Goal: Information Seeking & Learning: Learn about a topic

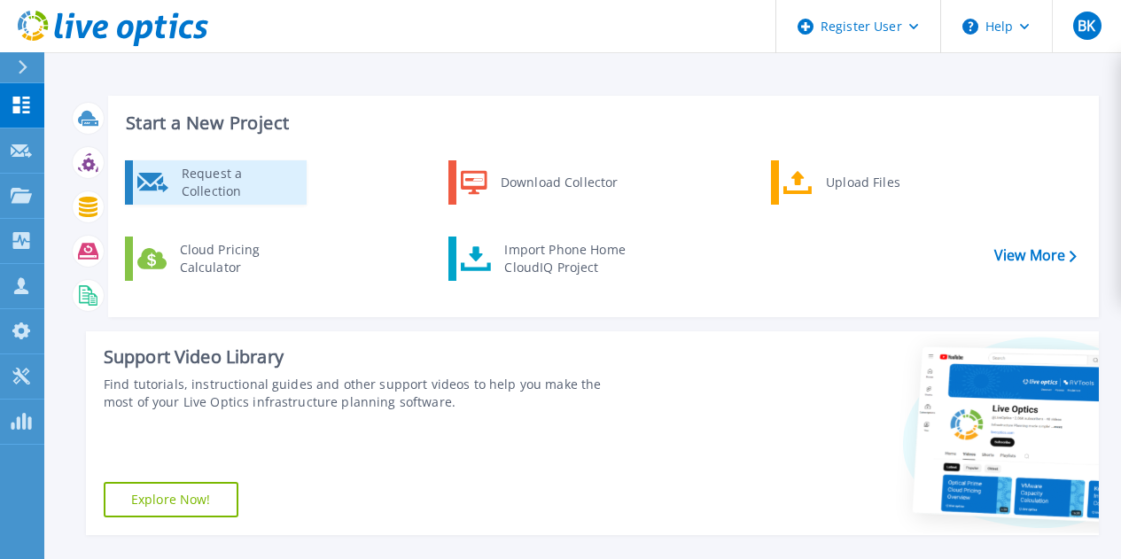
click at [235, 191] on div "Request a Collection" at bounding box center [237, 182] width 129 height 35
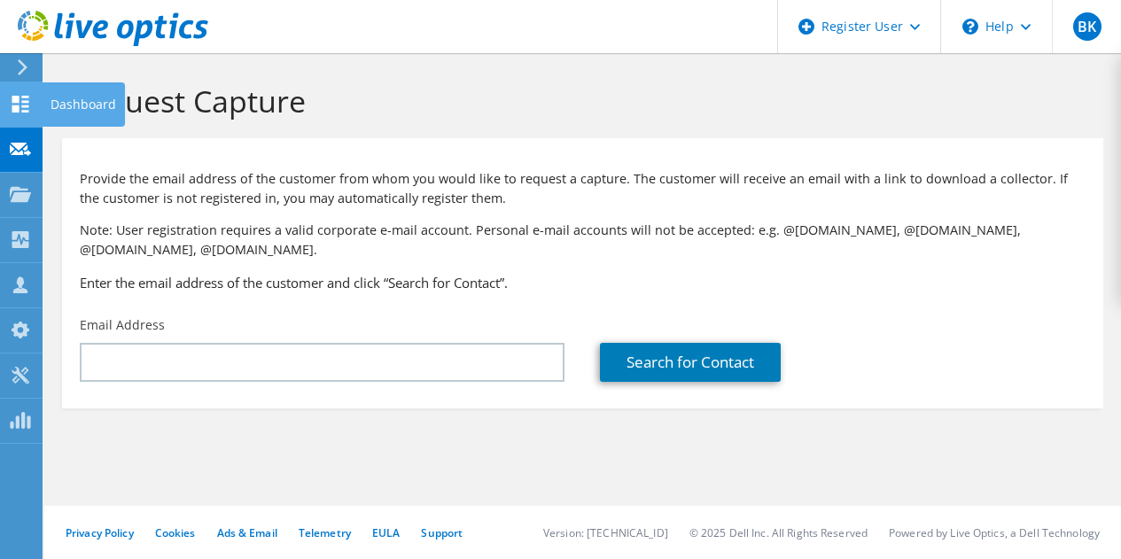
click at [29, 116] on div at bounding box center [20, 106] width 21 height 19
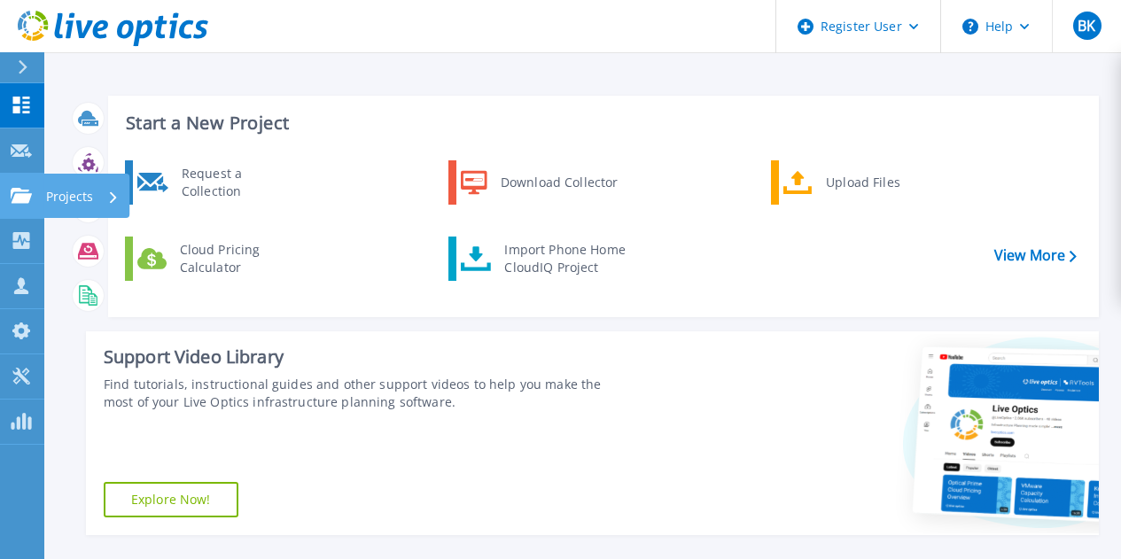
click at [34, 207] on link "Projects Projects" at bounding box center [22, 196] width 44 height 45
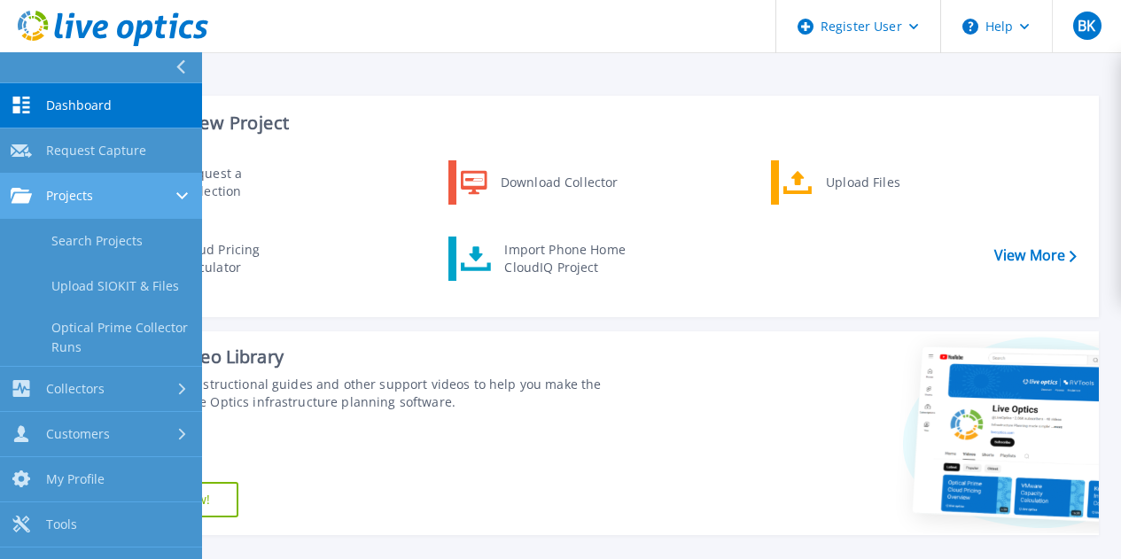
click at [80, 199] on span "Projects" at bounding box center [69, 196] width 47 height 16
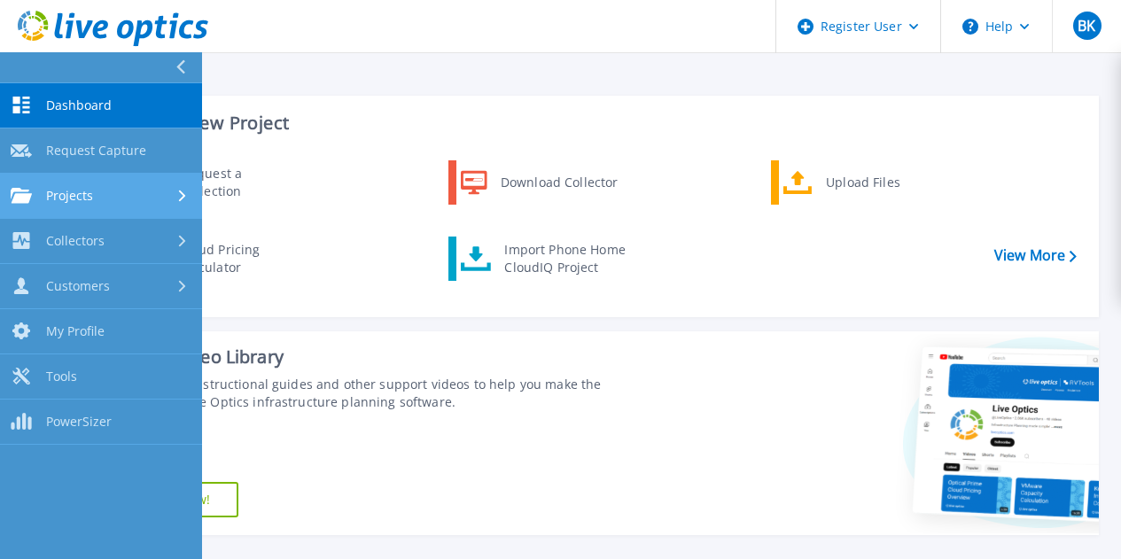
click at [80, 199] on span "Projects" at bounding box center [69, 196] width 47 height 16
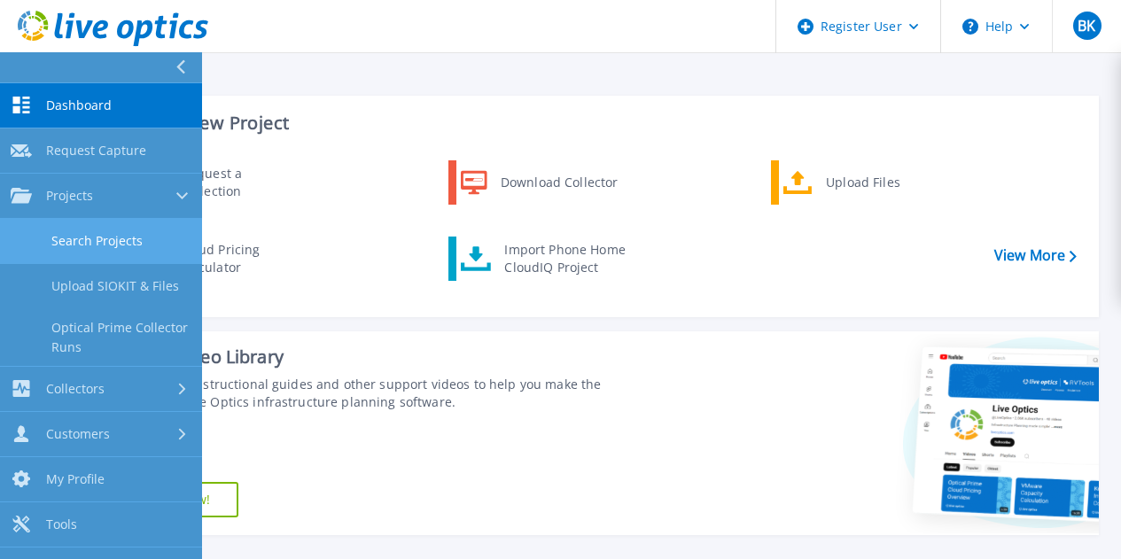
click at [109, 240] on link "Search Projects" at bounding box center [101, 241] width 202 height 45
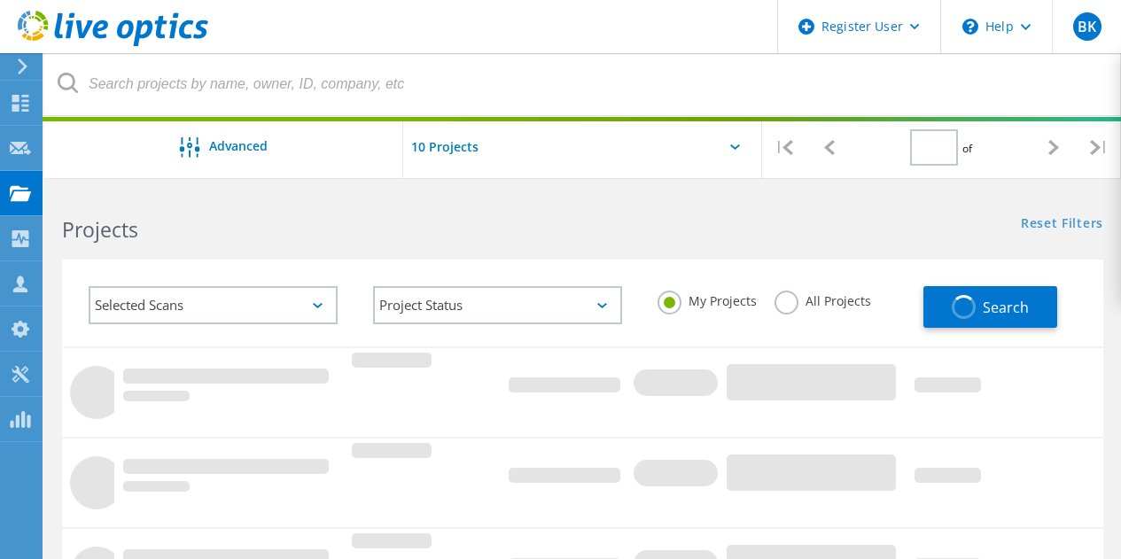
type input "1"
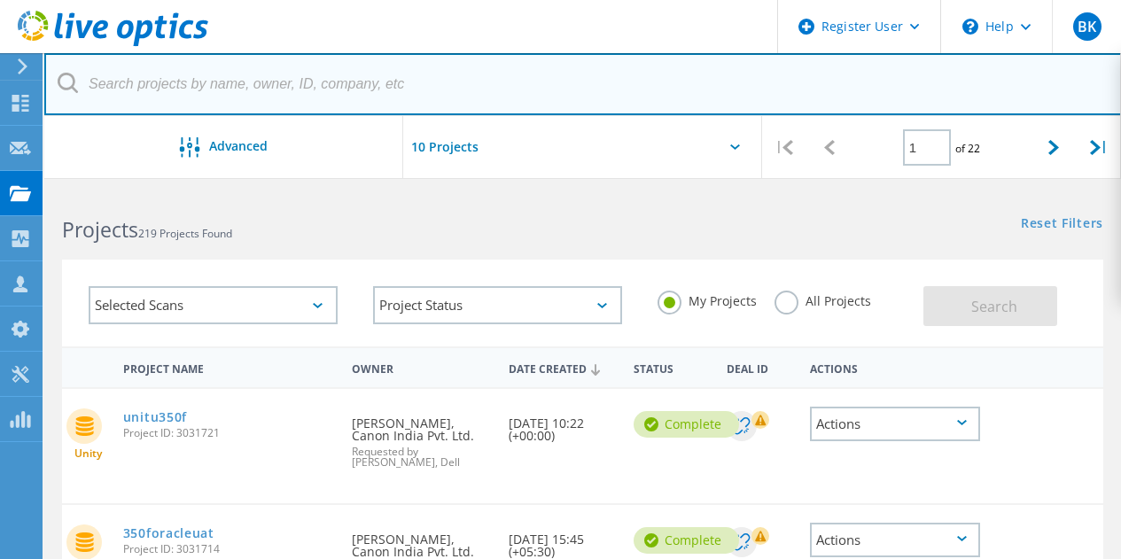
click at [339, 84] on input "text" at bounding box center [583, 84] width 1078 height 62
paste input "3049763"
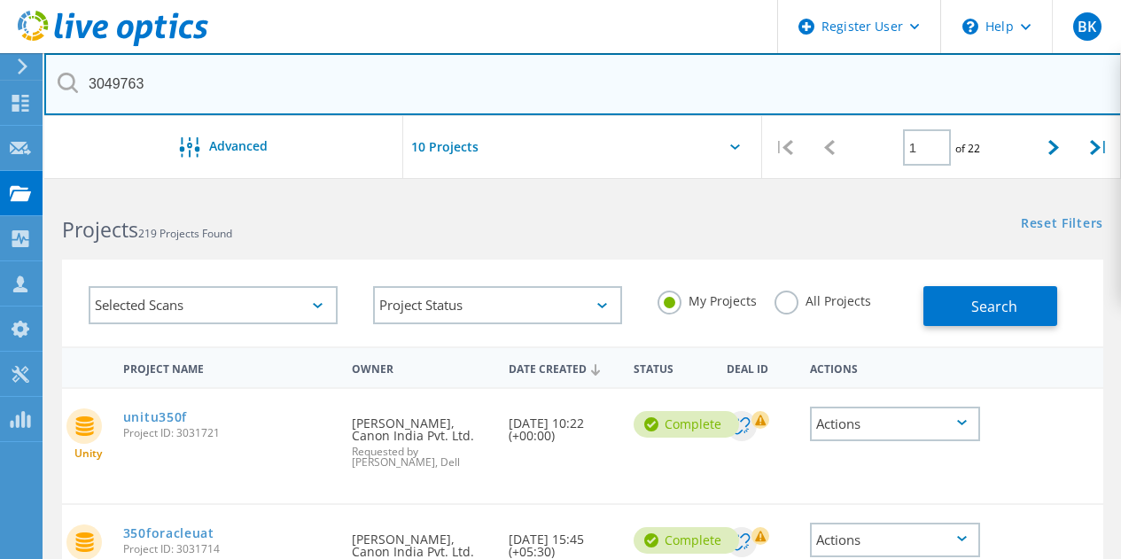
type input "3049763"
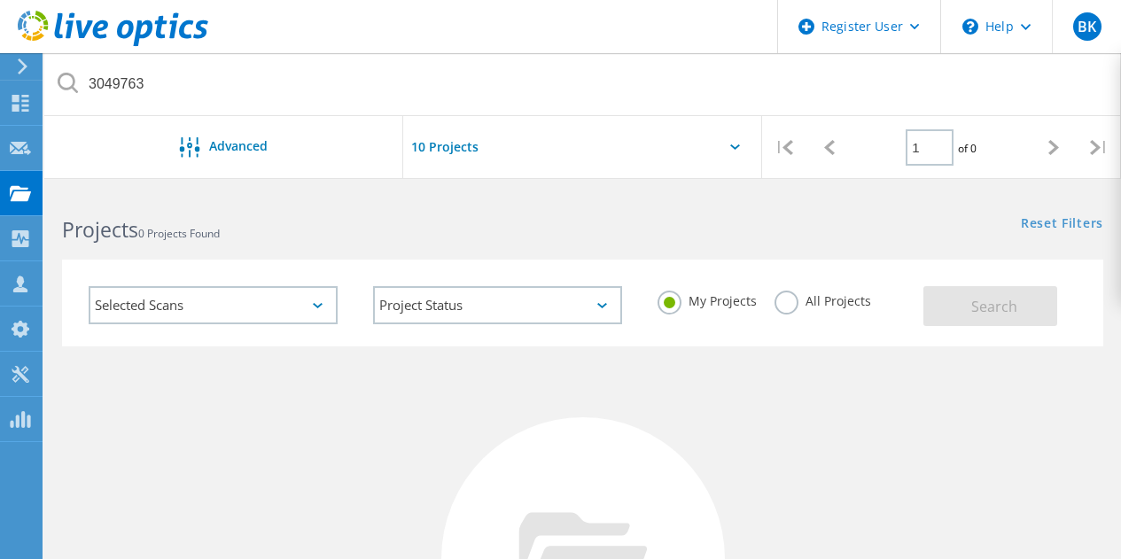
click at [781, 308] on label "All Projects" at bounding box center [823, 299] width 97 height 17
click at [0, 0] on input "All Projects" at bounding box center [0, 0] width 0 height 0
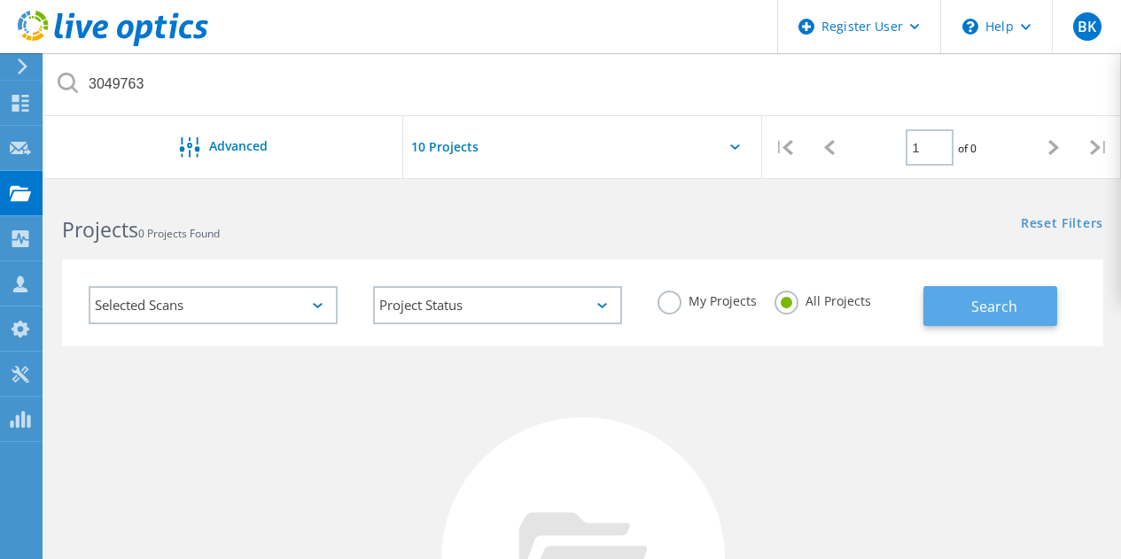
click at [943, 308] on button "Search" at bounding box center [991, 306] width 134 height 40
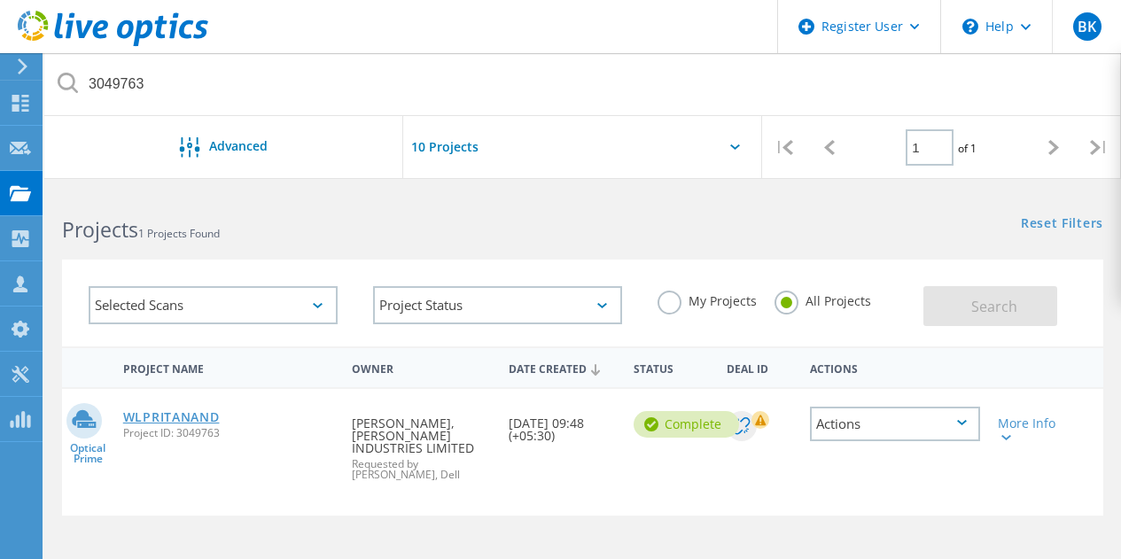
click at [169, 412] on link "WLPRITANAND" at bounding box center [171, 417] width 97 height 12
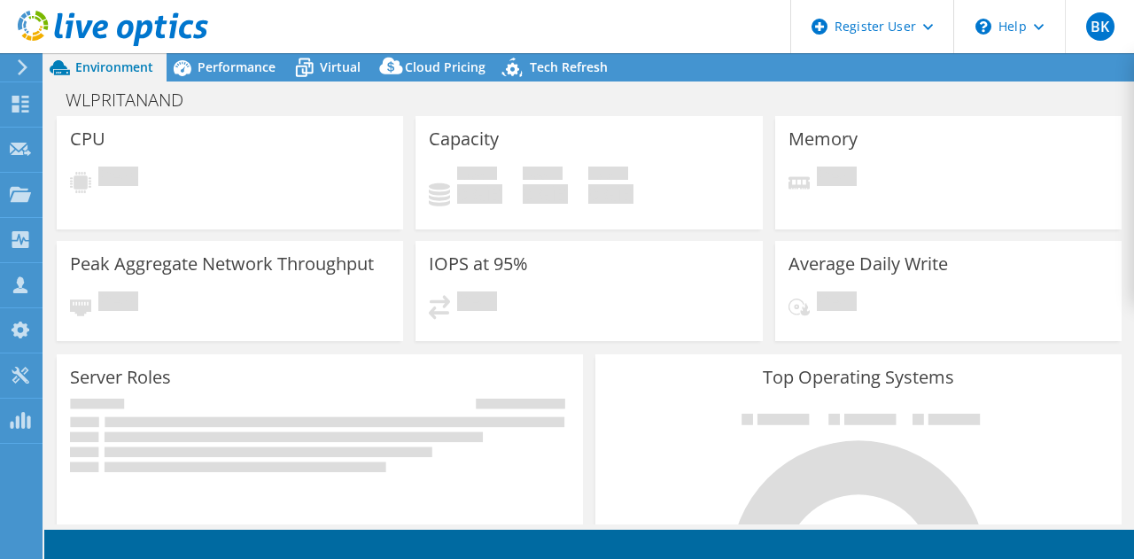
select select "USD"
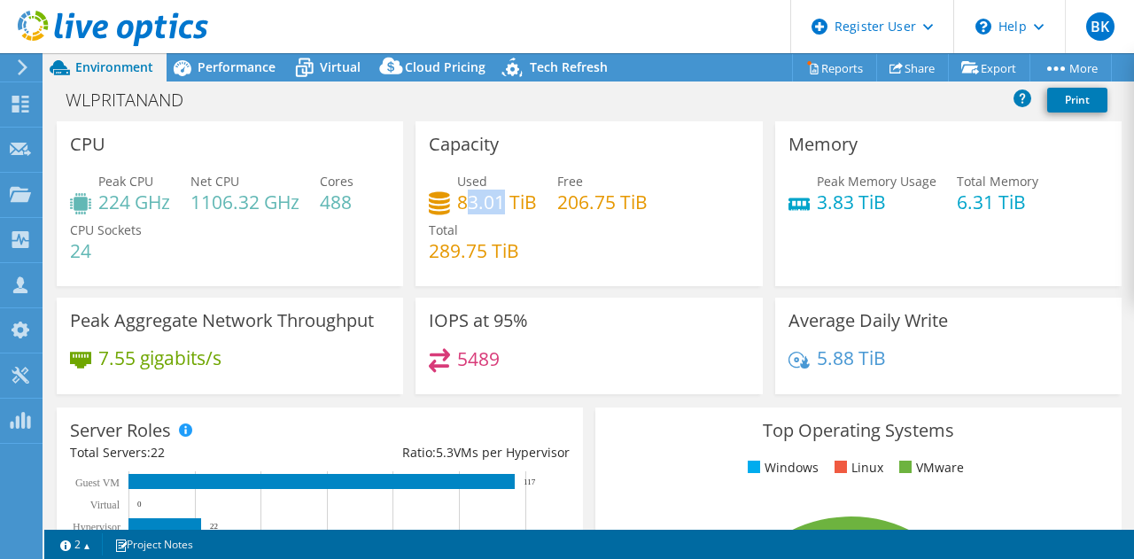
drag, startPoint x: 463, startPoint y: 202, endPoint x: 502, endPoint y: 201, distance: 39.0
click at [502, 201] on h4 "83.01 TiB" at bounding box center [497, 201] width 80 height 19
click at [225, 68] on span "Performance" at bounding box center [237, 66] width 78 height 17
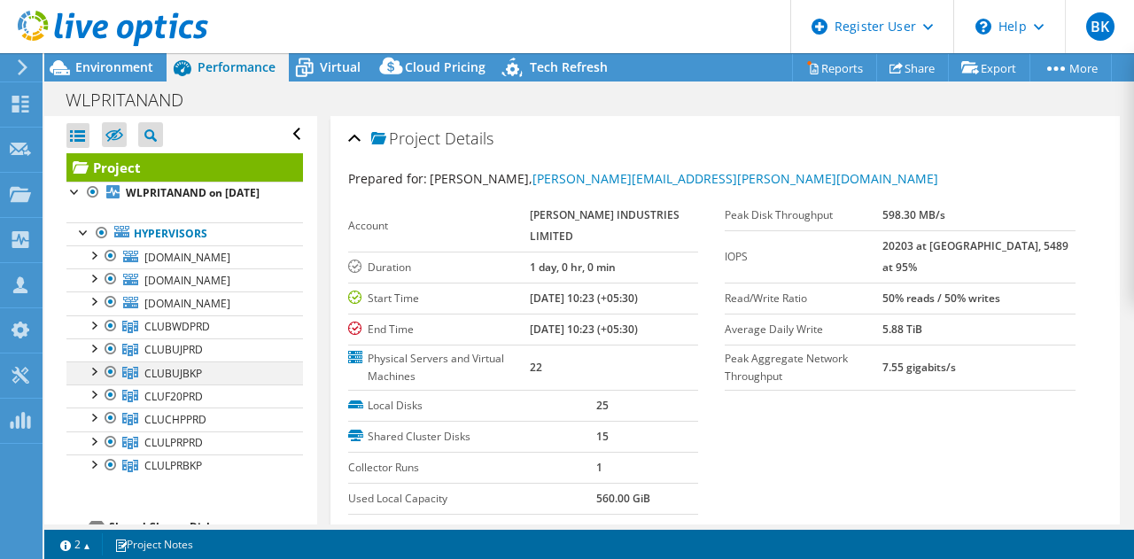
click at [94, 379] on div at bounding box center [93, 371] width 18 height 18
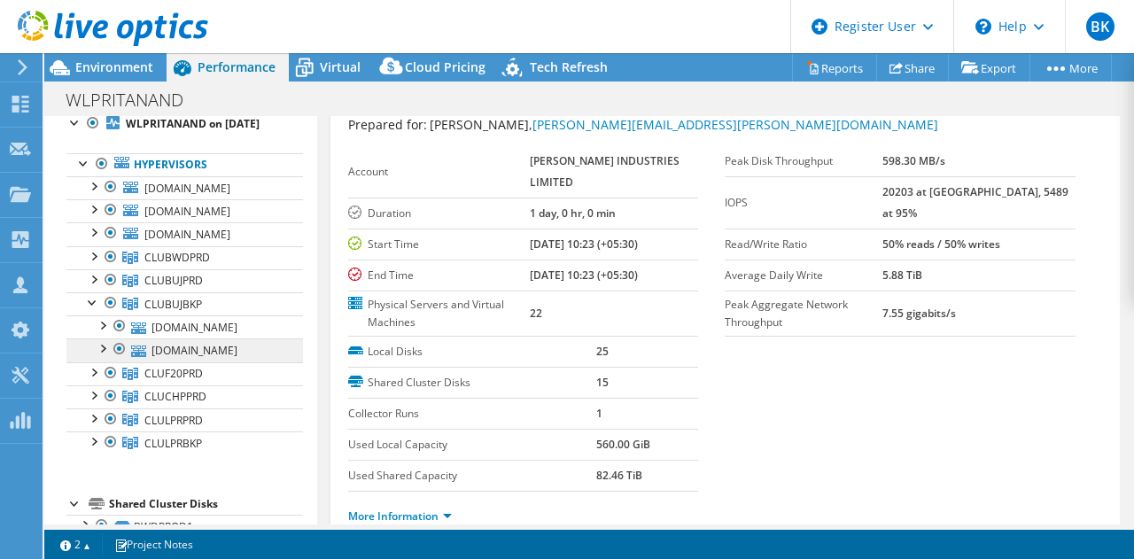
scroll to position [80, 0]
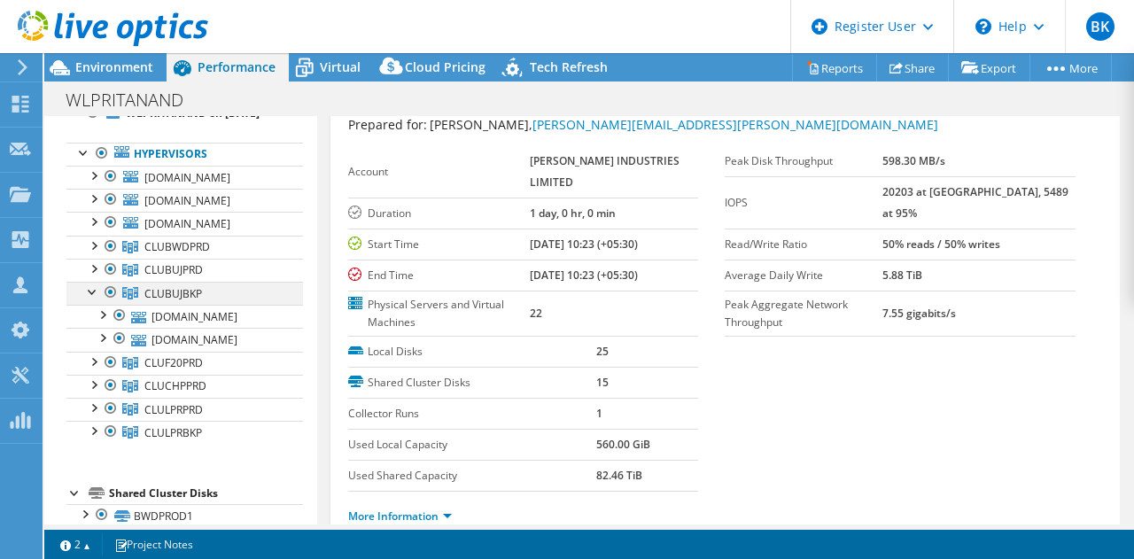
click at [92, 300] on div at bounding box center [93, 291] width 18 height 18
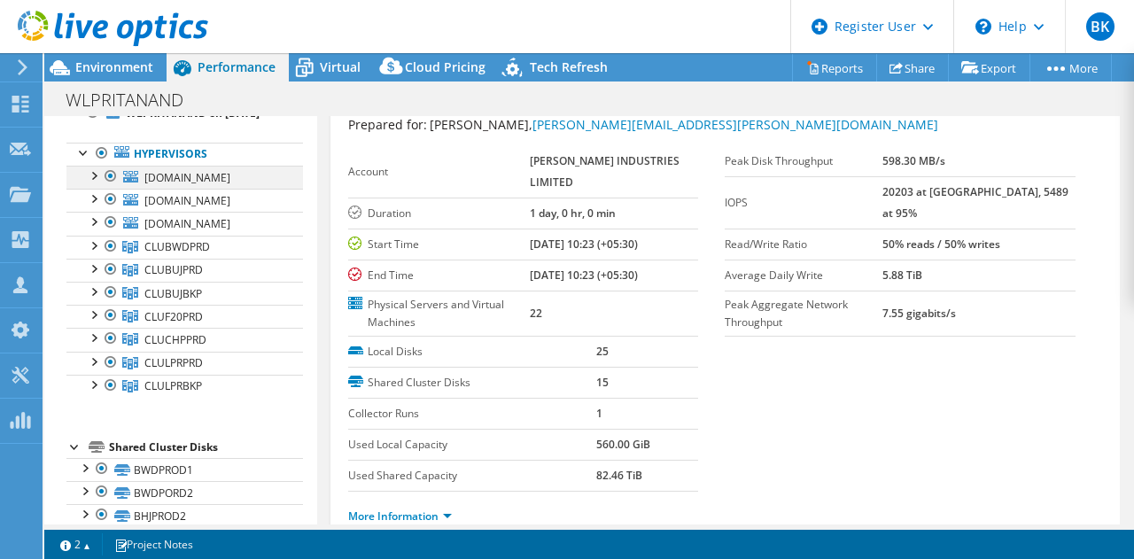
click at [110, 187] on div at bounding box center [111, 176] width 18 height 21
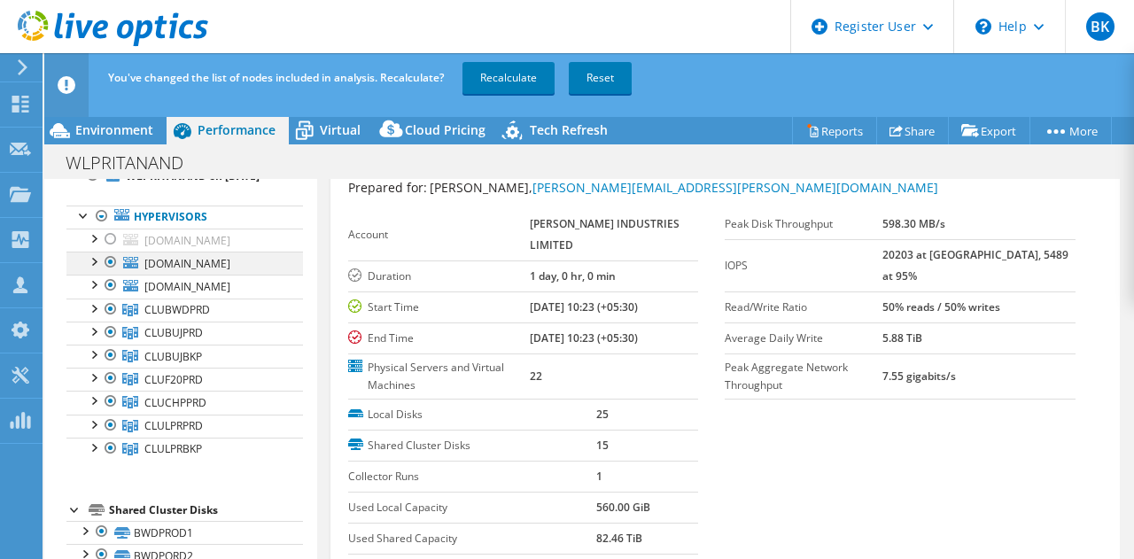
click at [112, 273] on div at bounding box center [111, 262] width 18 height 21
click at [113, 296] on div at bounding box center [111, 285] width 18 height 21
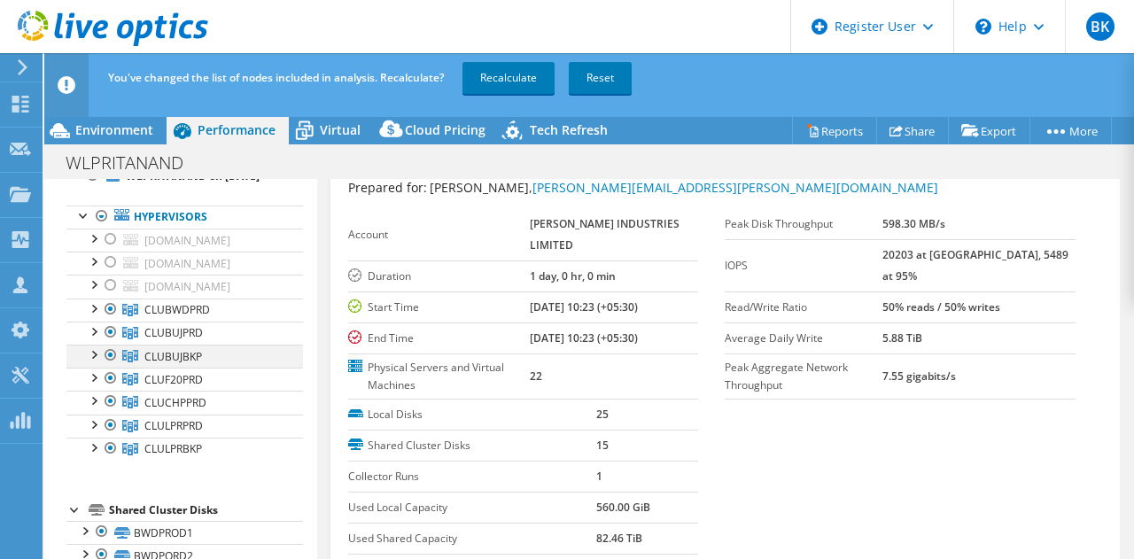
click at [105, 366] on div at bounding box center [111, 355] width 18 height 21
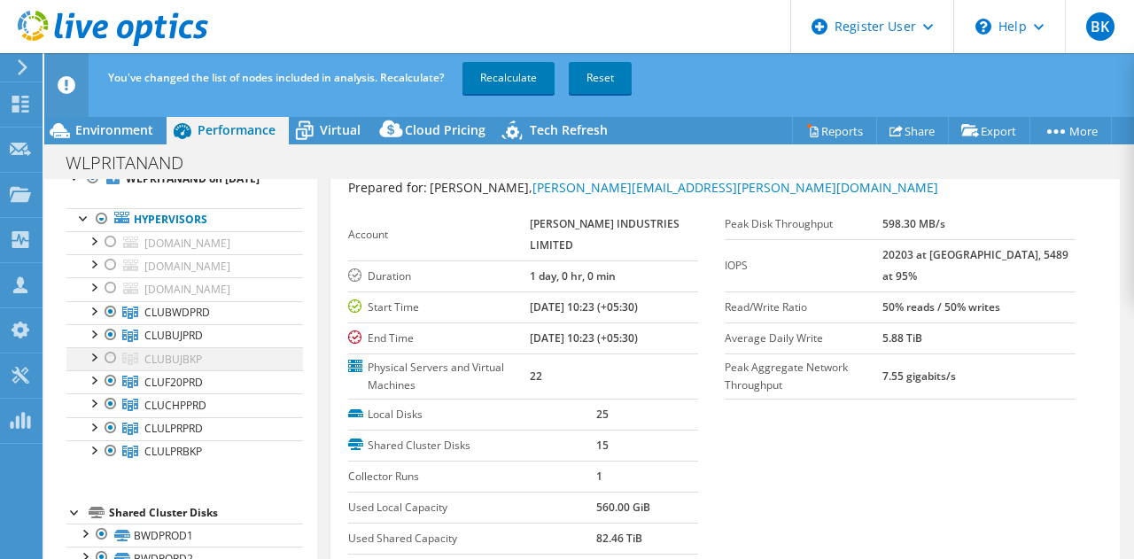
scroll to position [78, 0]
click at [100, 229] on div at bounding box center [102, 217] width 18 height 21
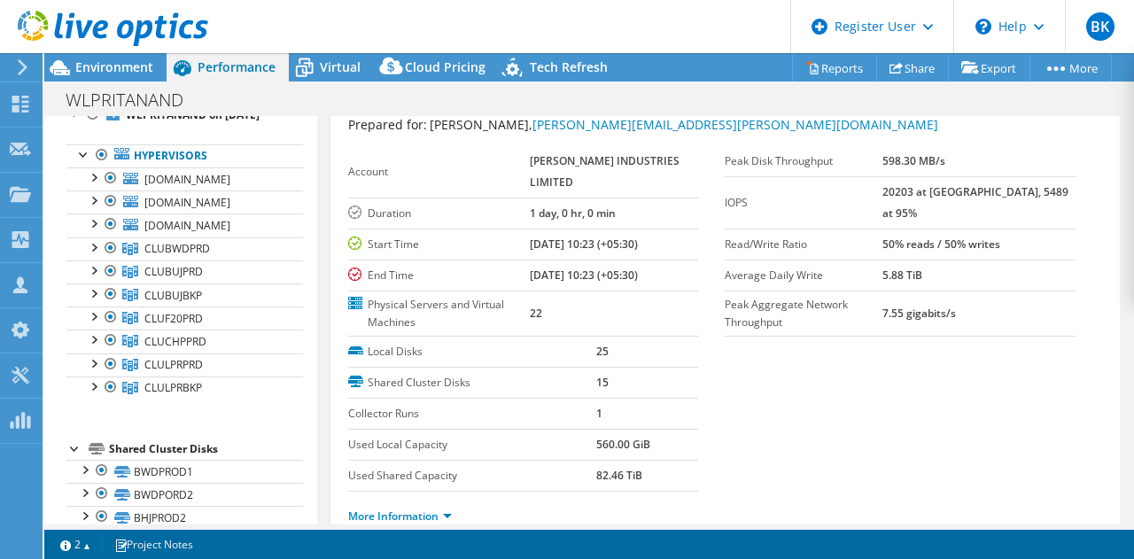
scroll to position [94, 0]
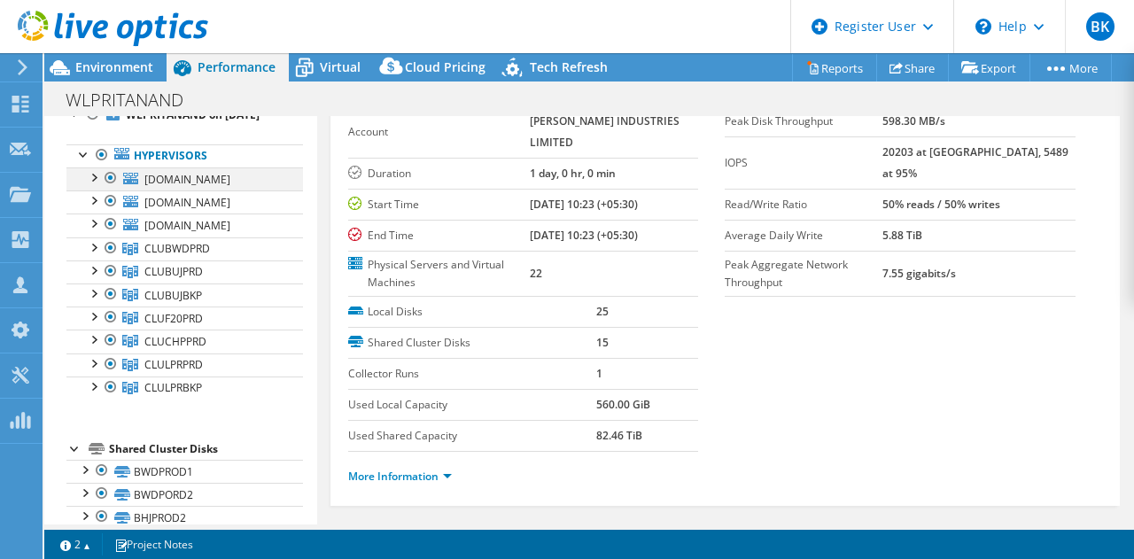
click at [97, 185] on div at bounding box center [93, 177] width 18 height 18
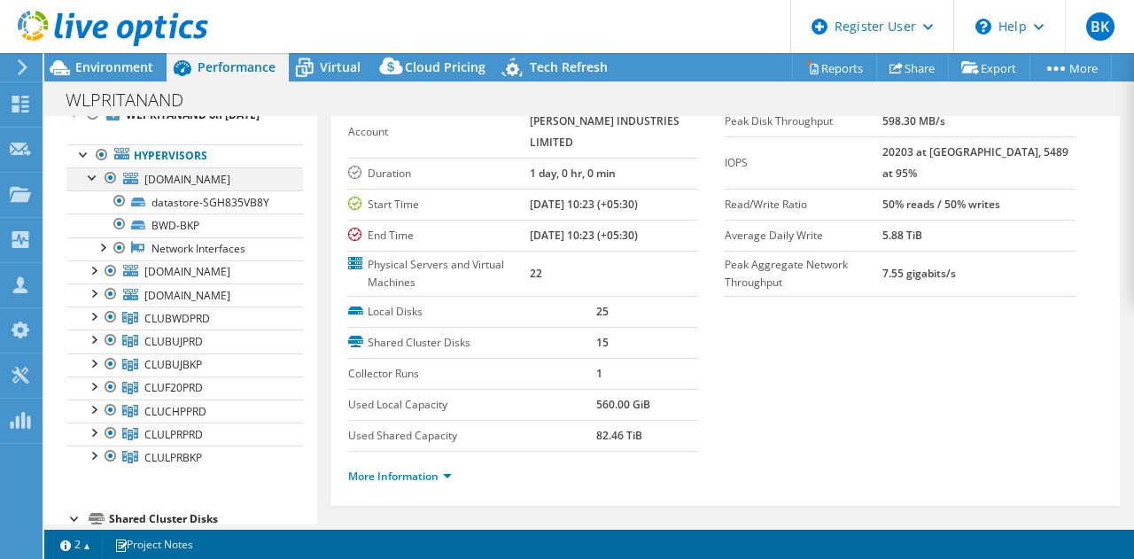
click at [100, 185] on div at bounding box center [93, 177] width 18 height 18
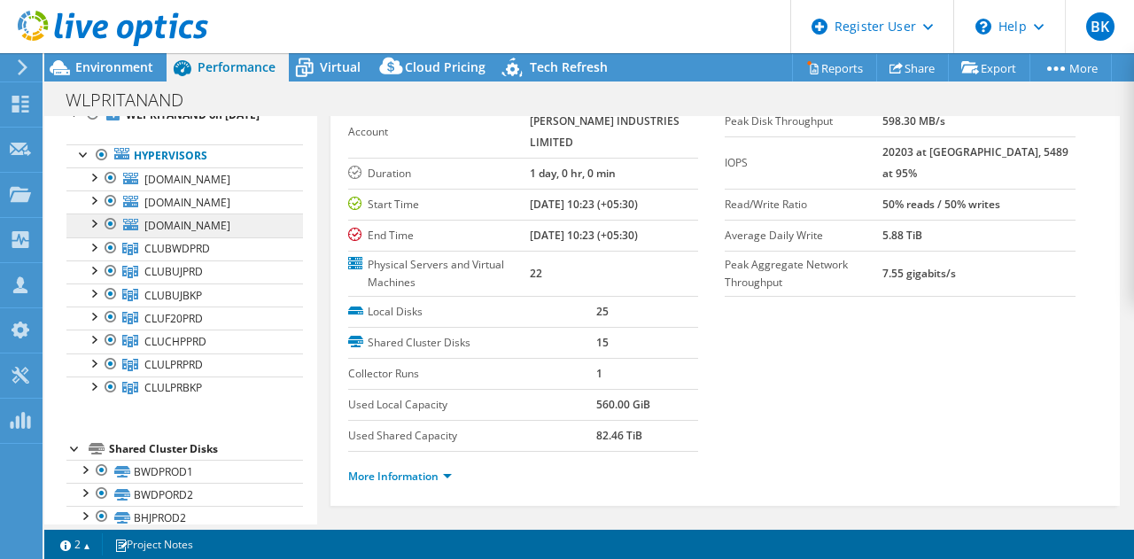
scroll to position [0, 0]
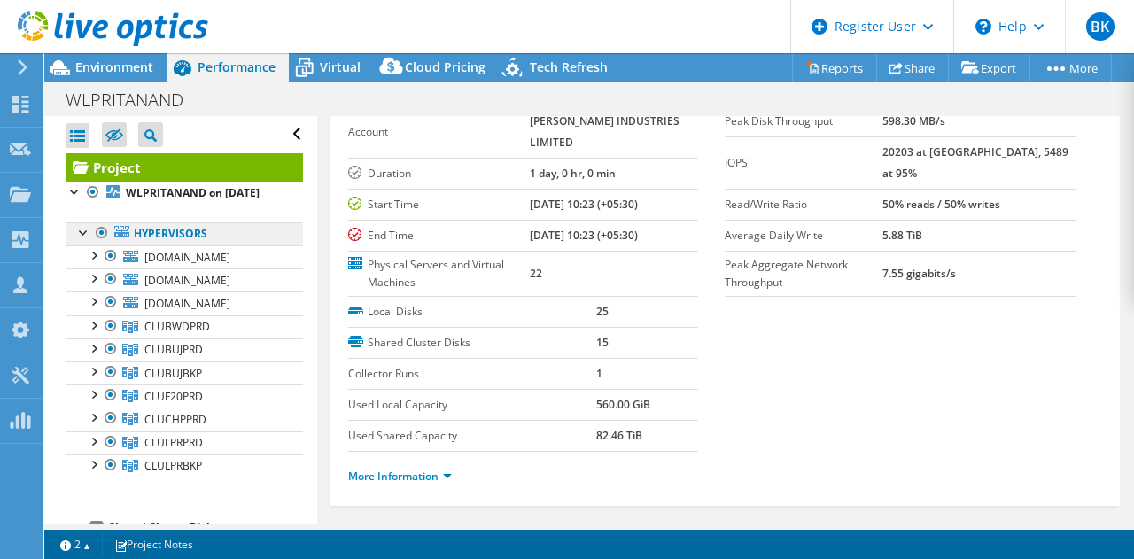
click at [219, 245] on link "Hypervisors" at bounding box center [184, 233] width 237 height 23
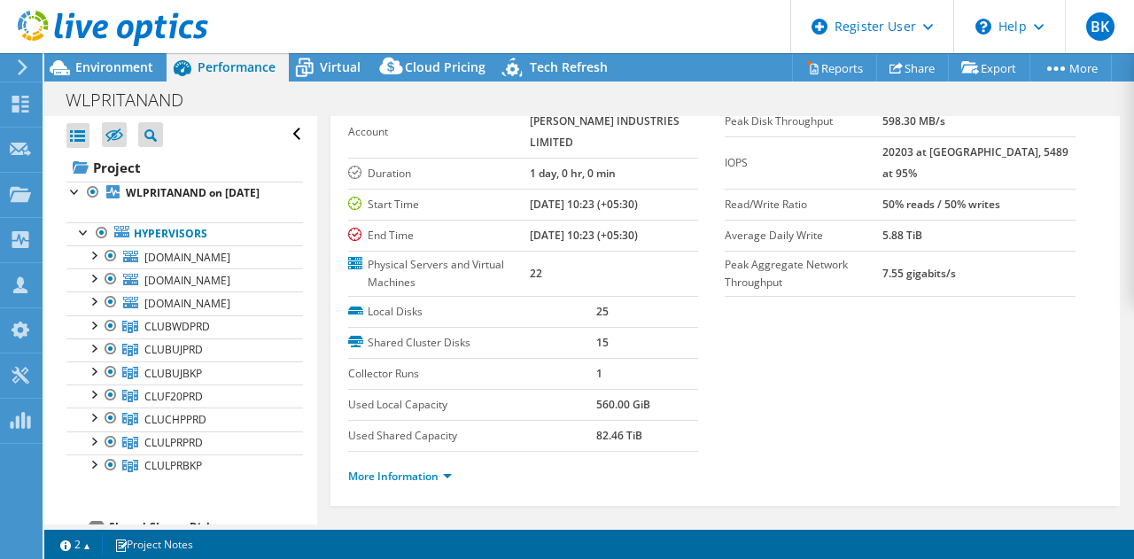
drag, startPoint x: 583, startPoint y: 433, endPoint x: 640, endPoint y: 435, distance: 56.8
click at [640, 435] on tr "Used Shared Capacity 82.46 TiB" at bounding box center [523, 435] width 351 height 31
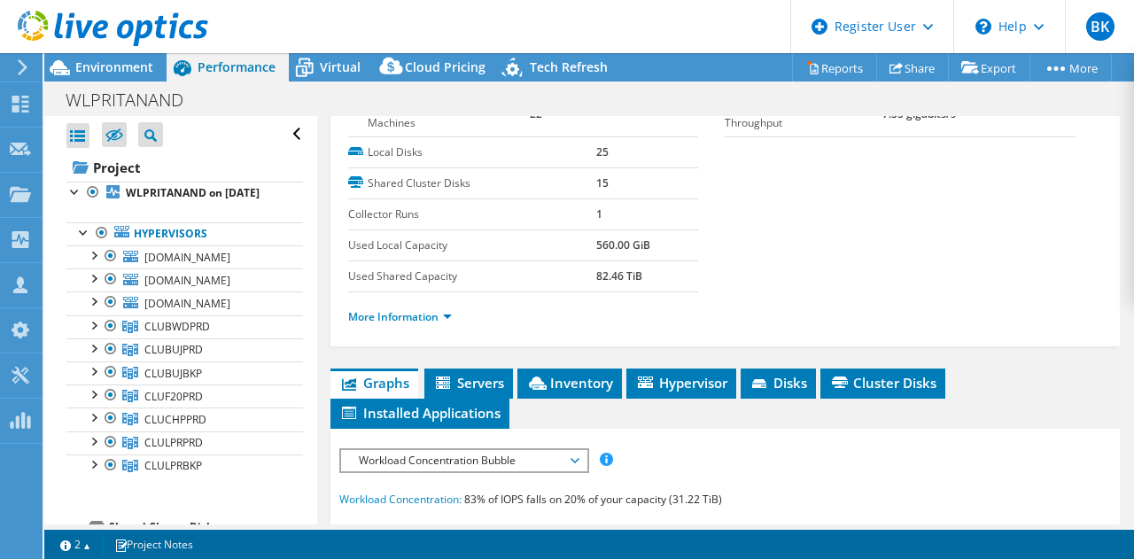
scroll to position [254, 0]
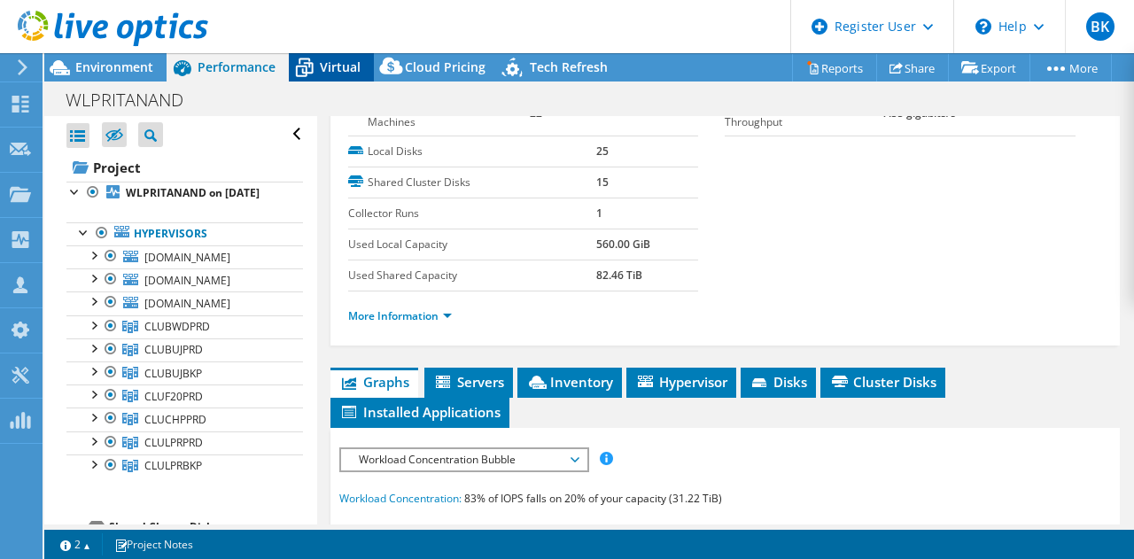
click at [341, 70] on span "Virtual" at bounding box center [340, 66] width 41 height 17
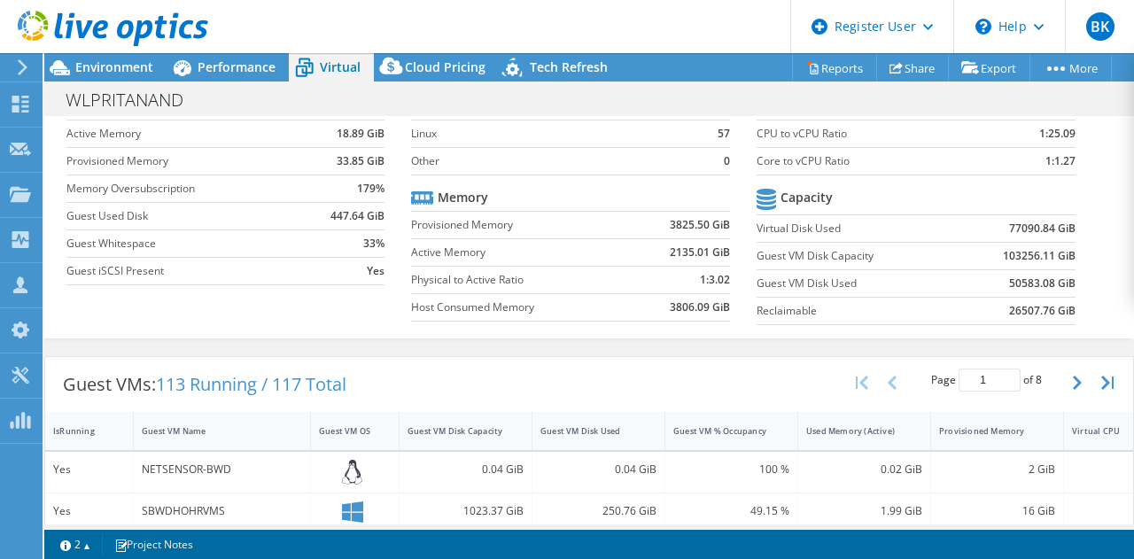
scroll to position [127, 0]
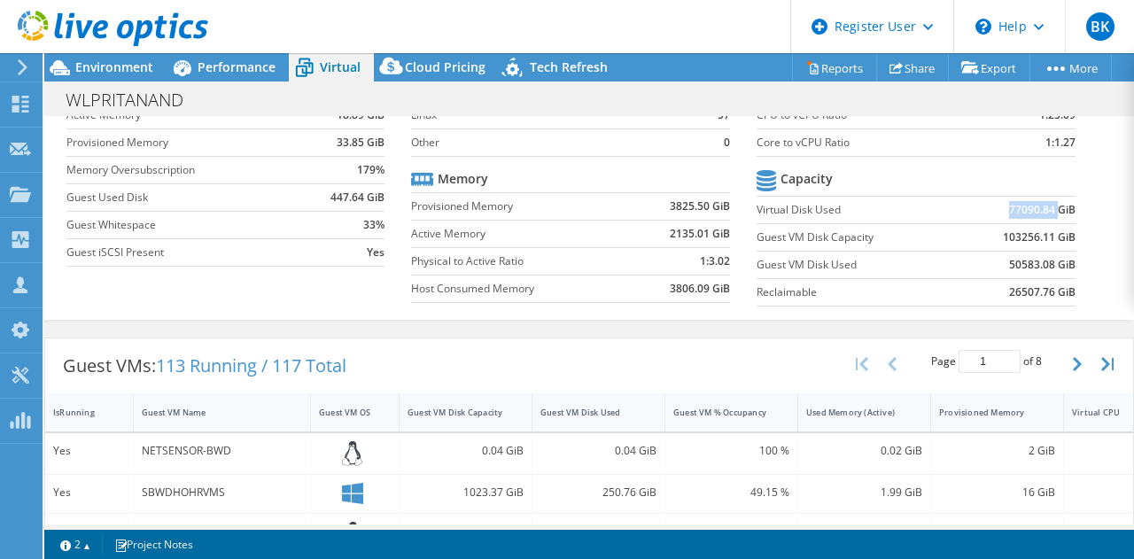
drag, startPoint x: 977, startPoint y: 209, endPoint x: 1044, endPoint y: 213, distance: 67.5
click at [1044, 213] on td "77090.84 GiB" at bounding box center [1017, 209] width 117 height 27
drag, startPoint x: 978, startPoint y: 244, endPoint x: 1036, endPoint y: 245, distance: 58.5
click at [1036, 245] on td "103256.11 GiB" at bounding box center [1017, 236] width 117 height 27
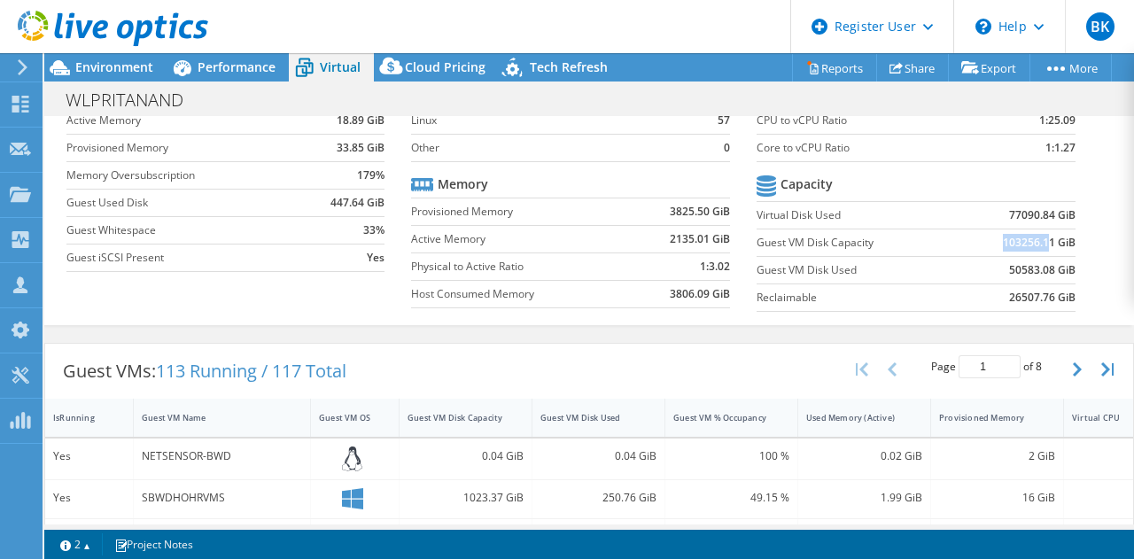
scroll to position [125, 0]
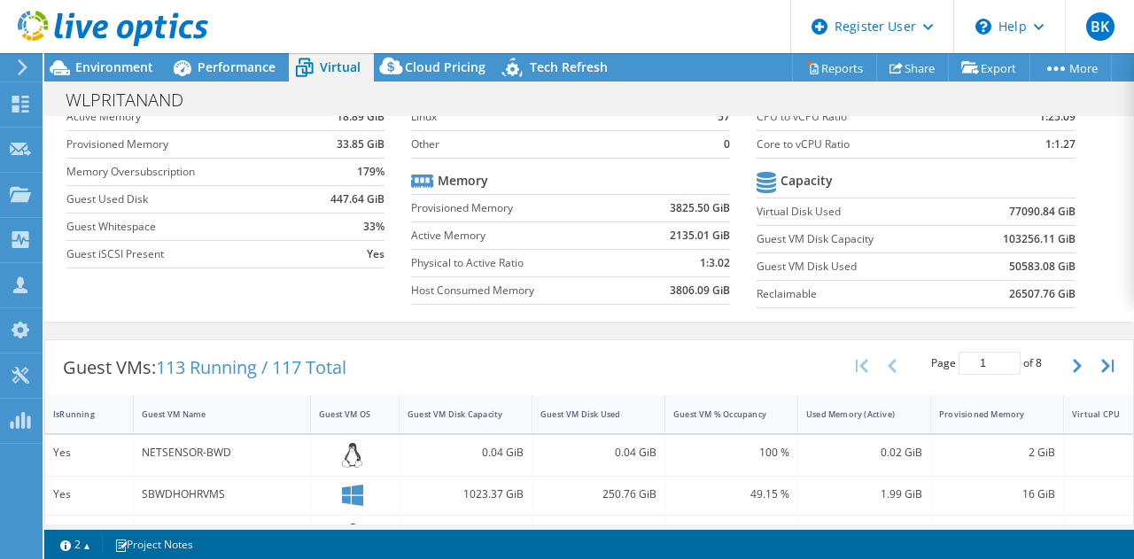
click at [1009, 214] on b "77090.84 GiB" at bounding box center [1042, 212] width 66 height 18
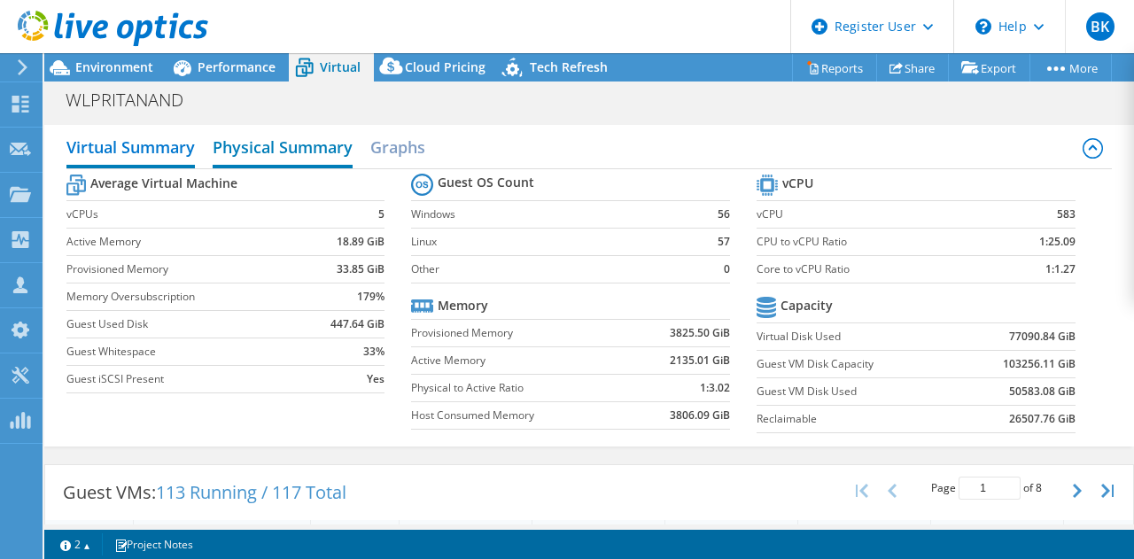
click at [297, 145] on h2 "Physical Summary" at bounding box center [283, 148] width 140 height 39
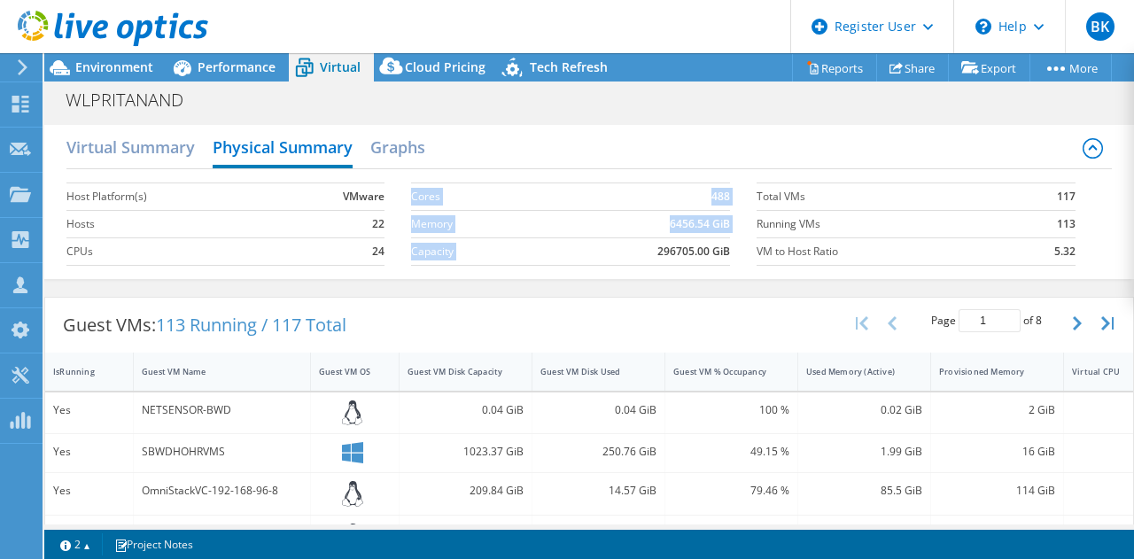
drag, startPoint x: 640, startPoint y: 255, endPoint x: 747, endPoint y: 253, distance: 107.3
click at [747, 253] on section "Cores 488 Memory 6456.54 GiB Capacity 296705.00 GiB" at bounding box center [584, 224] width 346 height 101
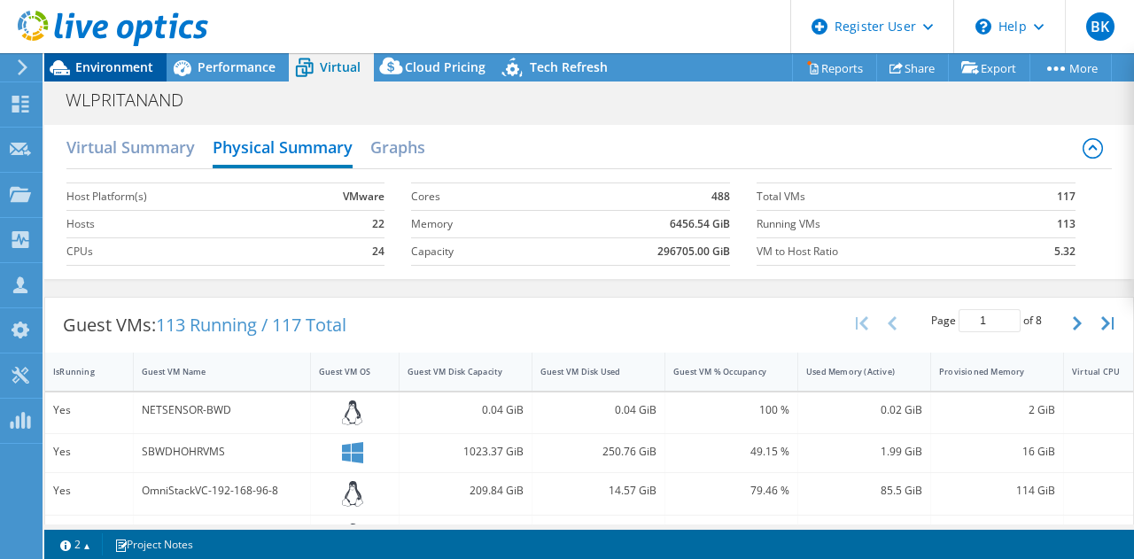
click at [133, 72] on span "Environment" at bounding box center [114, 66] width 78 height 17
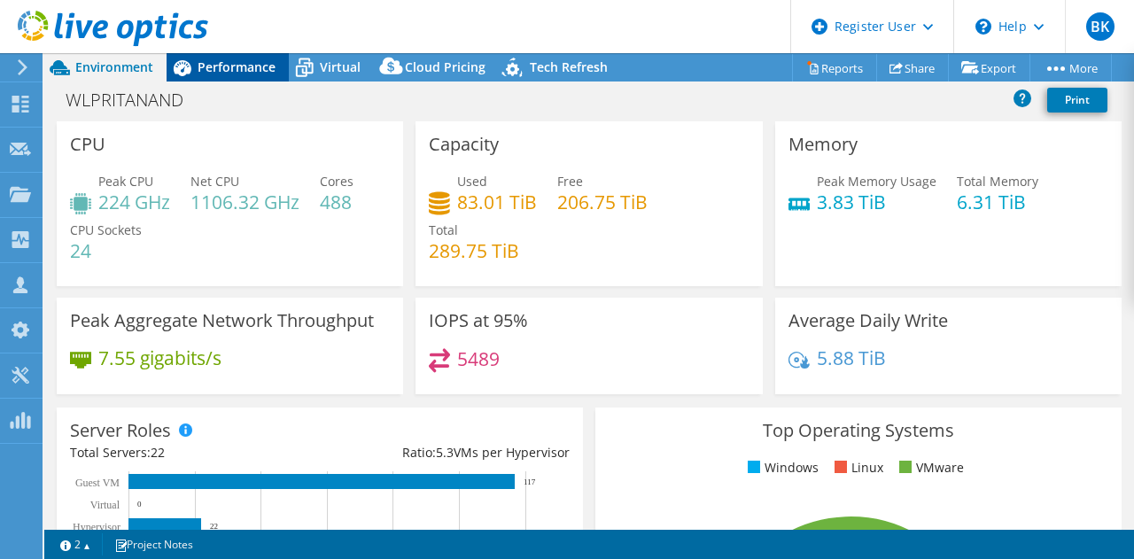
click at [223, 69] on span "Performance" at bounding box center [237, 66] width 78 height 17
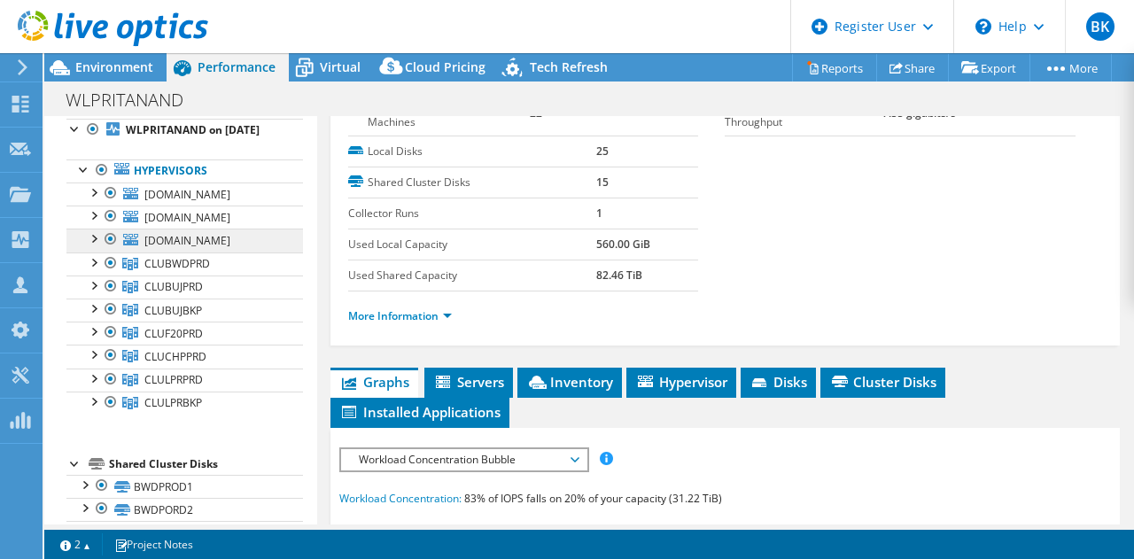
scroll to position [65, 0]
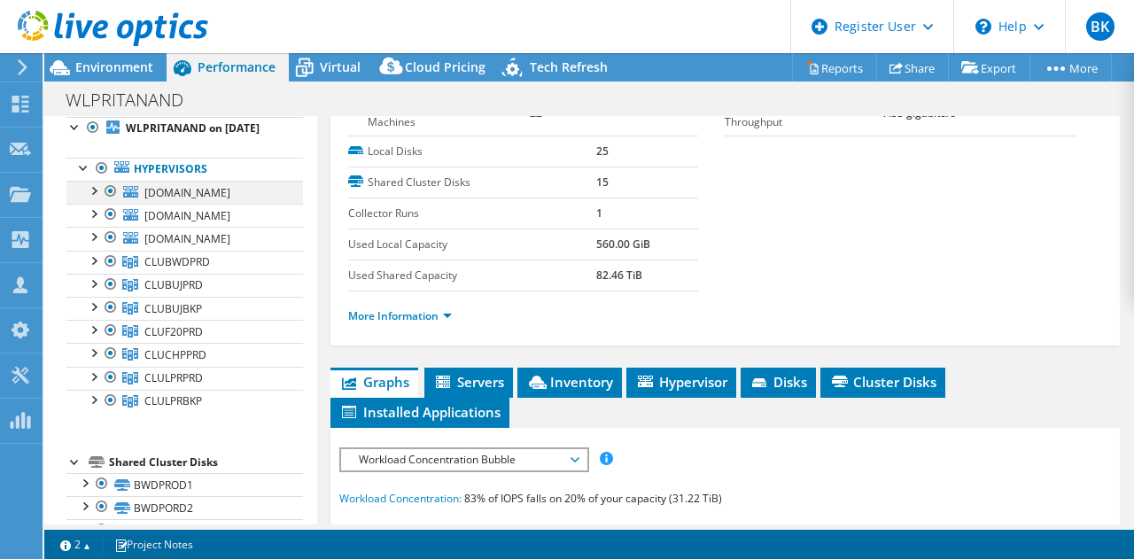
click at [93, 199] on div at bounding box center [93, 190] width 18 height 18
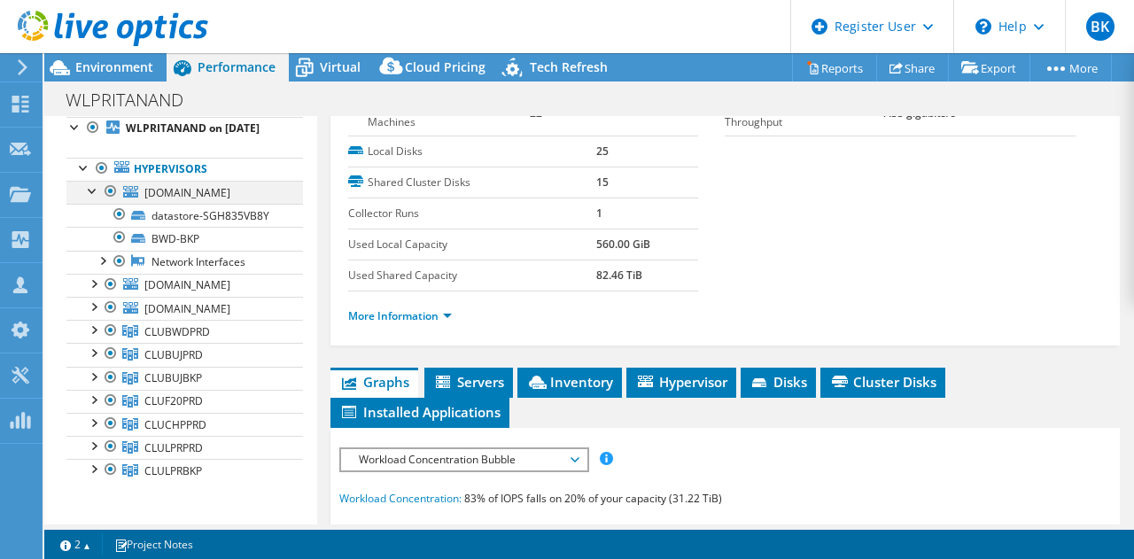
click at [93, 199] on div at bounding box center [93, 190] width 18 height 18
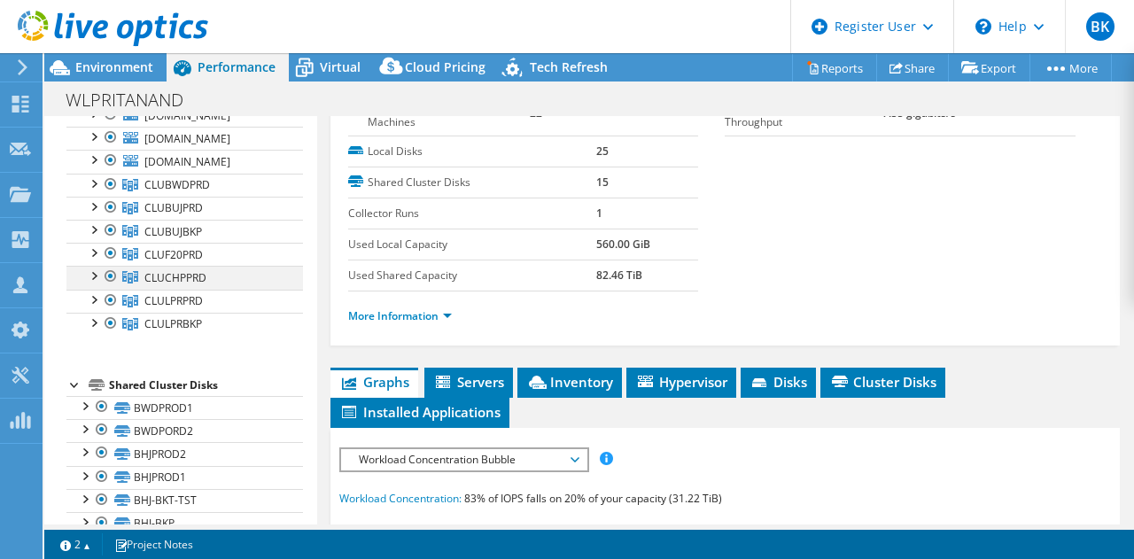
scroll to position [105, 0]
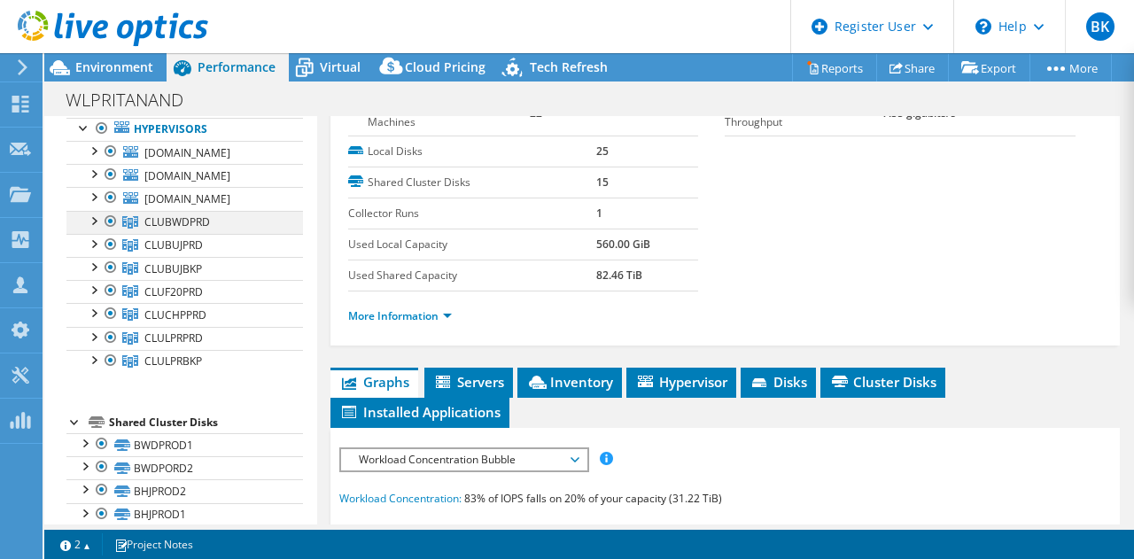
click at [96, 229] on div at bounding box center [93, 220] width 18 height 18
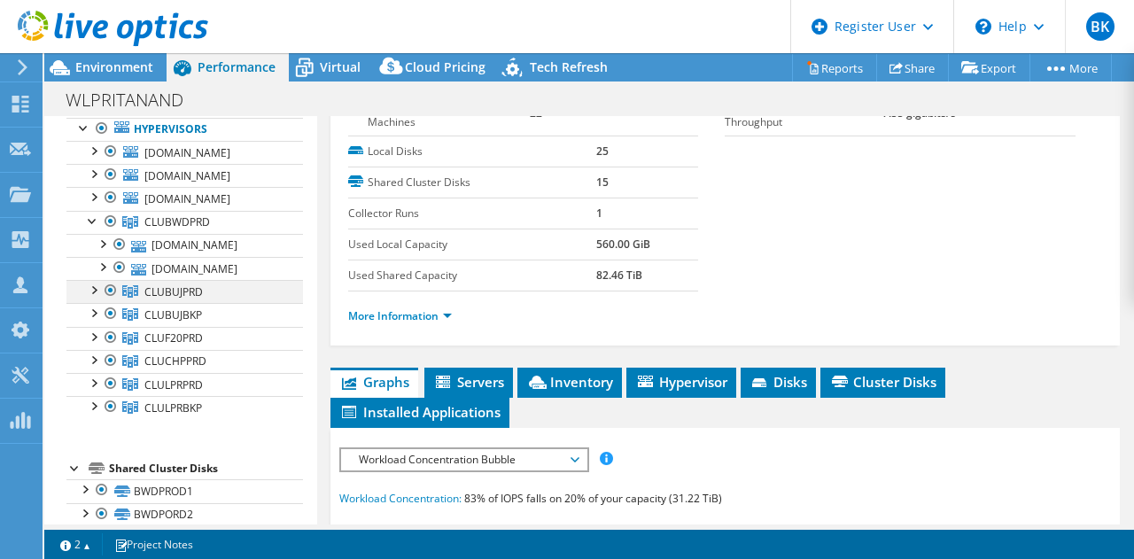
click at [88, 298] on div at bounding box center [93, 289] width 18 height 18
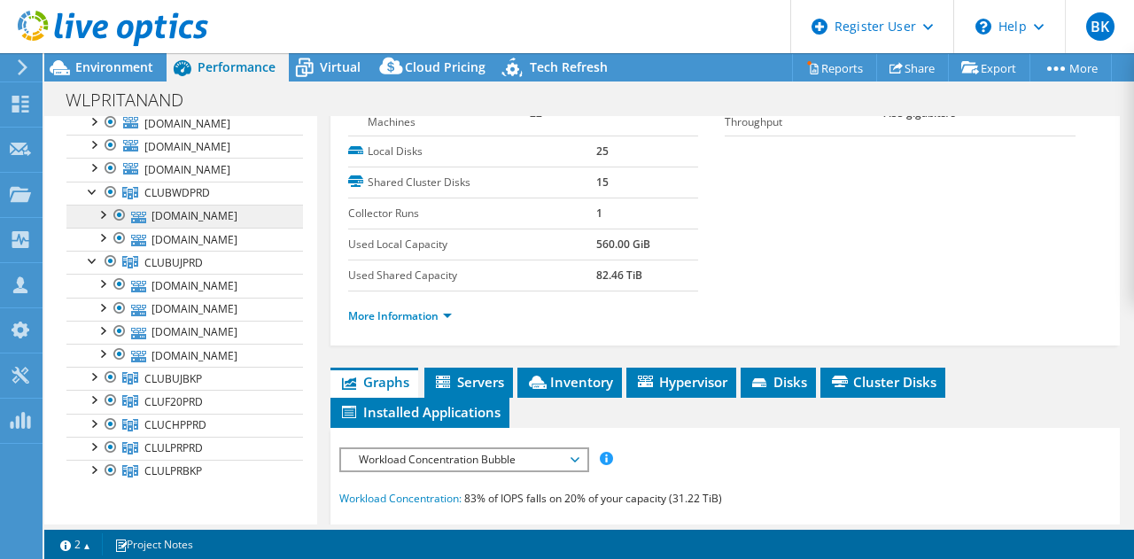
scroll to position [130, 0]
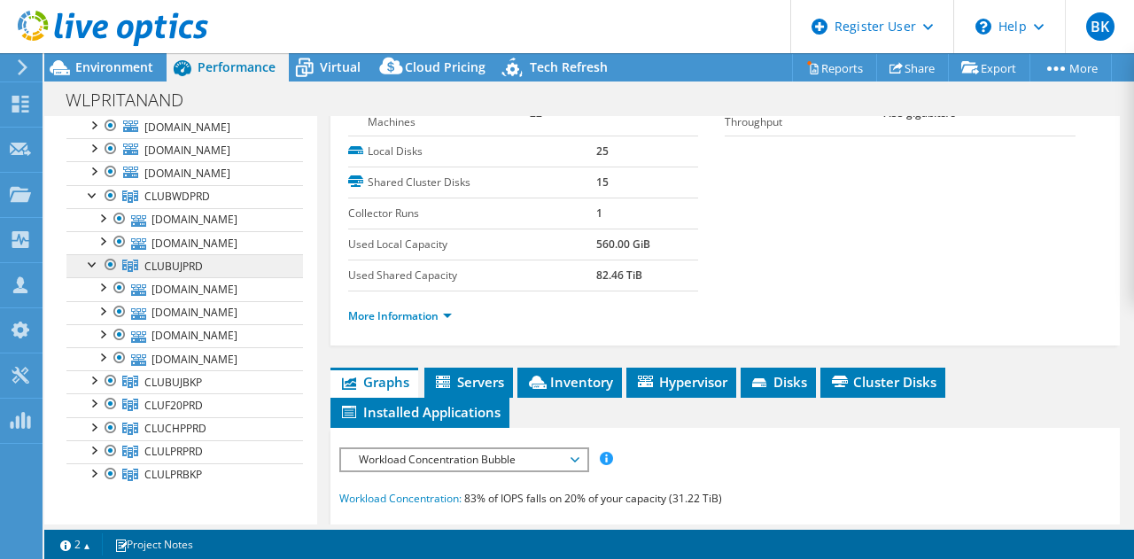
click at [174, 277] on link "CLUBUJPRD" at bounding box center [184, 265] width 237 height 23
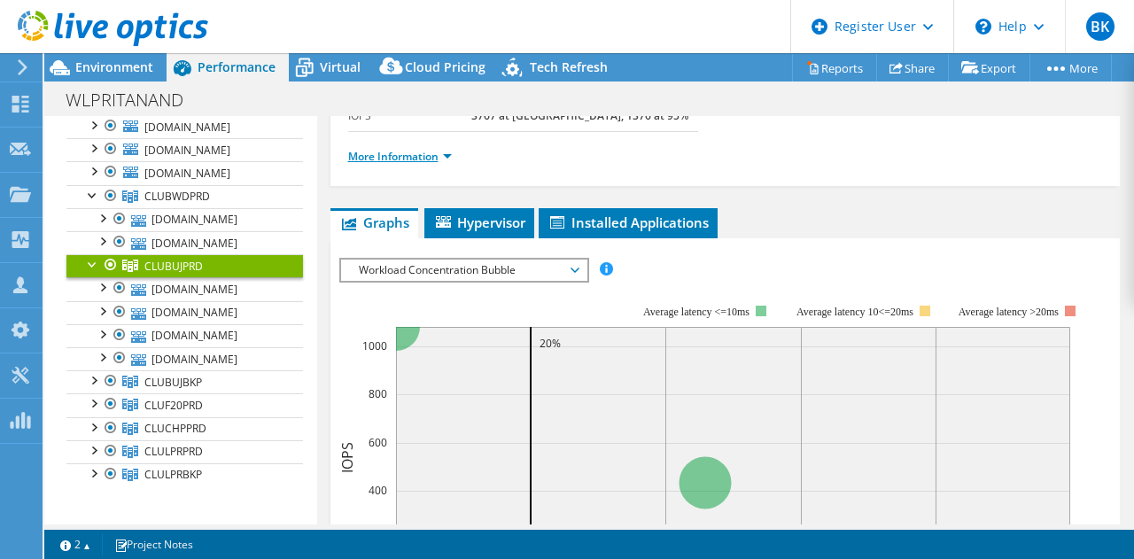
click at [419, 160] on link "More Information" at bounding box center [400, 156] width 104 height 15
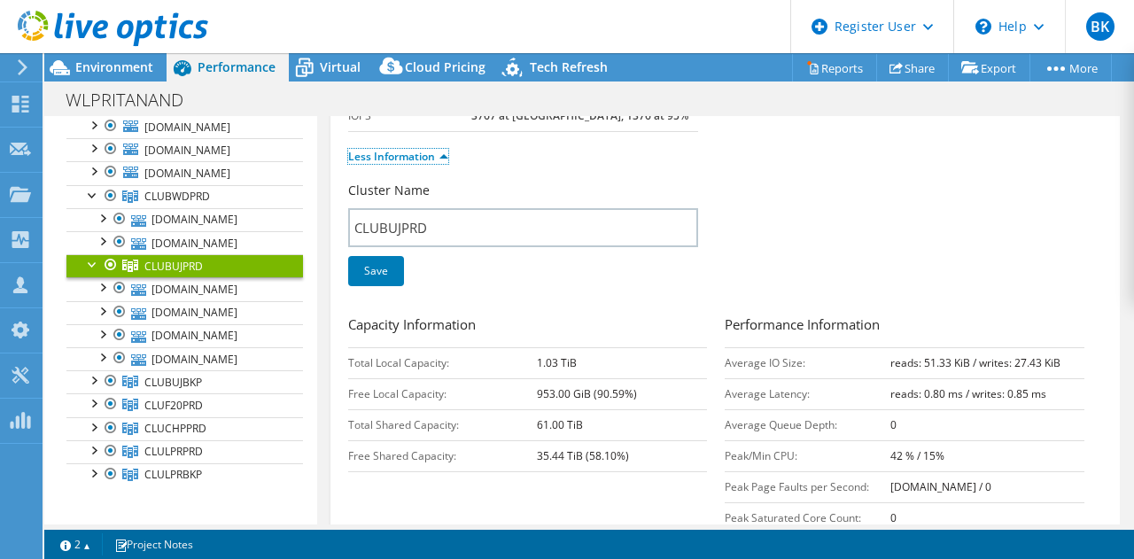
scroll to position [358, 0]
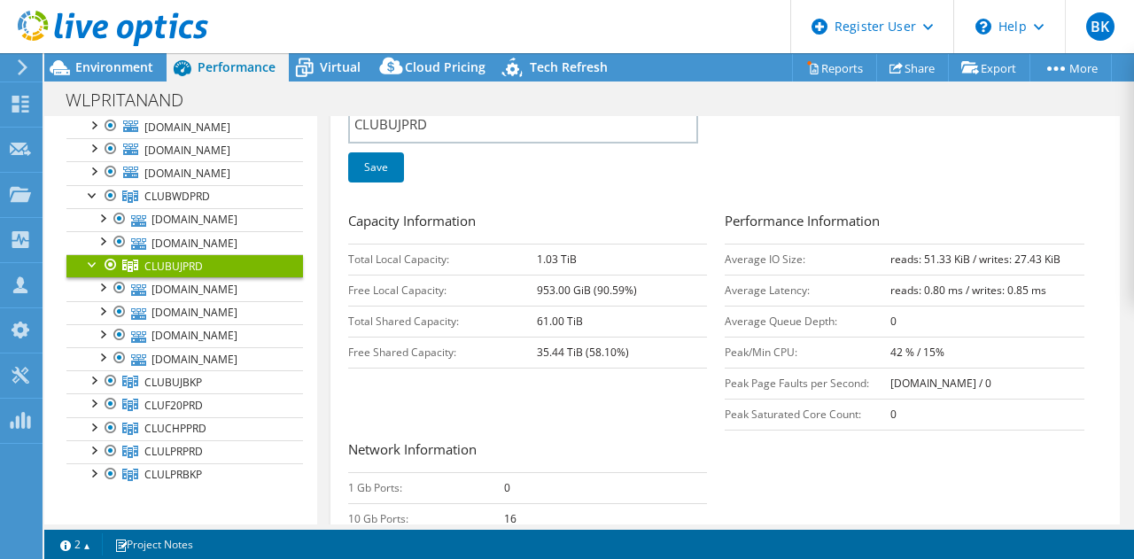
drag, startPoint x: 532, startPoint y: 323, endPoint x: 586, endPoint y: 317, distance: 54.4
click at [586, 317] on tr "Total Shared Capacity: 61.00 TiB" at bounding box center [528, 321] width 360 height 31
drag, startPoint x: 533, startPoint y: 359, endPoint x: 567, endPoint y: 358, distance: 34.6
click at [567, 358] on tr "Free Shared Capacity: 35.44 TiB (58.10%)" at bounding box center [528, 352] width 360 height 31
click at [92, 272] on div at bounding box center [93, 263] width 18 height 18
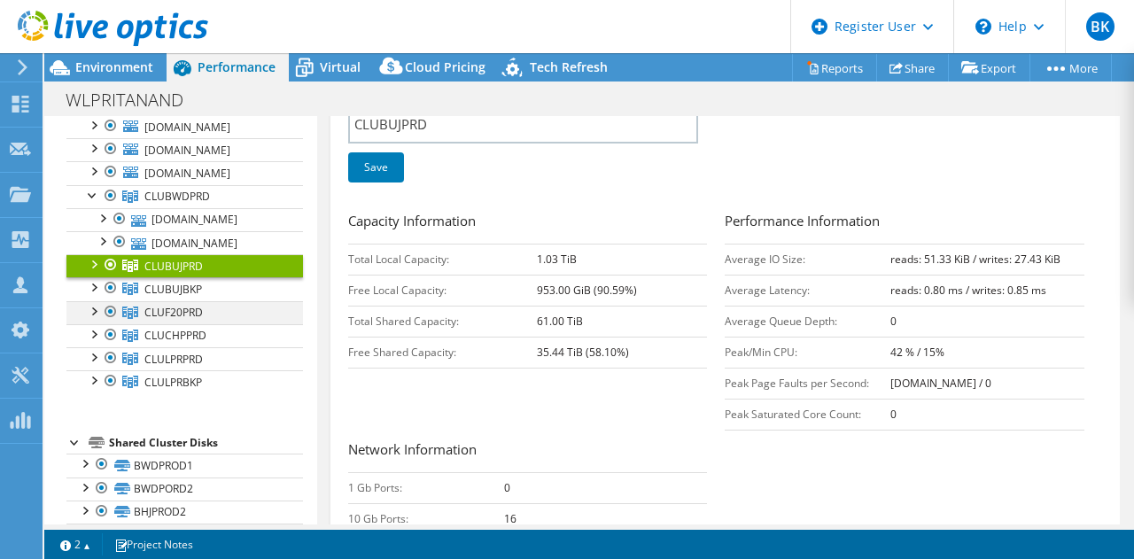
click at [95, 319] on div at bounding box center [93, 310] width 18 height 18
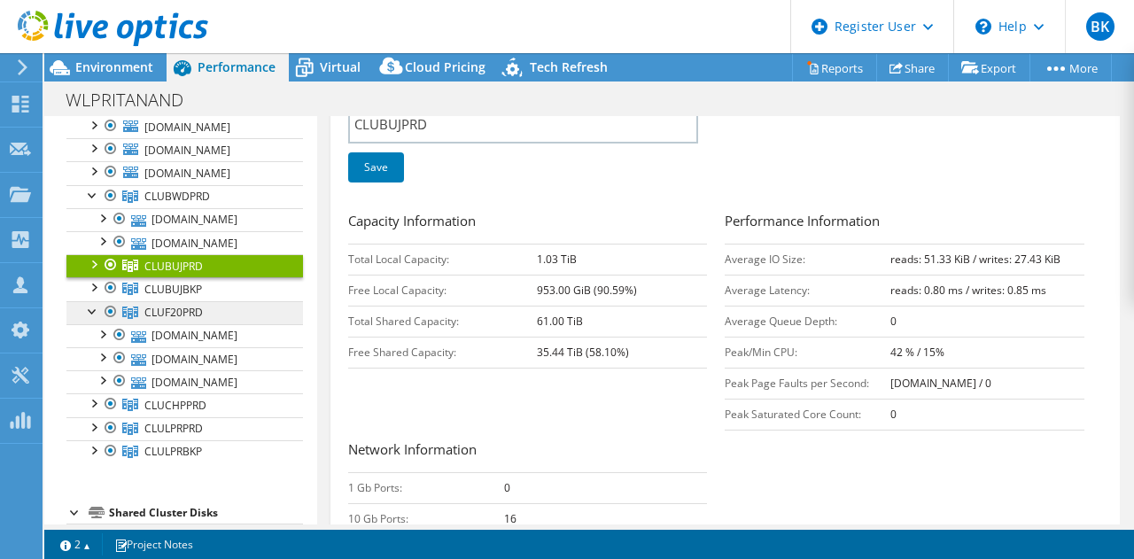
click at [200, 324] on link "CLUF20PRD" at bounding box center [184, 312] width 237 height 23
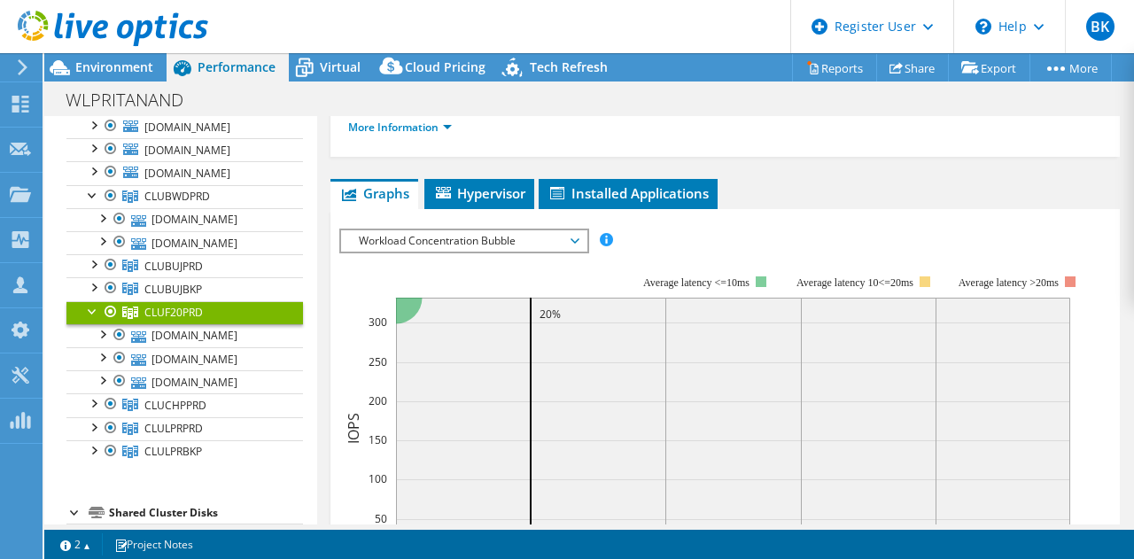
scroll to position [195, 0]
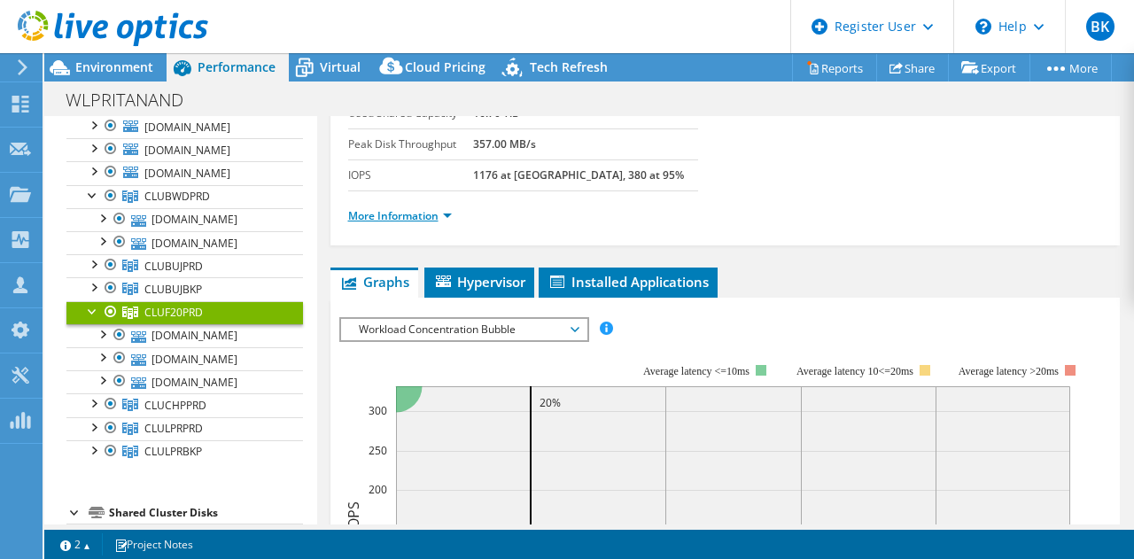
click at [446, 220] on link "More Information" at bounding box center [400, 215] width 104 height 15
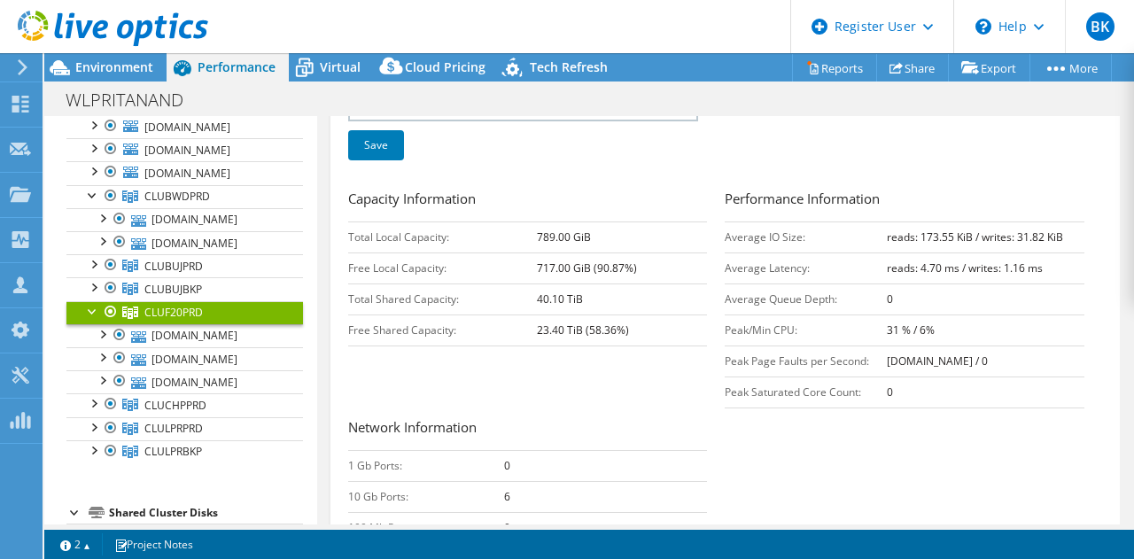
scroll to position [429, 0]
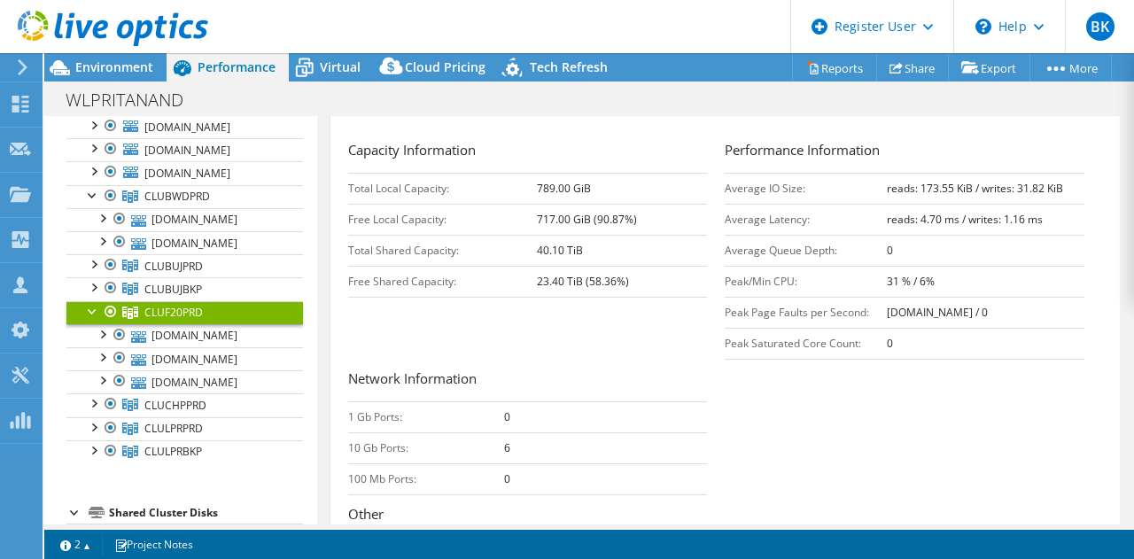
drag, startPoint x: 542, startPoint y: 251, endPoint x: 593, endPoint y: 259, distance: 52.0
click at [593, 259] on tr "Total Shared Capacity: 40.10 TiB" at bounding box center [528, 250] width 360 height 31
drag, startPoint x: 530, startPoint y: 282, endPoint x: 582, endPoint y: 284, distance: 52.4
click at [582, 284] on tr "Free Shared Capacity: 23.40 TiB (58.36%)" at bounding box center [528, 281] width 360 height 31
click at [91, 319] on div at bounding box center [93, 310] width 18 height 18
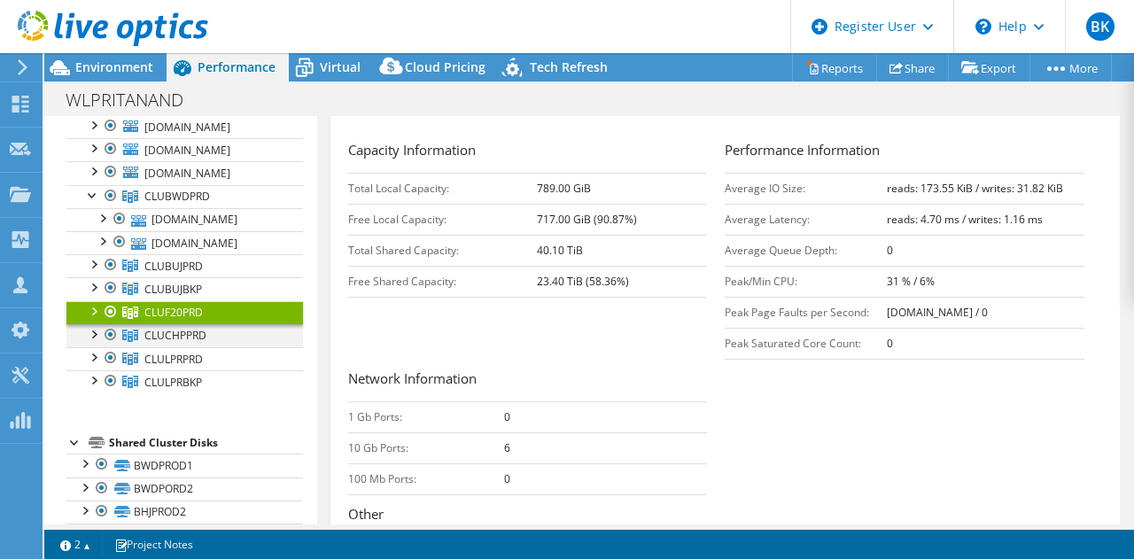
click at [97, 342] on div at bounding box center [93, 333] width 18 height 18
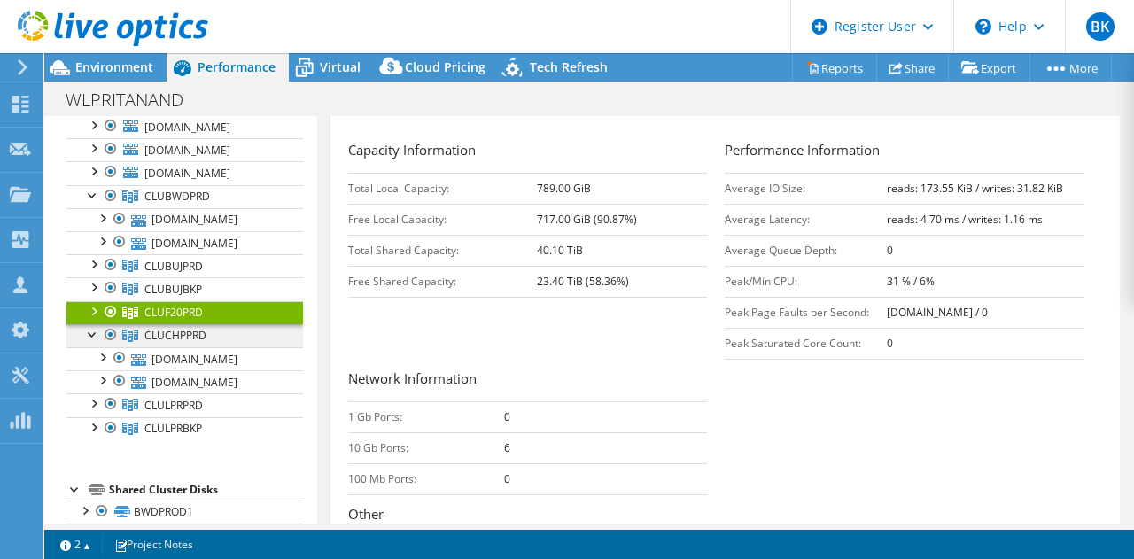
click at [200, 343] on span "CLUCHPPRD" at bounding box center [175, 335] width 62 height 15
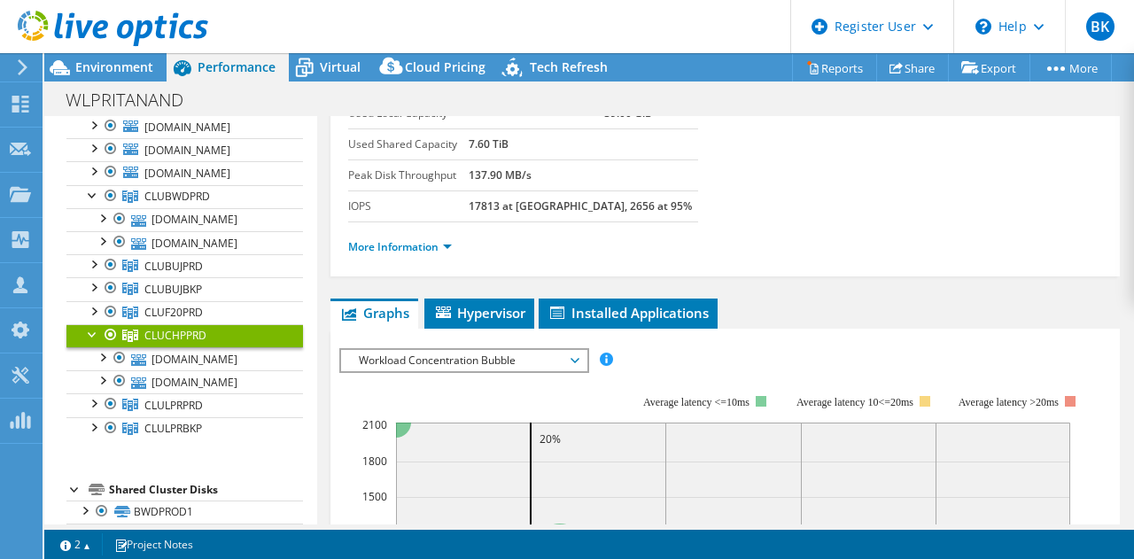
scroll to position [163, 0]
click at [421, 240] on link "More Information" at bounding box center [400, 247] width 104 height 15
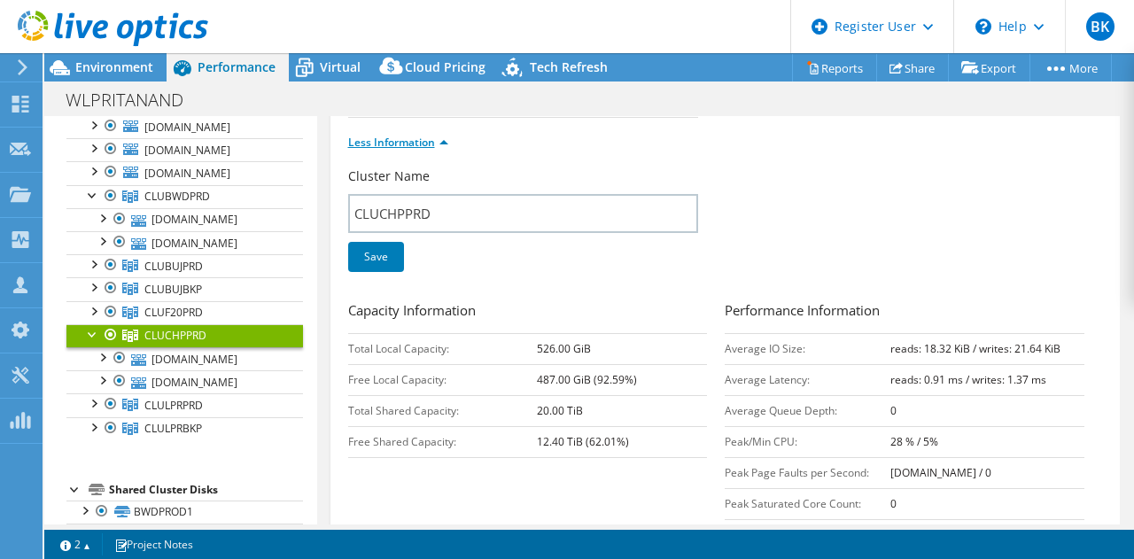
scroll to position [269, 0]
drag, startPoint x: 533, startPoint y: 409, endPoint x: 591, endPoint y: 410, distance: 58.5
click at [591, 410] on tr "Total Shared Capacity: 20.00 TiB" at bounding box center [528, 409] width 360 height 31
drag, startPoint x: 524, startPoint y: 441, endPoint x: 583, endPoint y: 440, distance: 59.4
click at [583, 440] on tr "Free Shared Capacity: 12.40 TiB (62.01%)" at bounding box center [528, 440] width 360 height 31
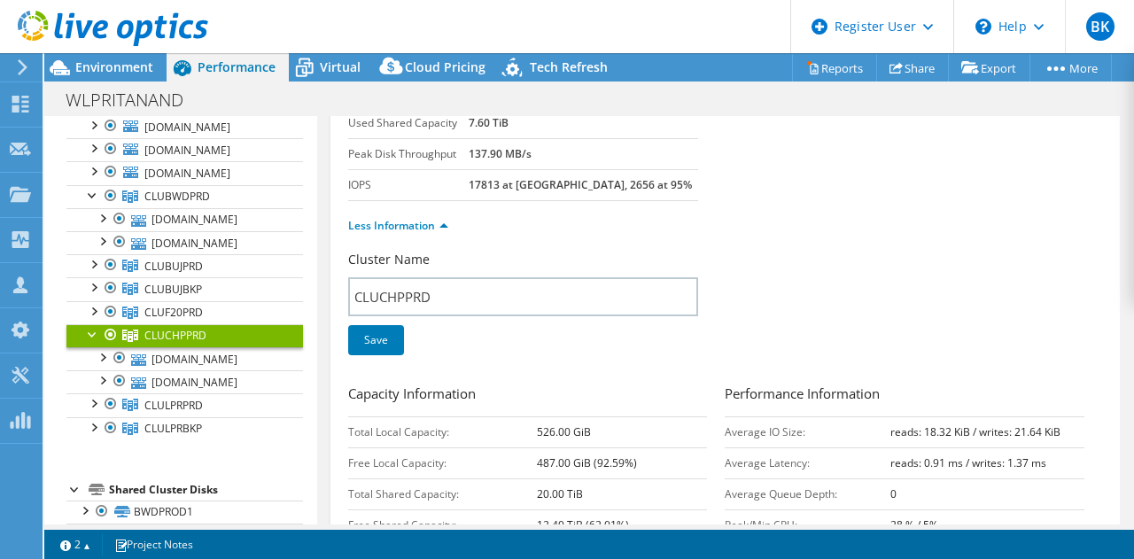
scroll to position [184, 0]
drag, startPoint x: 500, startPoint y: 128, endPoint x: 546, endPoint y: 136, distance: 46.8
click at [546, 136] on tr "Used Shared Capacity 7.60 TiB" at bounding box center [523, 124] width 351 height 31
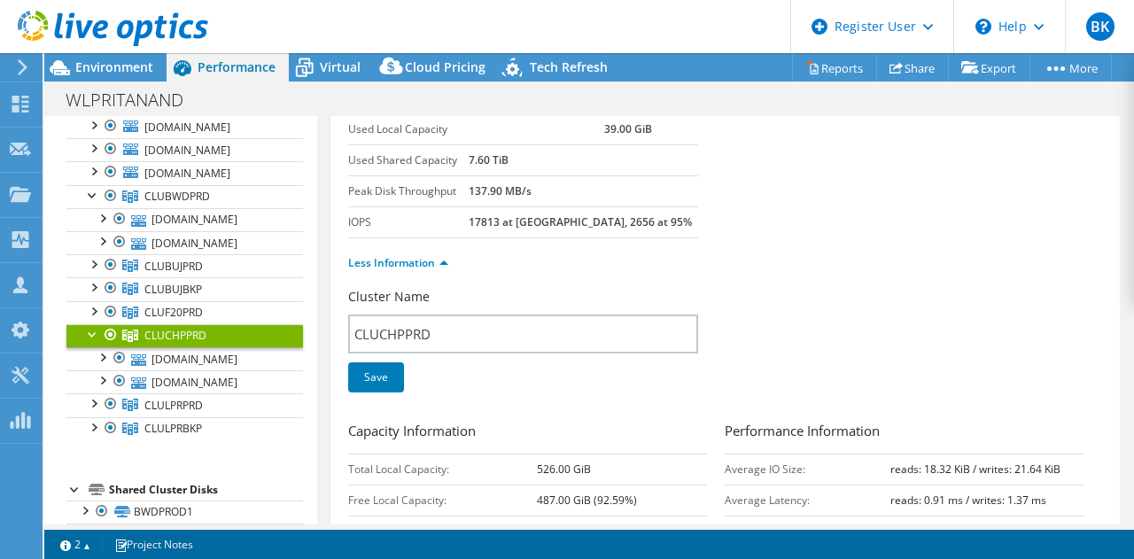
scroll to position [147, 0]
click at [96, 411] on div at bounding box center [93, 403] width 18 height 18
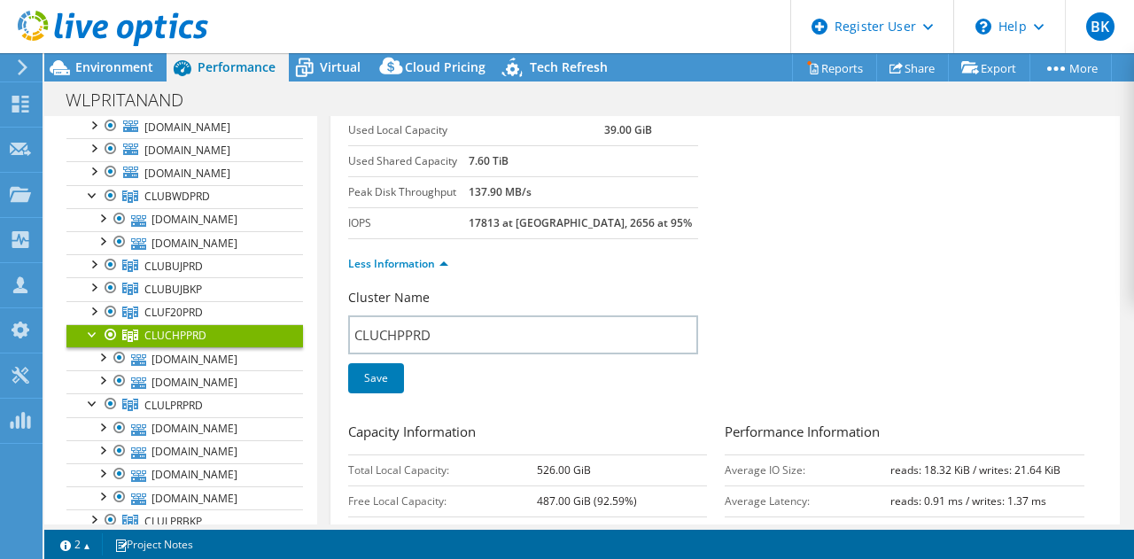
click at [94, 342] on div at bounding box center [93, 333] width 18 height 18
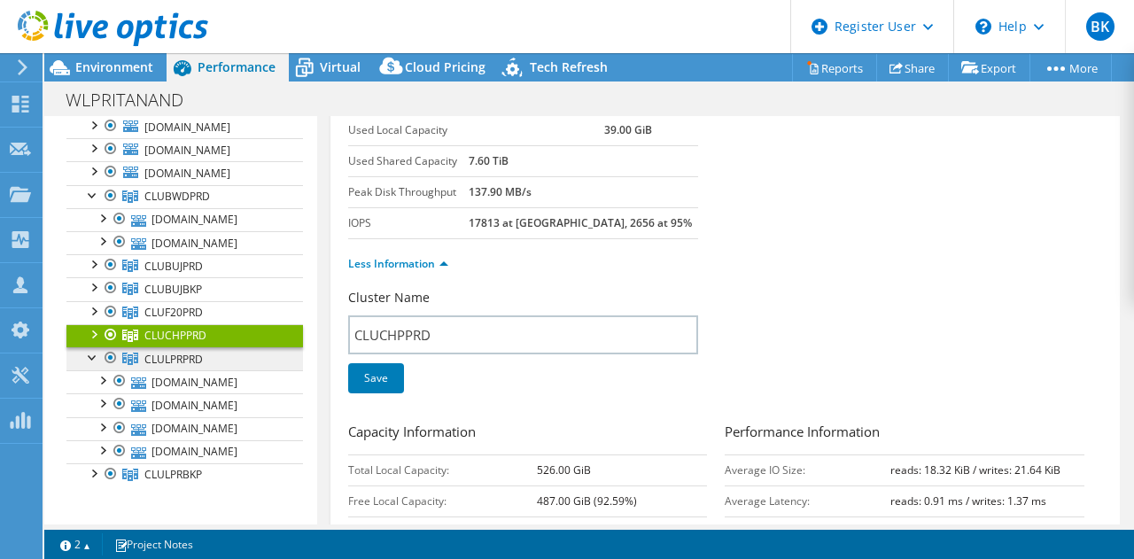
click at [182, 367] on span "CLULPRPRD" at bounding box center [173, 359] width 58 height 15
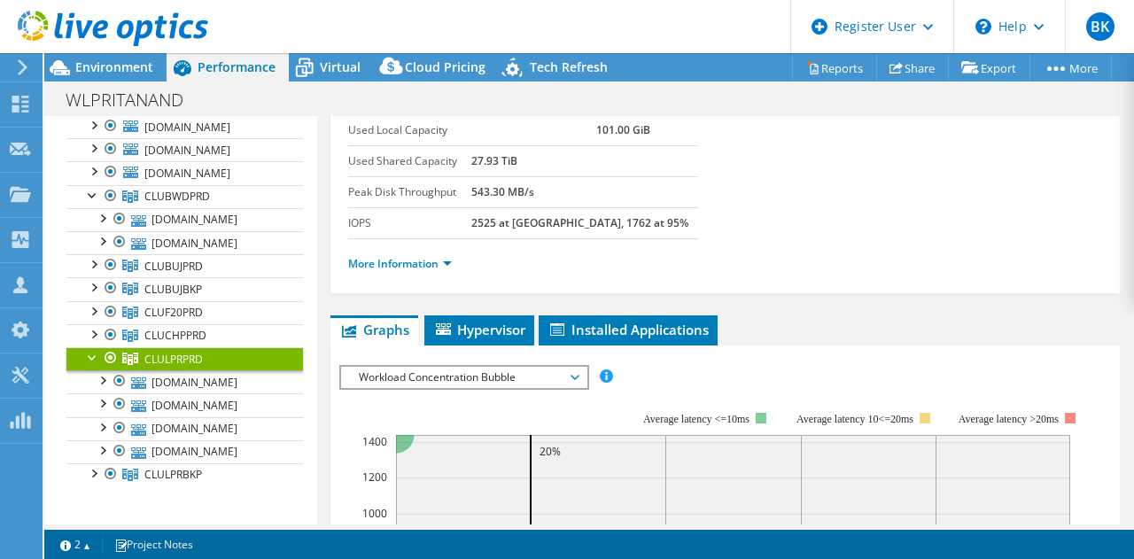
drag, startPoint x: 504, startPoint y: 158, endPoint x: 578, endPoint y: 159, distance: 73.6
click at [578, 159] on tr "Used Shared Capacity 27.93 TiB" at bounding box center [523, 161] width 351 height 31
drag, startPoint x: 347, startPoint y: 161, endPoint x: 465, endPoint y: 171, distance: 118.3
click at [465, 171] on div "CLULPRPRD Details Hypervisors 4 Local Disks 4 Shared Cluster Disks 2 Used Local…" at bounding box center [726, 131] width 791 height 324
click at [465, 171] on td "Used Shared Capacity" at bounding box center [409, 161] width 123 height 31
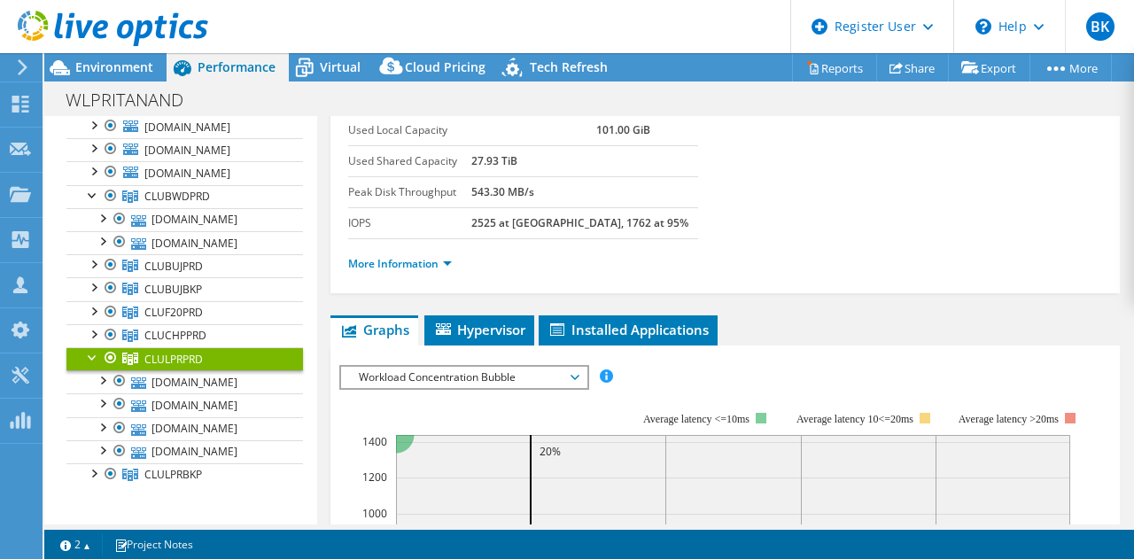
drag, startPoint x: 496, startPoint y: 160, endPoint x: 565, endPoint y: 173, distance: 69.4
click at [565, 173] on tr "Used Shared Capacity 27.93 TiB" at bounding box center [523, 161] width 351 height 31
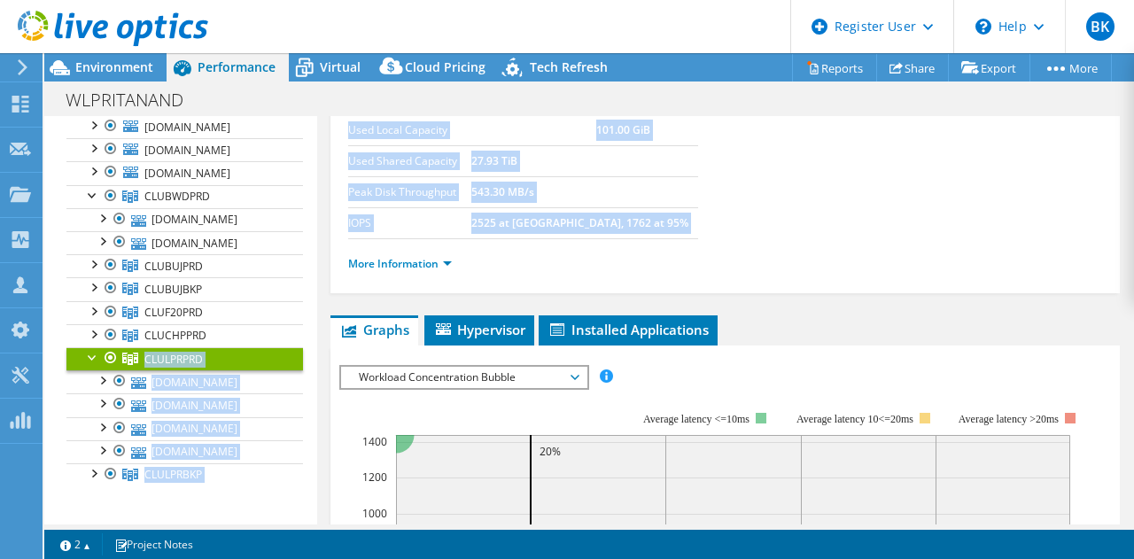
drag, startPoint x: 85, startPoint y: 370, endPoint x: 378, endPoint y: 237, distance: 322.4
click at [378, 237] on div "Open All Close All Hide Excluded Nodes Project Tree Filter" at bounding box center [589, 320] width 1090 height 409
click at [382, 257] on link "More Information" at bounding box center [400, 263] width 104 height 15
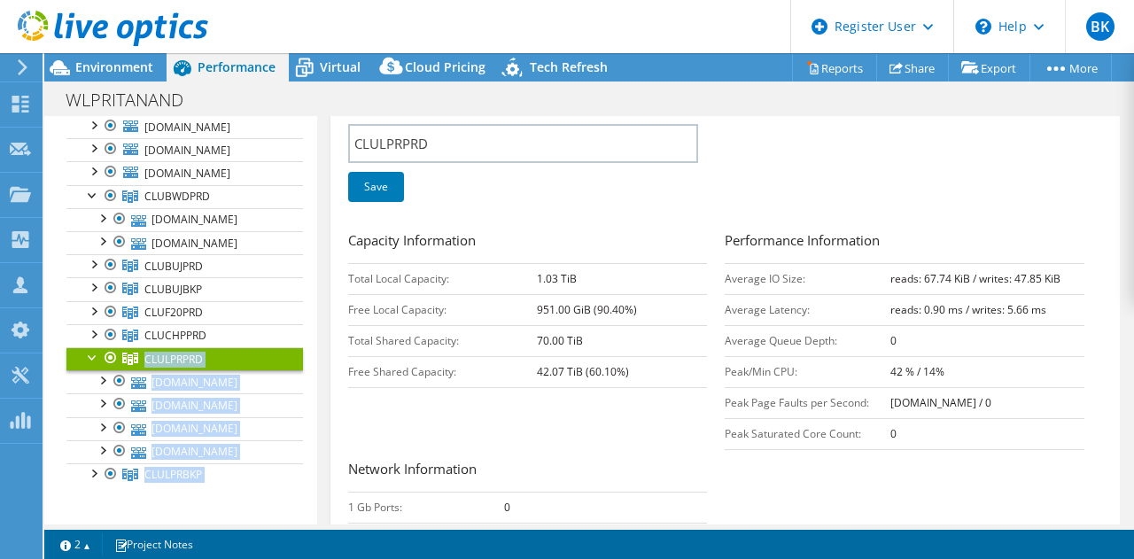
scroll to position [351, 0]
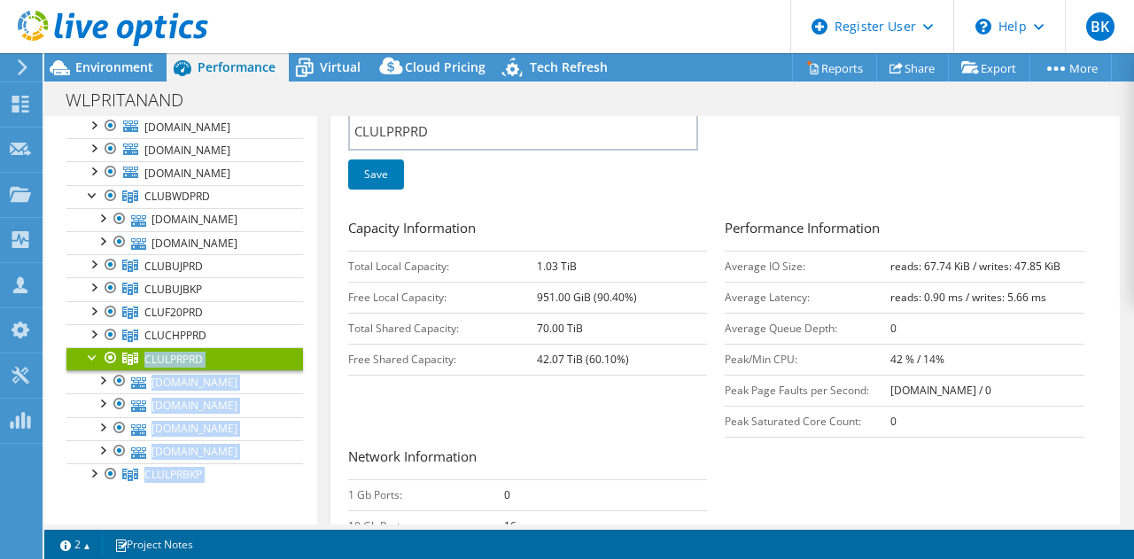
drag, startPoint x: 532, startPoint y: 331, endPoint x: 610, endPoint y: 327, distance: 78.1
click at [610, 327] on tr "Total Shared Capacity: 70.00 TiB" at bounding box center [528, 328] width 360 height 31
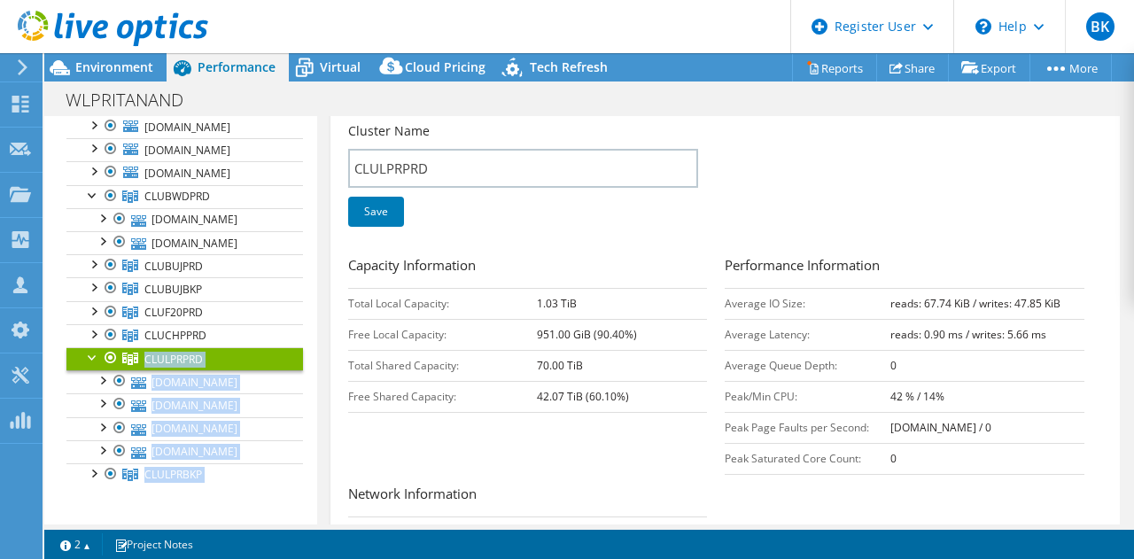
click at [92, 365] on div at bounding box center [93, 356] width 18 height 18
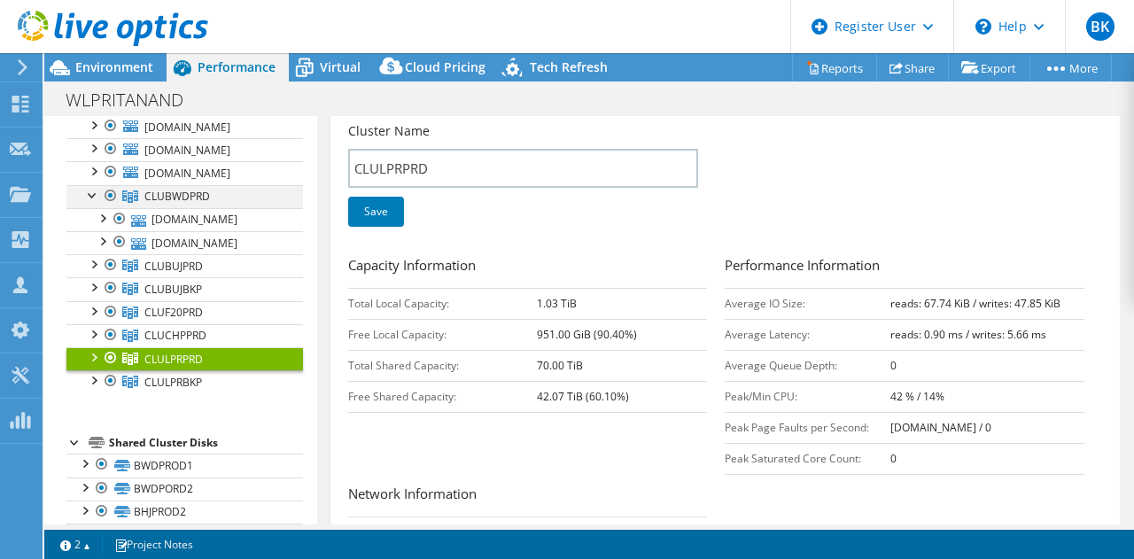
click at [90, 203] on div at bounding box center [93, 194] width 18 height 18
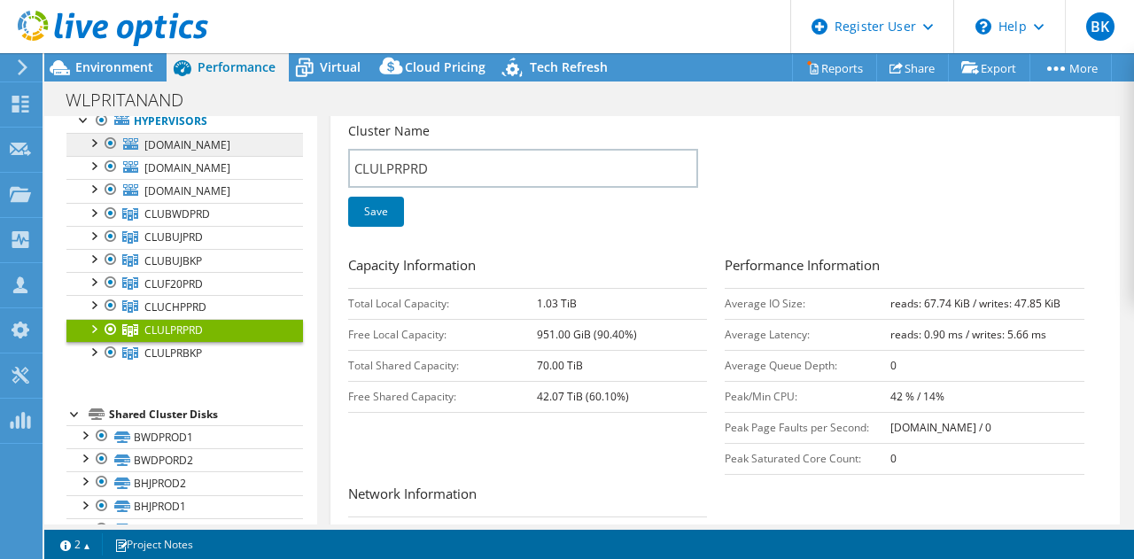
scroll to position [111, 0]
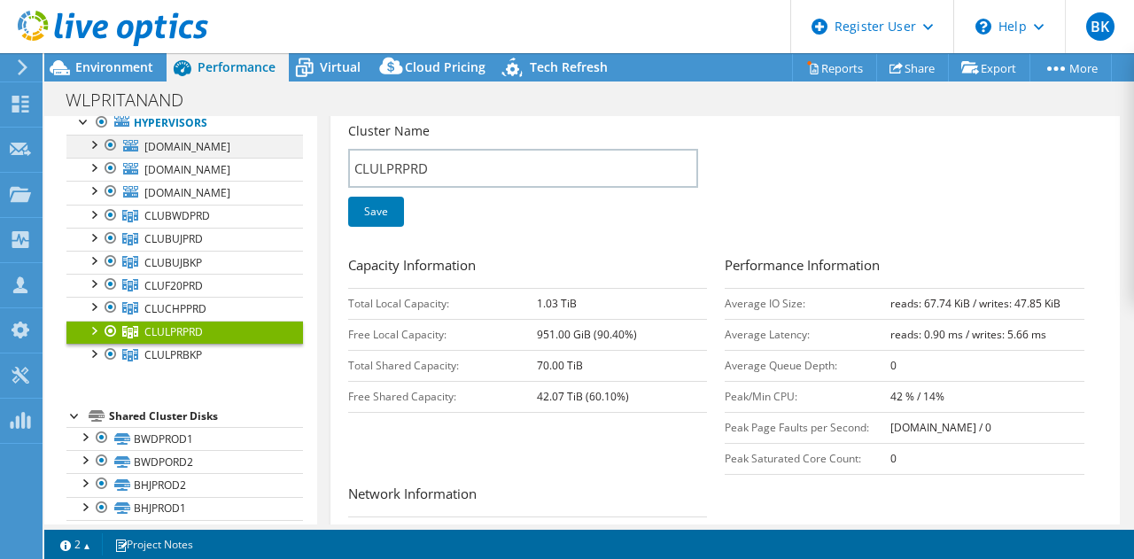
click at [104, 156] on div at bounding box center [111, 145] width 18 height 21
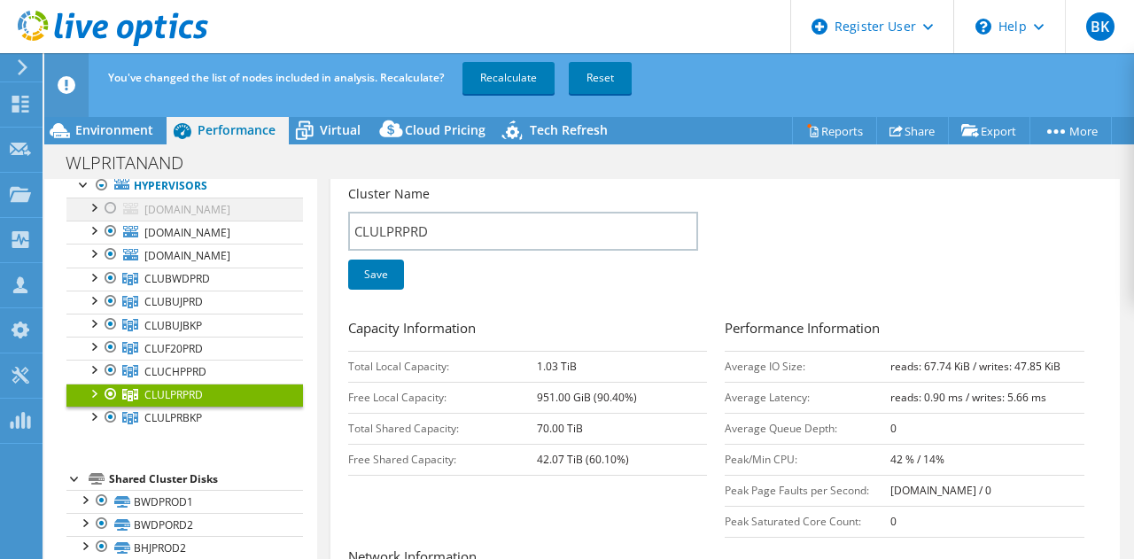
click at [106, 219] on div at bounding box center [111, 208] width 18 height 21
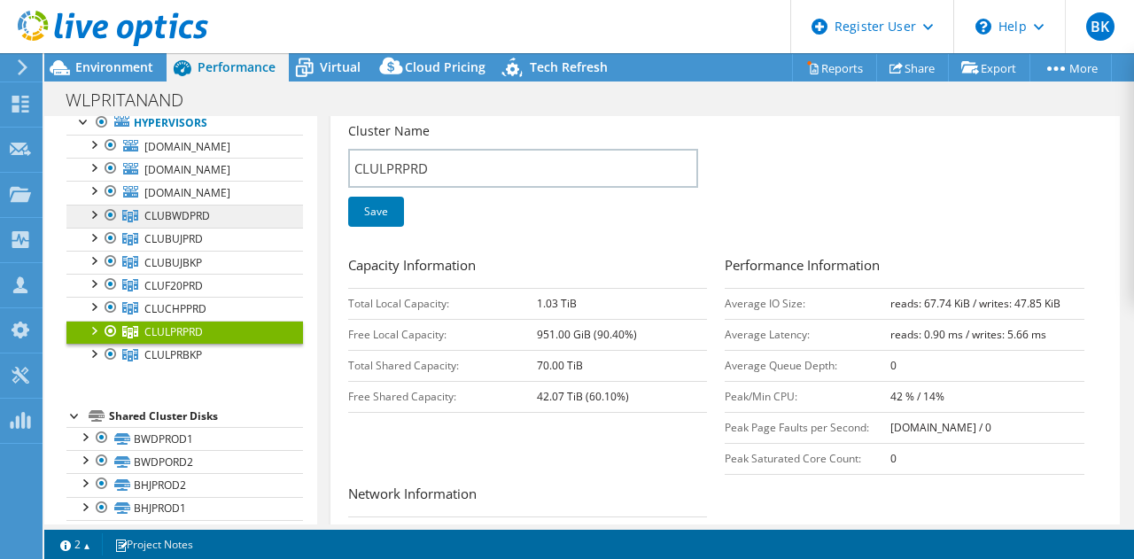
click at [221, 228] on link "CLUBWDPRD" at bounding box center [184, 216] width 237 height 23
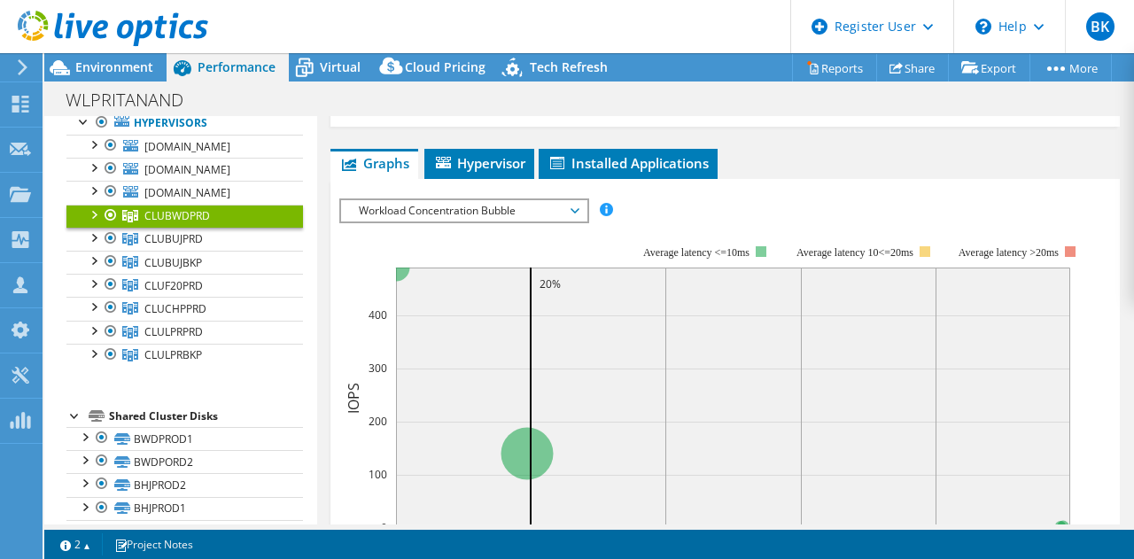
click at [98, 222] on div at bounding box center [93, 214] width 18 height 18
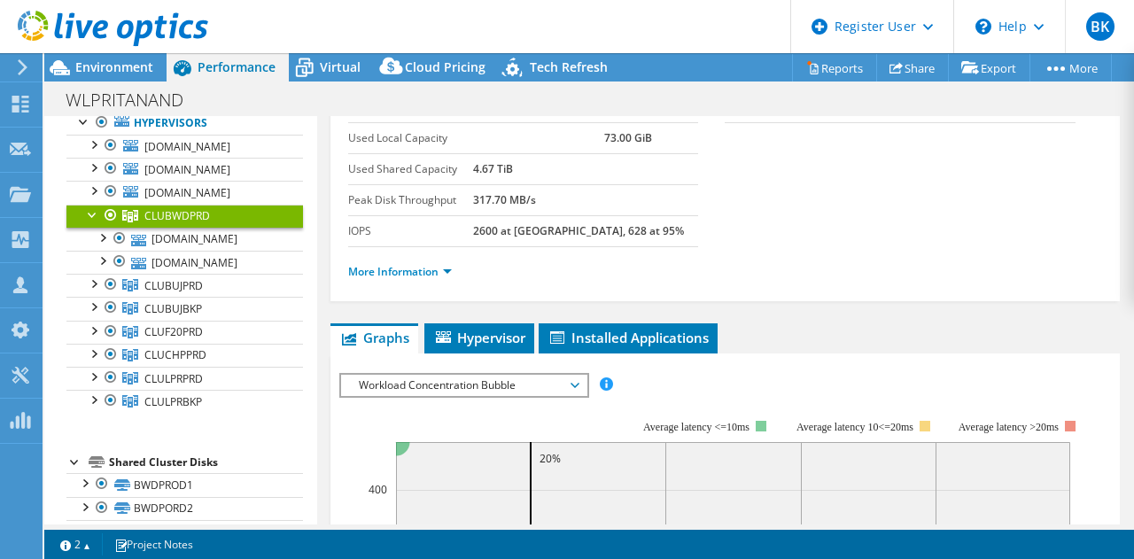
scroll to position [109, 0]
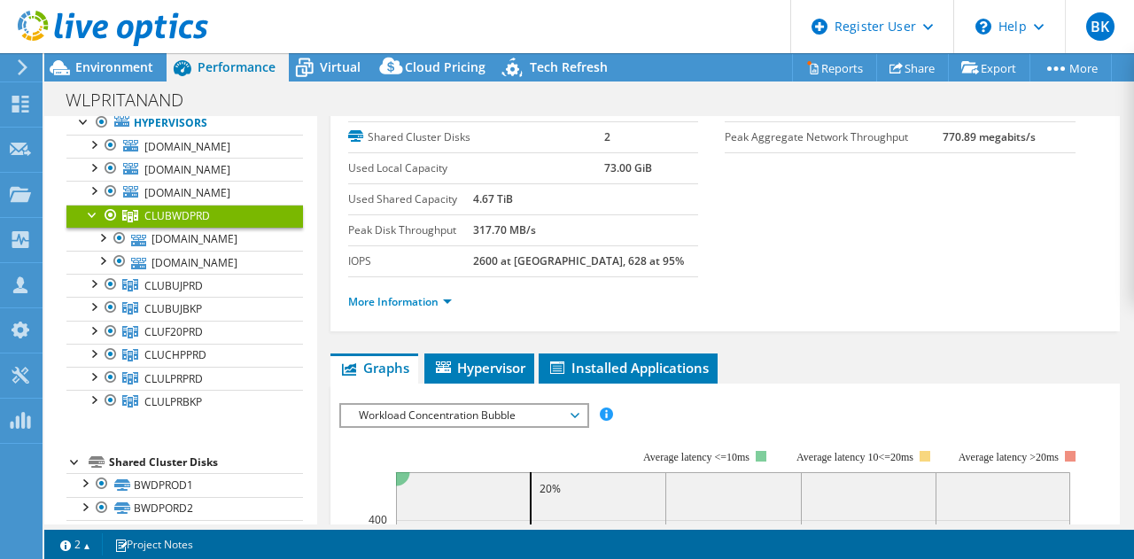
click at [393, 308] on li "More Information" at bounding box center [405, 301] width 114 height 19
click at [390, 301] on link "More Information" at bounding box center [400, 301] width 104 height 15
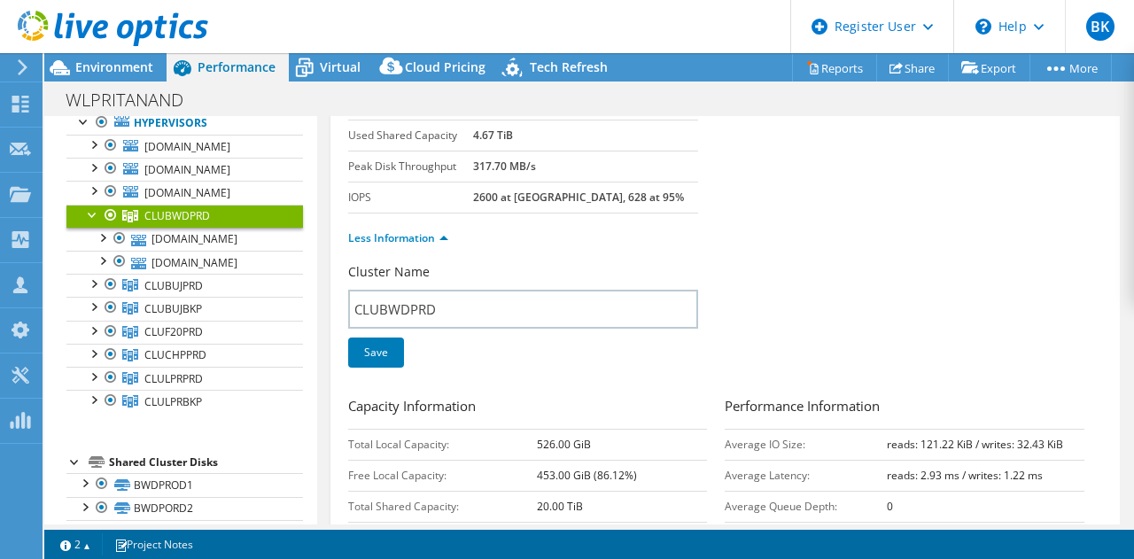
scroll to position [170, 0]
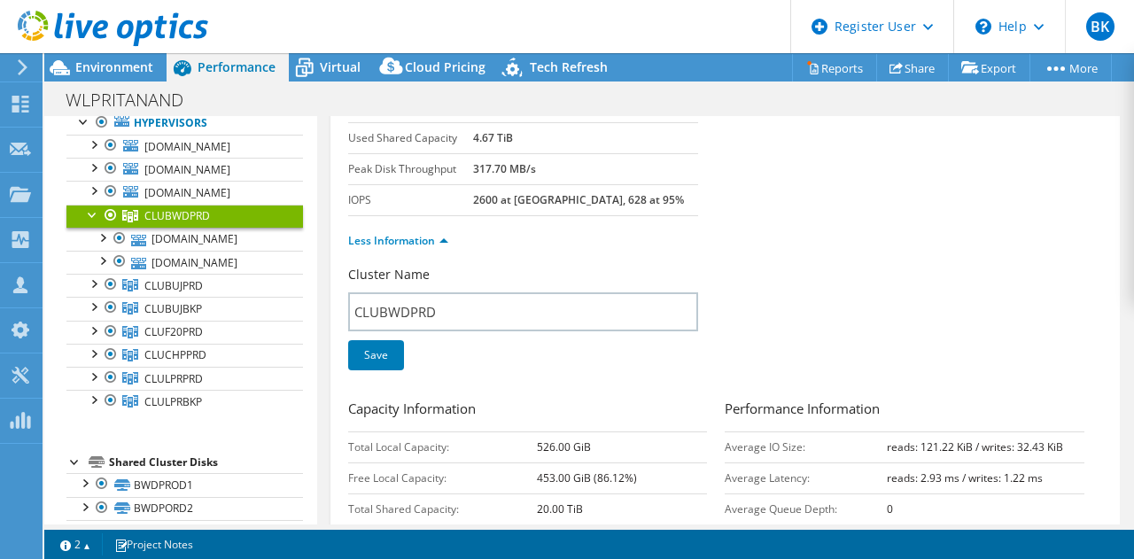
drag, startPoint x: 512, startPoint y: 121, endPoint x: 564, endPoint y: 135, distance: 53.1
click at [564, 135] on tr "Used Shared Capacity 4.67 TiB" at bounding box center [523, 138] width 351 height 31
click at [94, 222] on div at bounding box center [93, 214] width 18 height 18
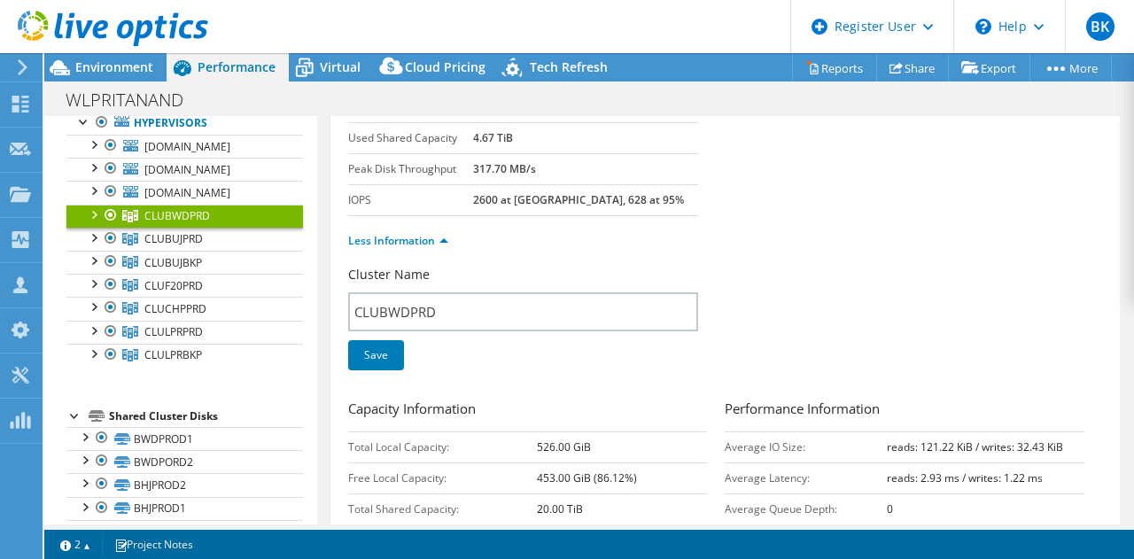
scroll to position [81, 0]
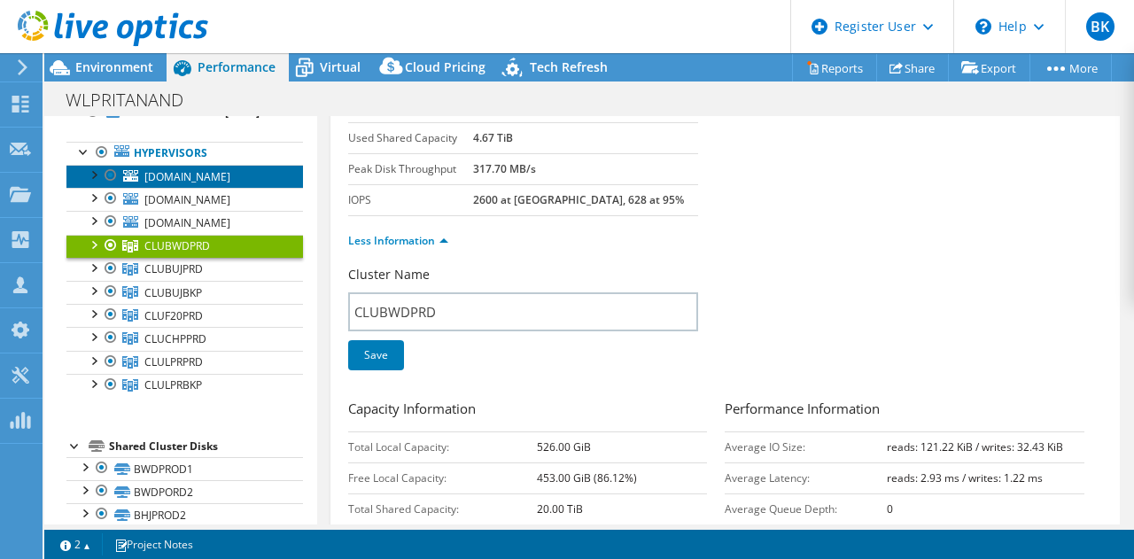
click at [152, 184] on span "[DOMAIN_NAME]" at bounding box center [187, 176] width 86 height 15
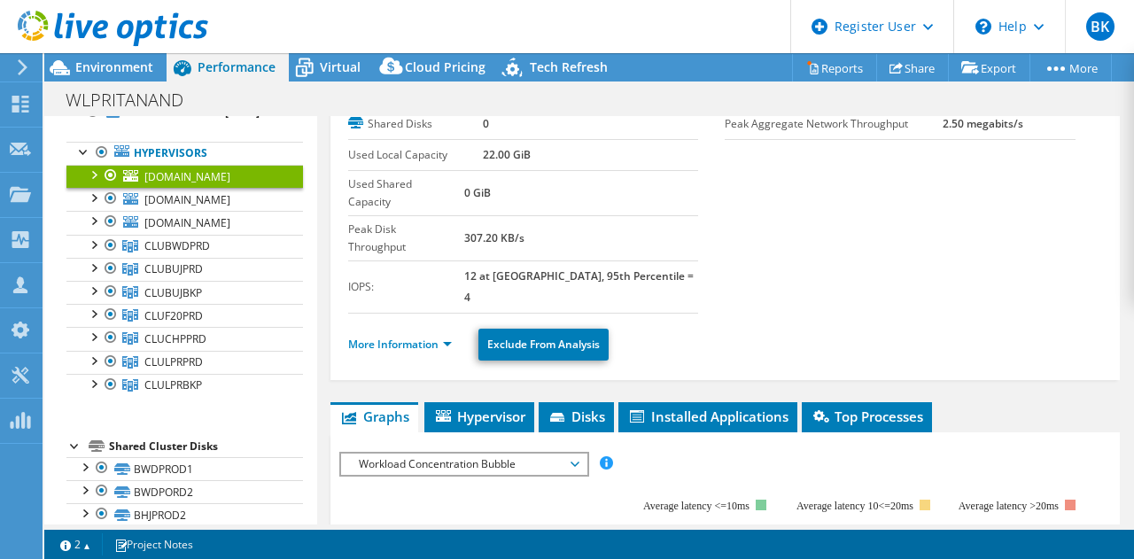
scroll to position [121, 0]
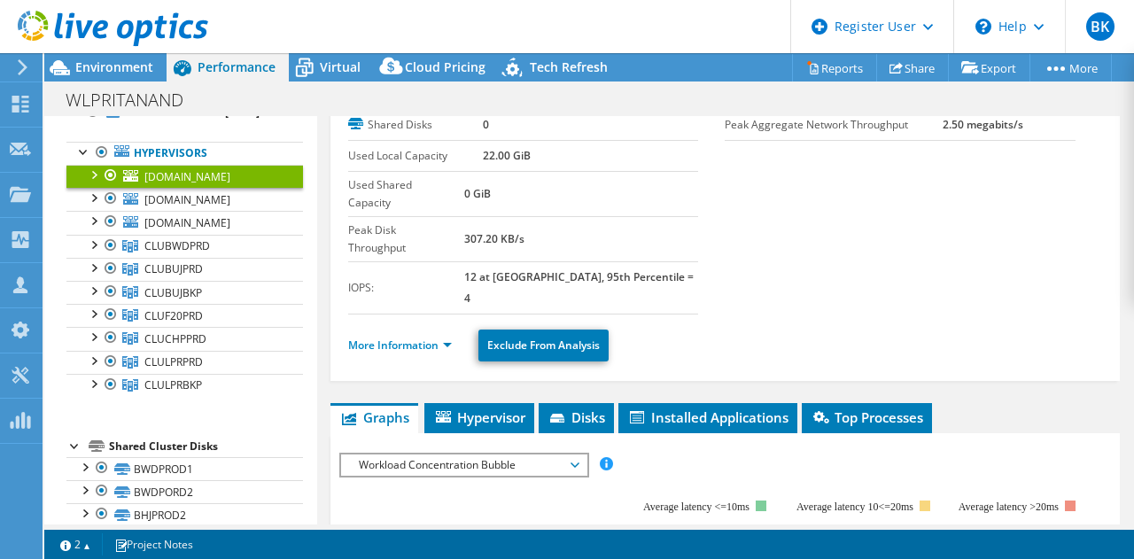
click at [90, 183] on div at bounding box center [93, 174] width 18 height 18
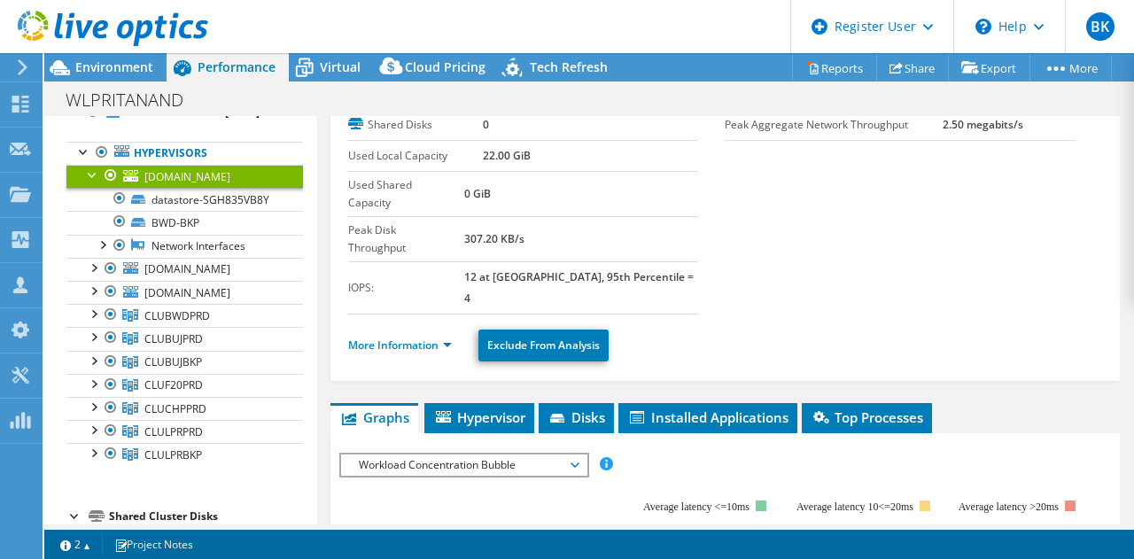
click at [90, 183] on div at bounding box center [93, 174] width 18 height 18
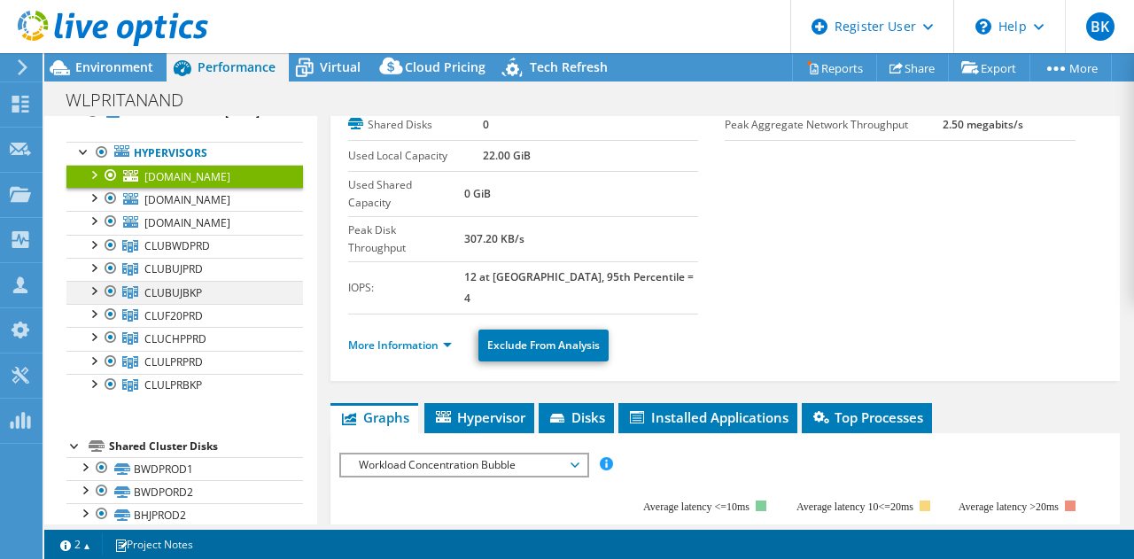
click at [95, 299] on div at bounding box center [93, 290] width 18 height 18
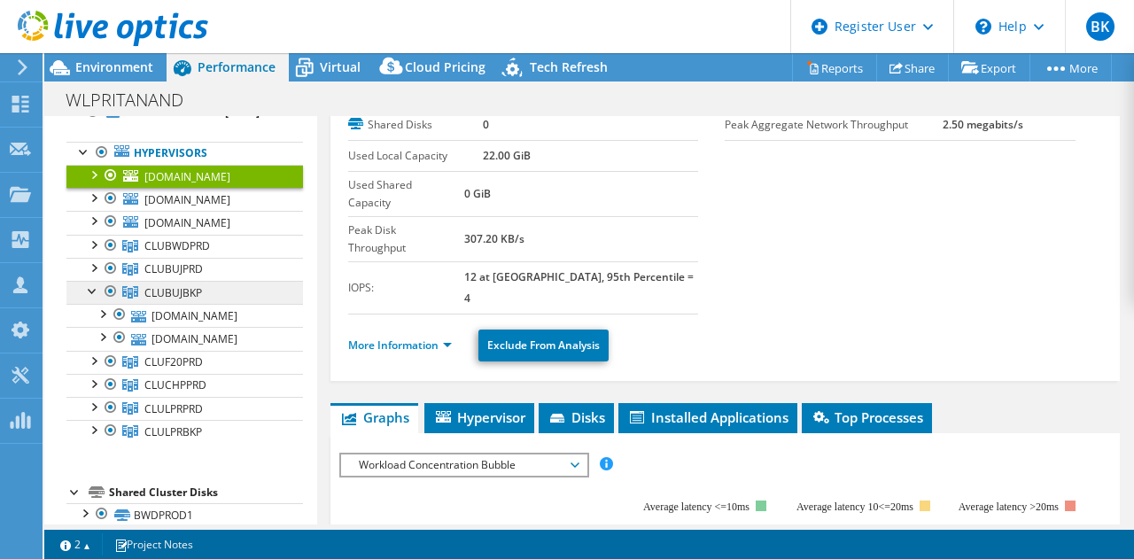
click at [183, 300] on span "CLUBUJBKP" at bounding box center [173, 292] width 58 height 15
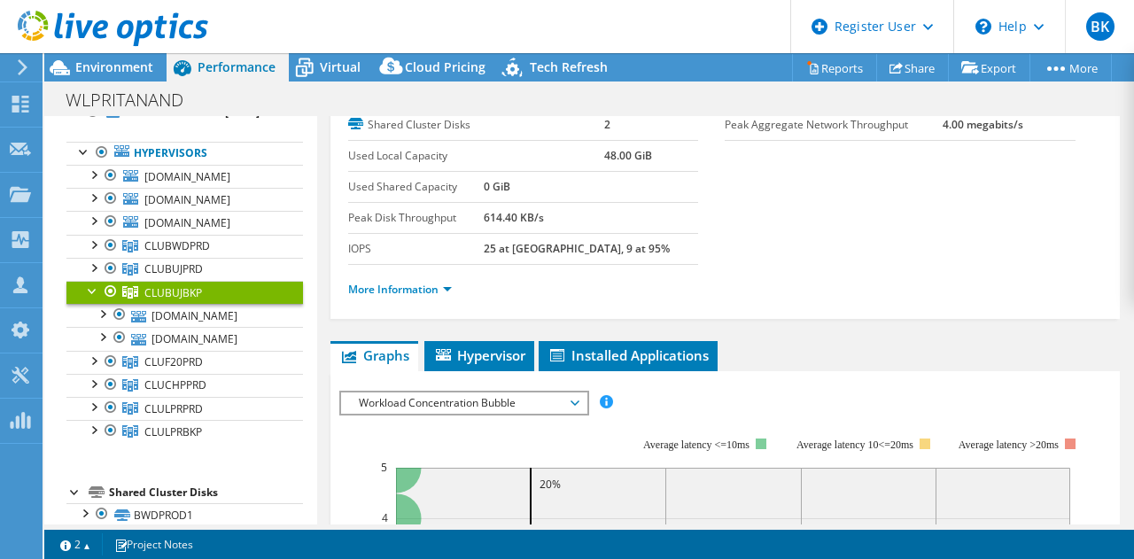
drag, startPoint x: 580, startPoint y: 178, endPoint x: 510, endPoint y: 183, distance: 69.3
click at [510, 183] on tr "Used Shared Capacity 0 GiB" at bounding box center [523, 187] width 351 height 31
click at [98, 438] on div at bounding box center [93, 429] width 18 height 18
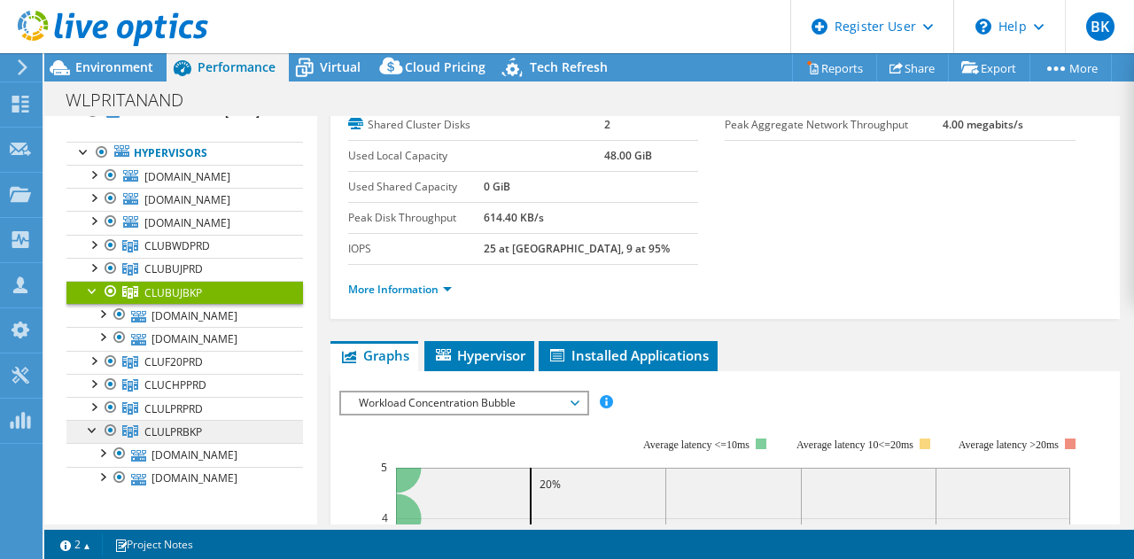
click at [152, 440] on span "CLULPRBKP" at bounding box center [173, 432] width 58 height 15
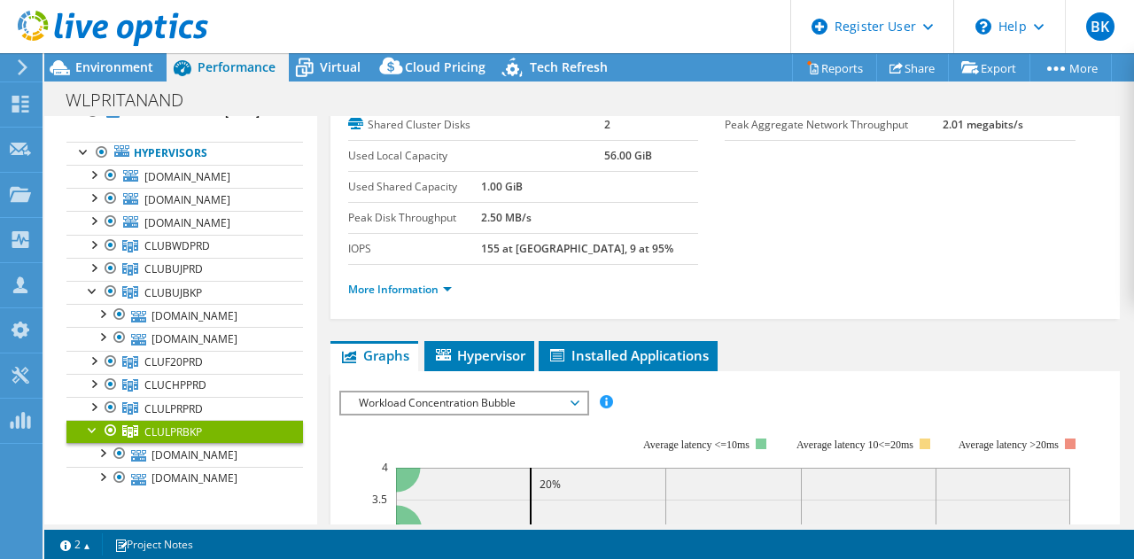
drag, startPoint x: 587, startPoint y: 201, endPoint x: 512, endPoint y: 196, distance: 74.6
click at [512, 196] on tbody "Used Shared Capacity 1.00 GiB Peak Disk Throughput 2.50 MB/s IOPS 155 at [GEOGR…" at bounding box center [523, 218] width 351 height 93
click at [481, 196] on td "Used Shared Capacity" at bounding box center [414, 187] width 133 height 31
drag, startPoint x: 606, startPoint y: 184, endPoint x: 536, endPoint y: 191, distance: 70.4
click at [536, 191] on td "1.00 GiB" at bounding box center [589, 187] width 217 height 31
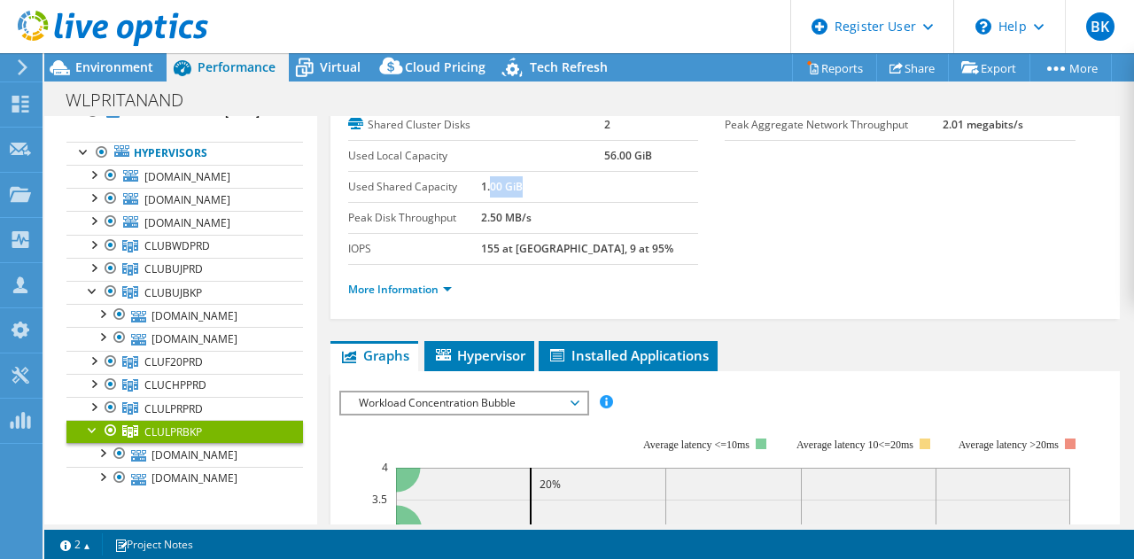
click at [523, 191] on b "1.00 GiB" at bounding box center [502, 186] width 42 height 15
click at [762, 257] on section "Hypervisors 2 Local Disks 2 Shared Cluster Disks 2 Used Local Capacity 56.00 Gi…" at bounding box center [725, 181] width 755 height 267
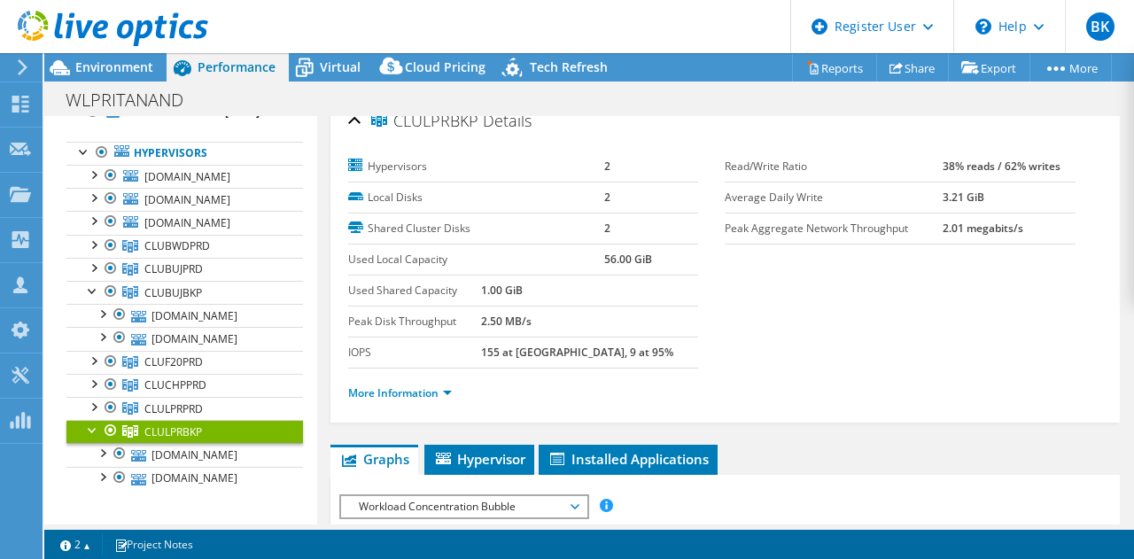
scroll to position [17, 0]
click at [88, 438] on div at bounding box center [93, 429] width 18 height 18
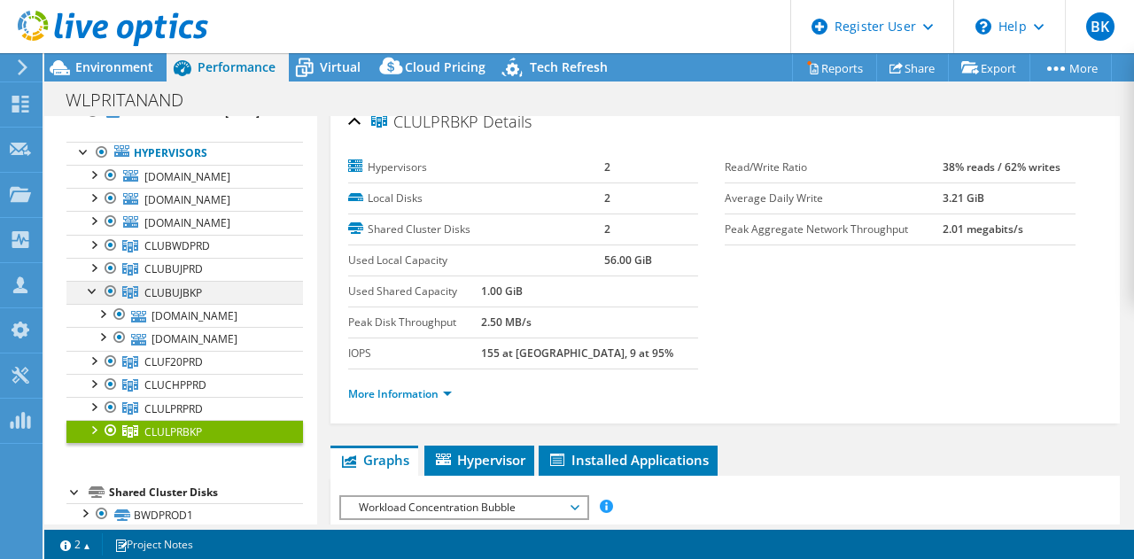
click at [92, 299] on div at bounding box center [93, 290] width 18 height 18
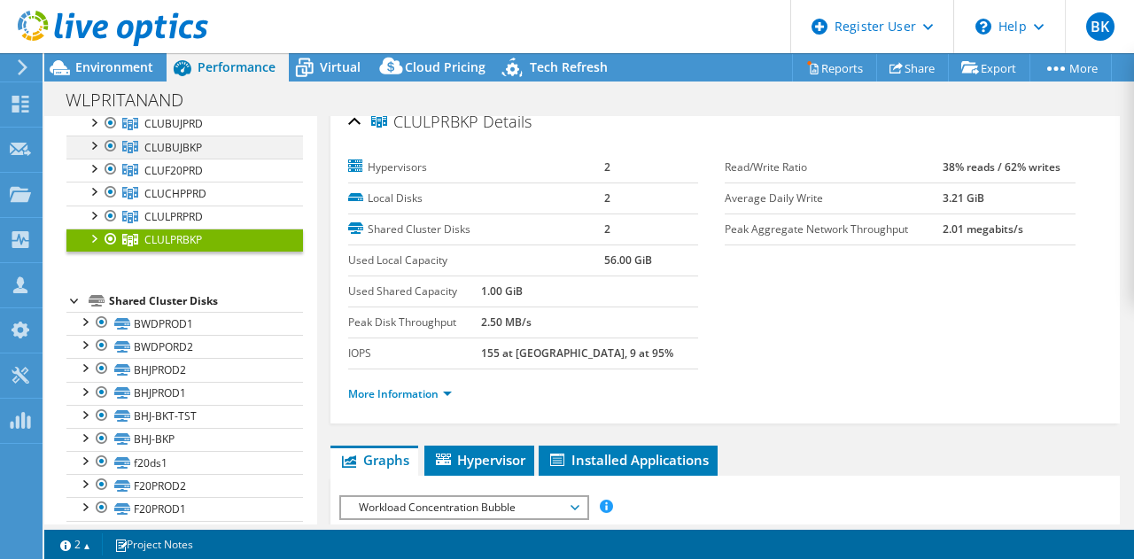
scroll to position [0, 0]
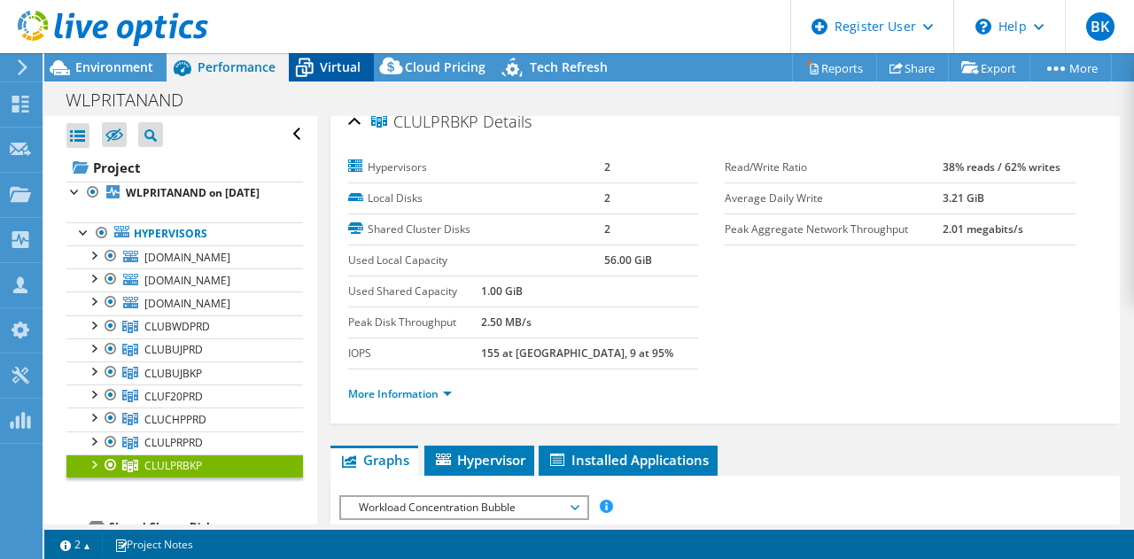
click at [329, 57] on div "Virtual" at bounding box center [331, 67] width 85 height 28
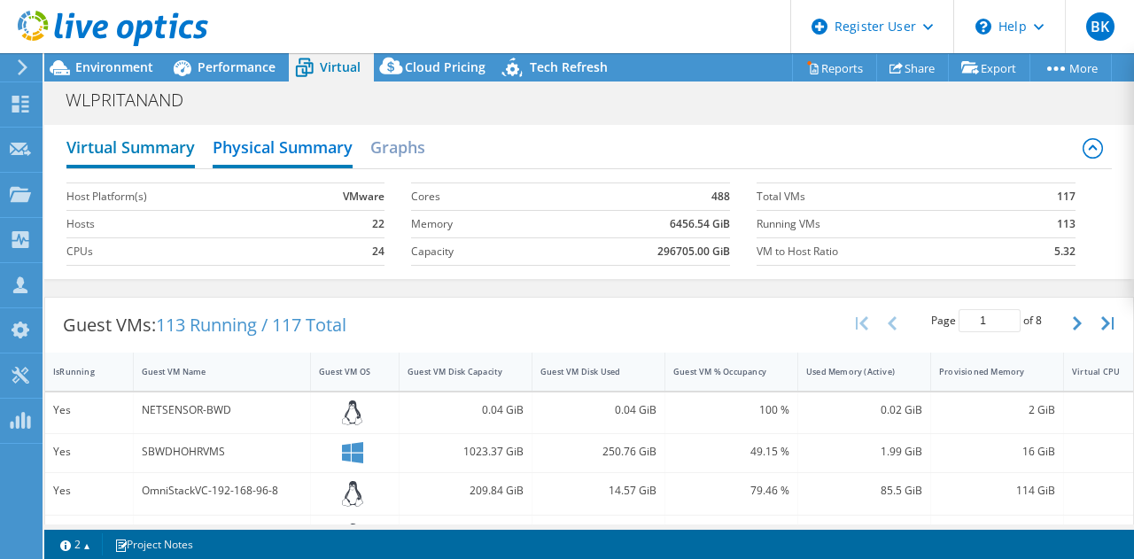
click at [181, 136] on h2 "Virtual Summary" at bounding box center [130, 148] width 129 height 39
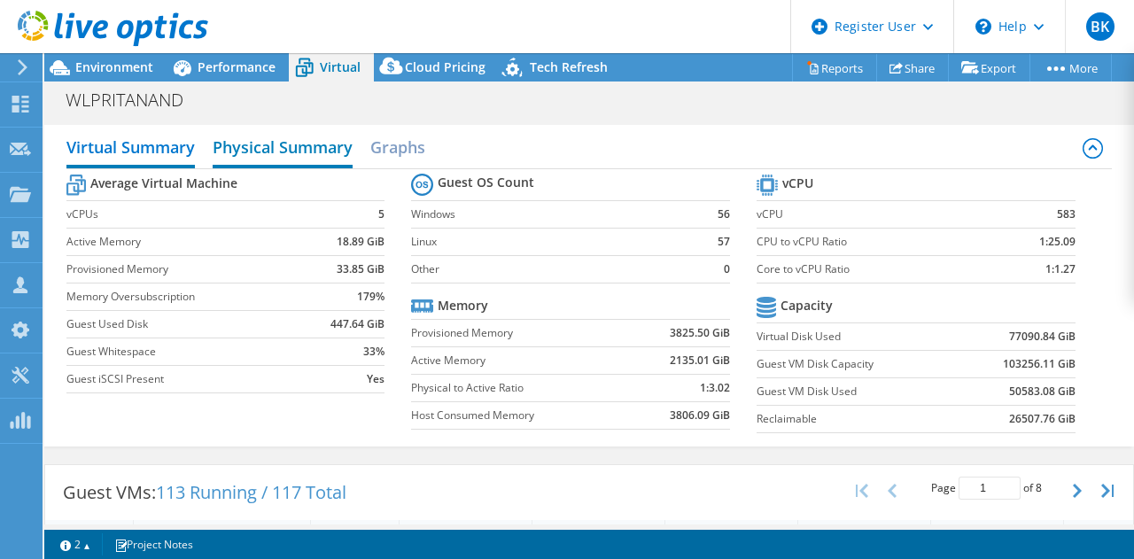
click at [290, 151] on h2 "Physical Summary" at bounding box center [283, 148] width 140 height 39
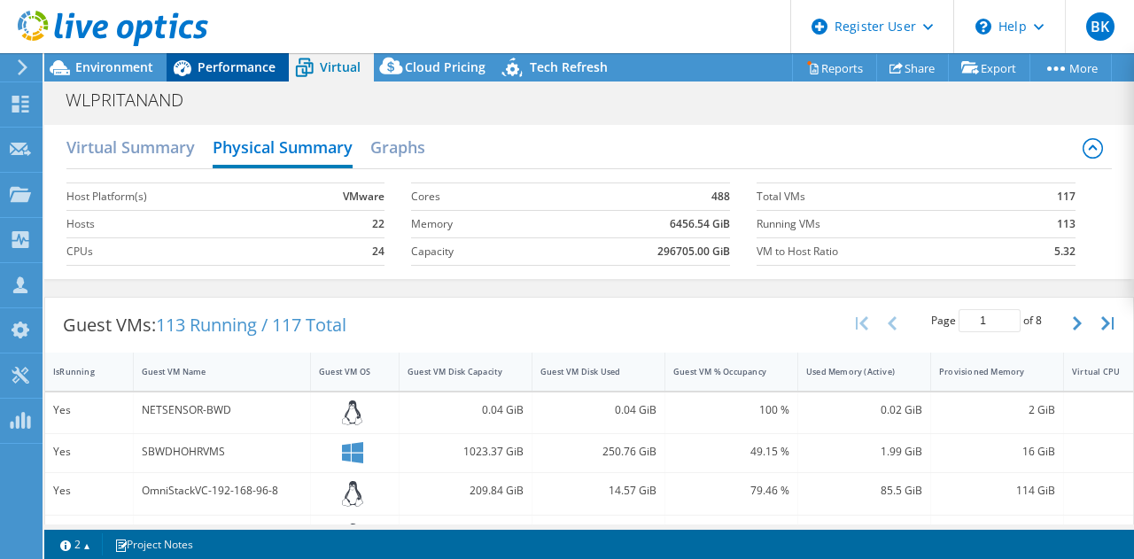
click at [216, 64] on span "Performance" at bounding box center [237, 66] width 78 height 17
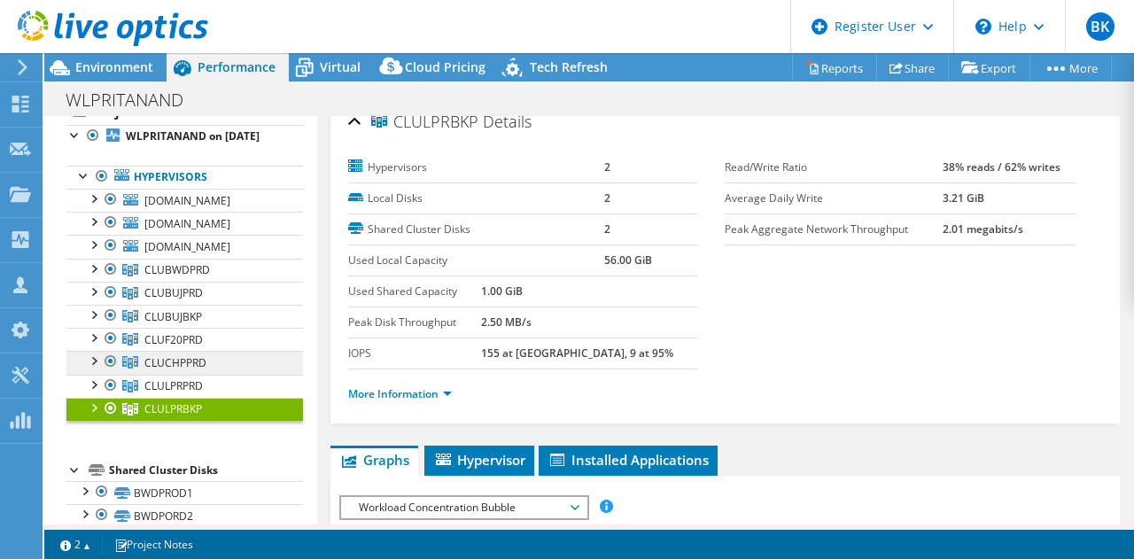
scroll to position [64, 0]
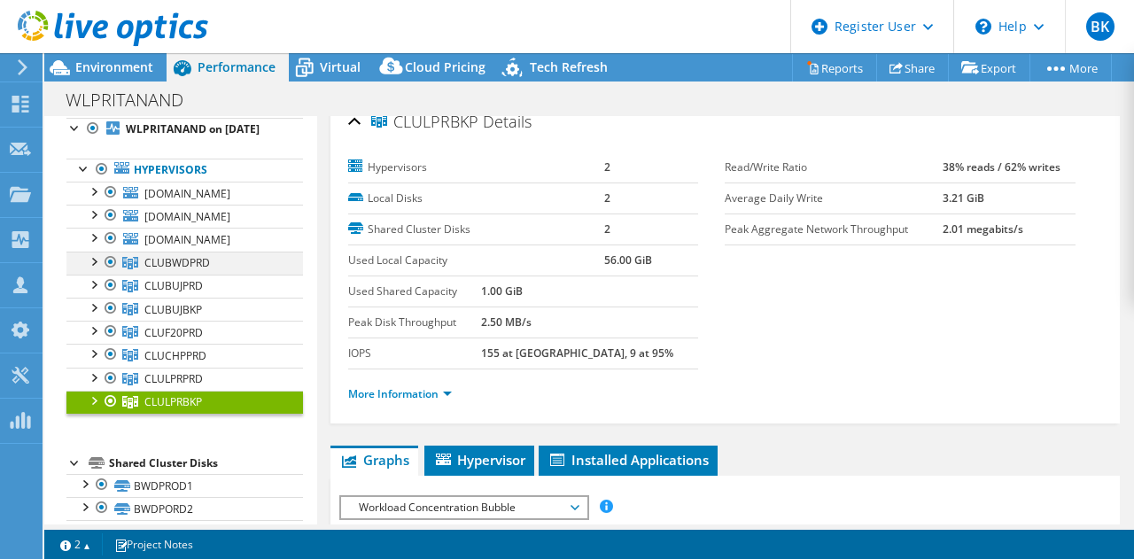
click at [97, 269] on div at bounding box center [93, 261] width 18 height 18
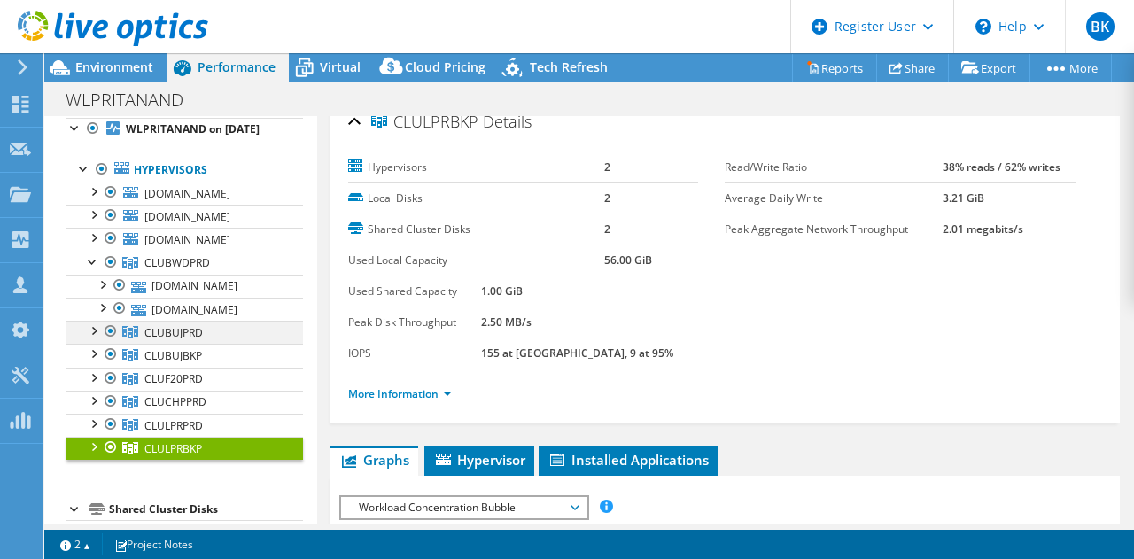
click at [102, 342] on div at bounding box center [111, 331] width 18 height 21
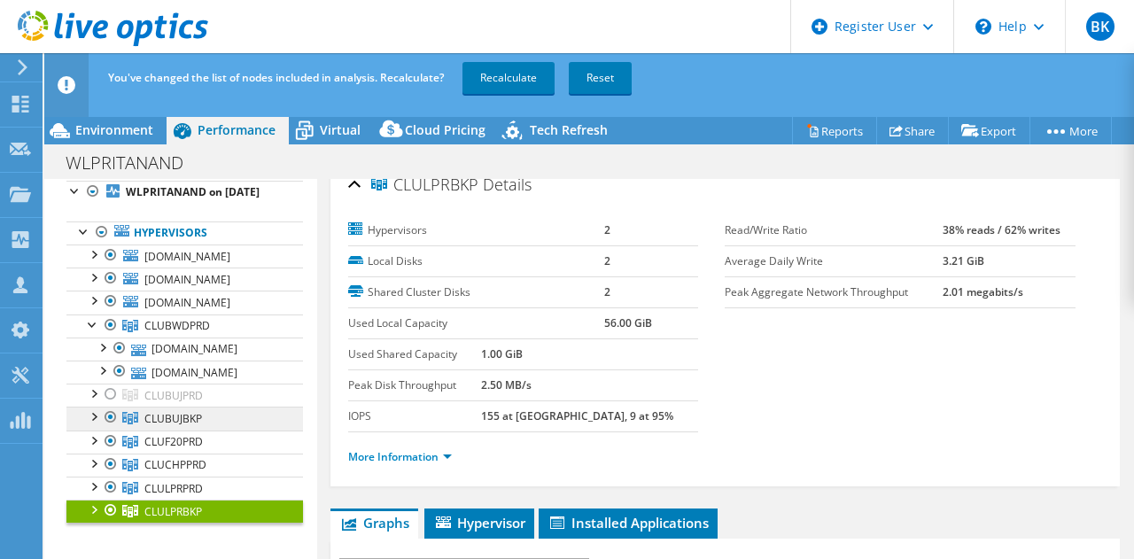
scroll to position [162, 0]
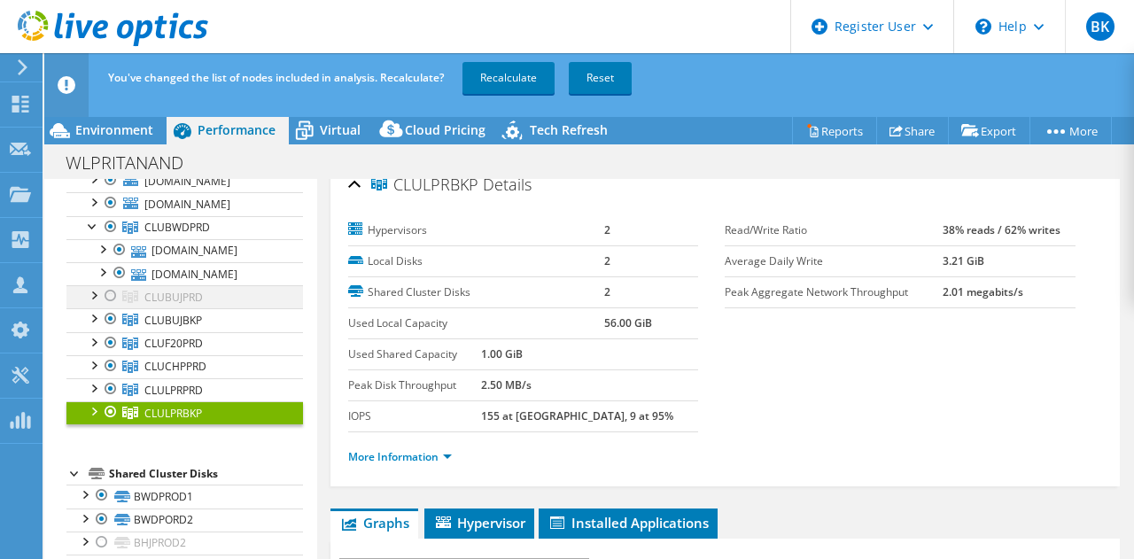
click at [108, 307] on div at bounding box center [111, 295] width 18 height 21
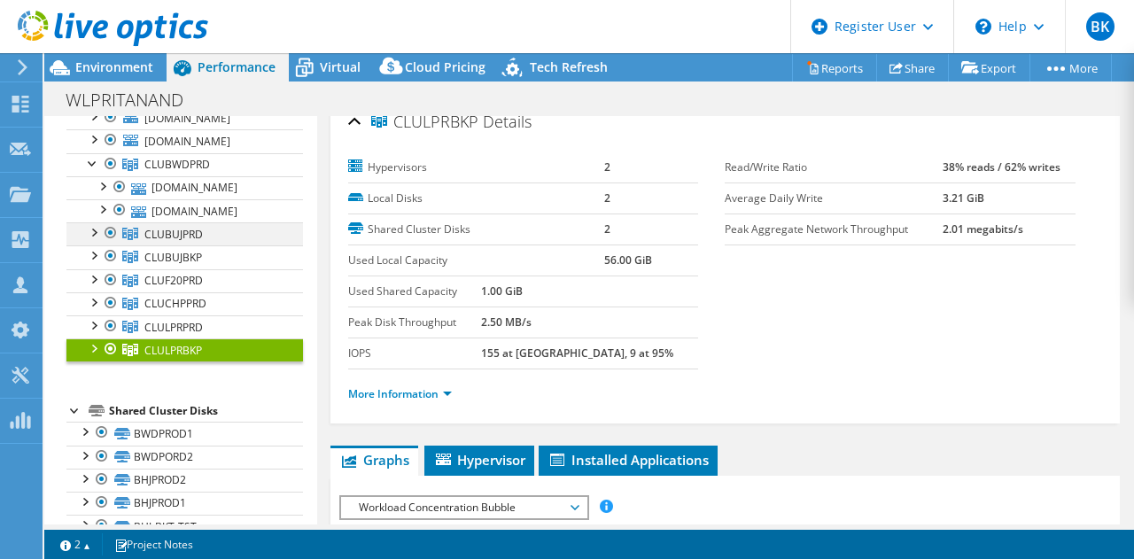
click at [91, 240] on div at bounding box center [93, 231] width 18 height 18
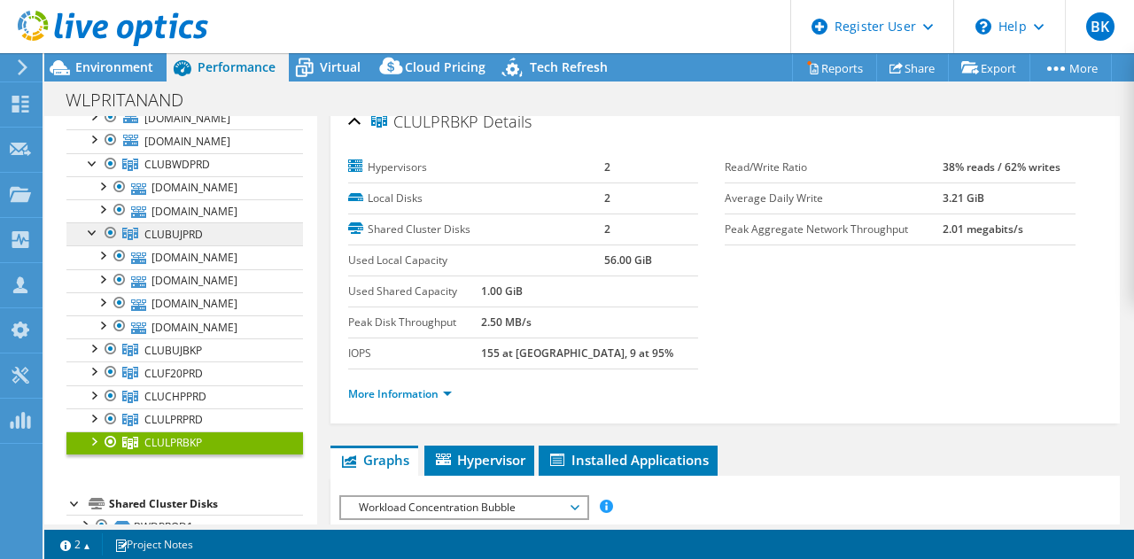
click at [203, 245] on link "CLUBUJPRD" at bounding box center [184, 233] width 237 height 23
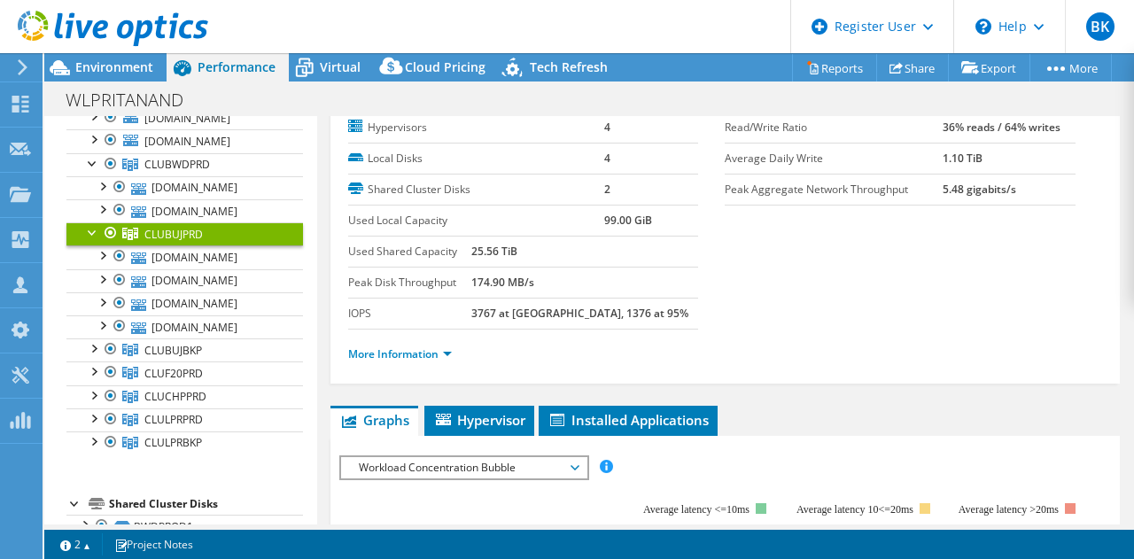
scroll to position [113, 0]
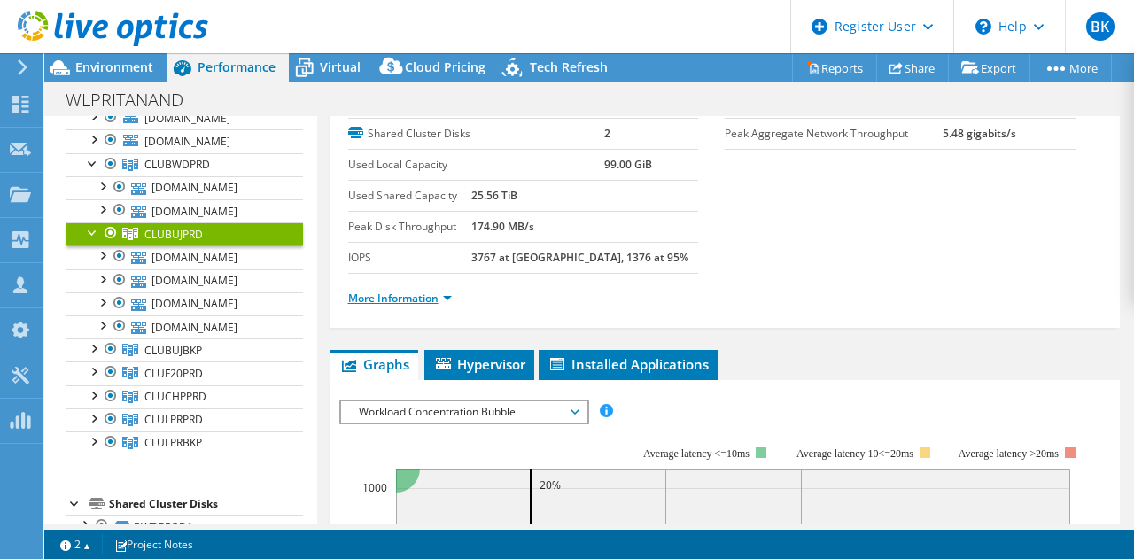
click at [419, 302] on link "More Information" at bounding box center [400, 298] width 104 height 15
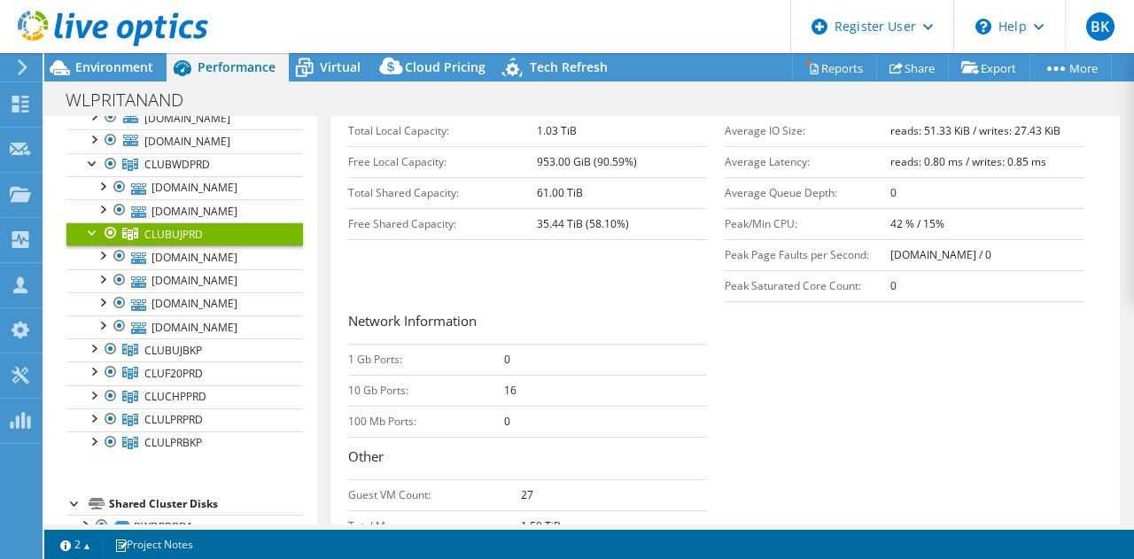
scroll to position [487, 0]
click at [92, 356] on div at bounding box center [93, 348] width 18 height 18
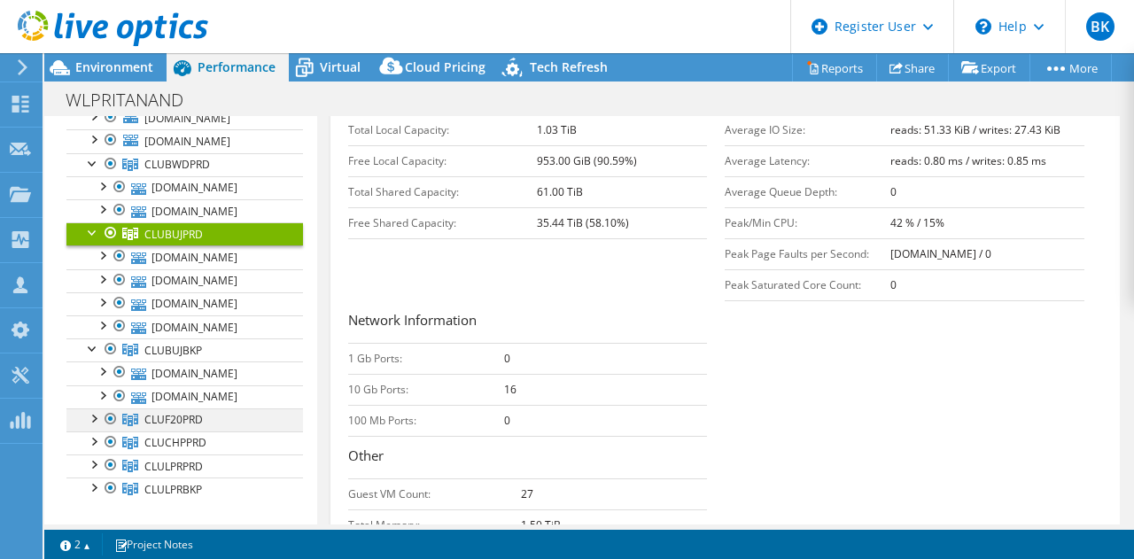
click at [99, 426] on div at bounding box center [93, 418] width 18 height 18
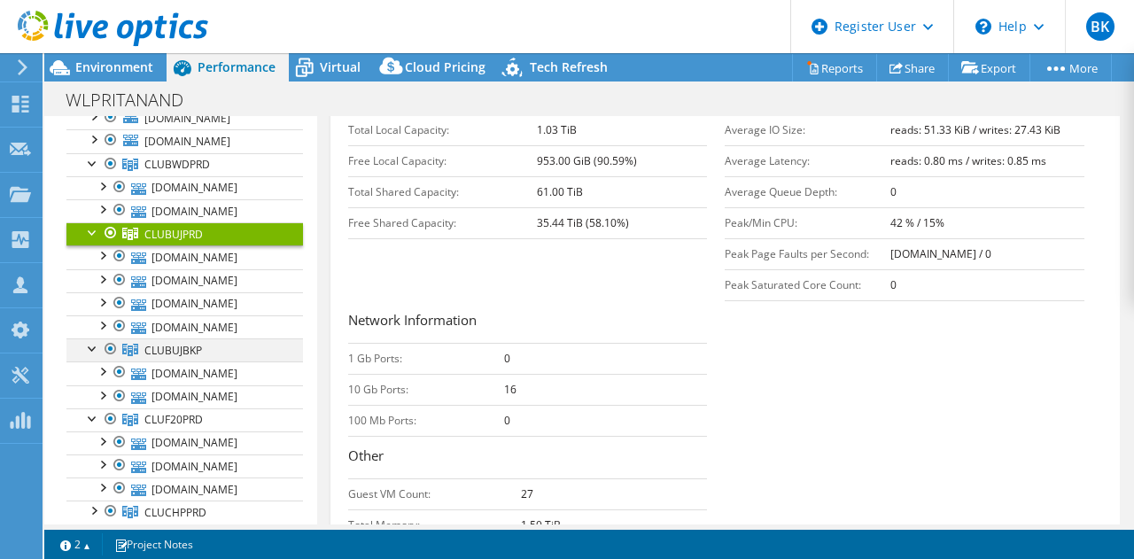
click at [95, 356] on div at bounding box center [93, 348] width 18 height 18
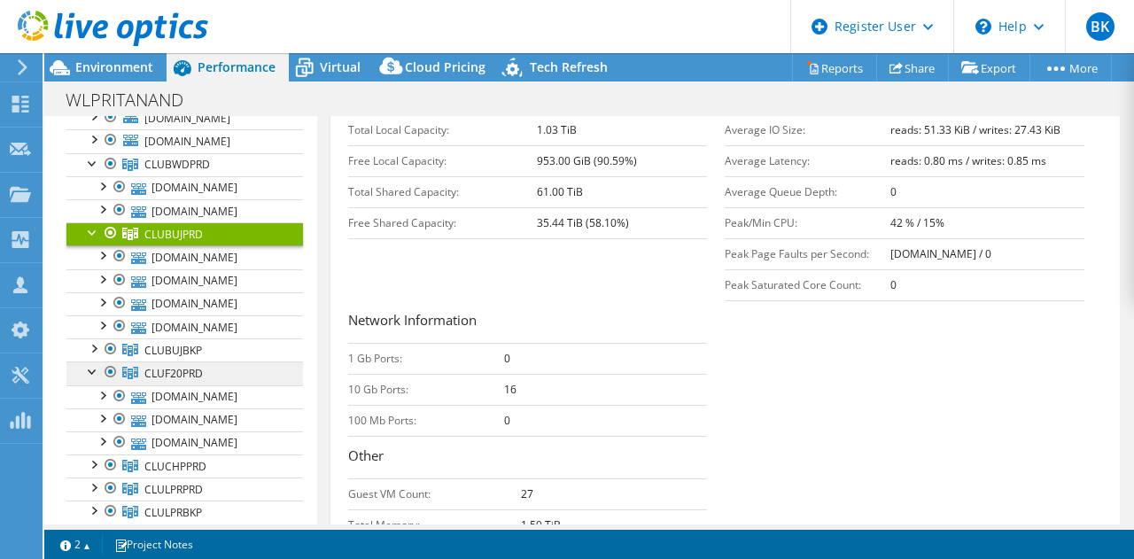
click at [203, 385] on link "CLUF20PRD" at bounding box center [184, 373] width 237 height 23
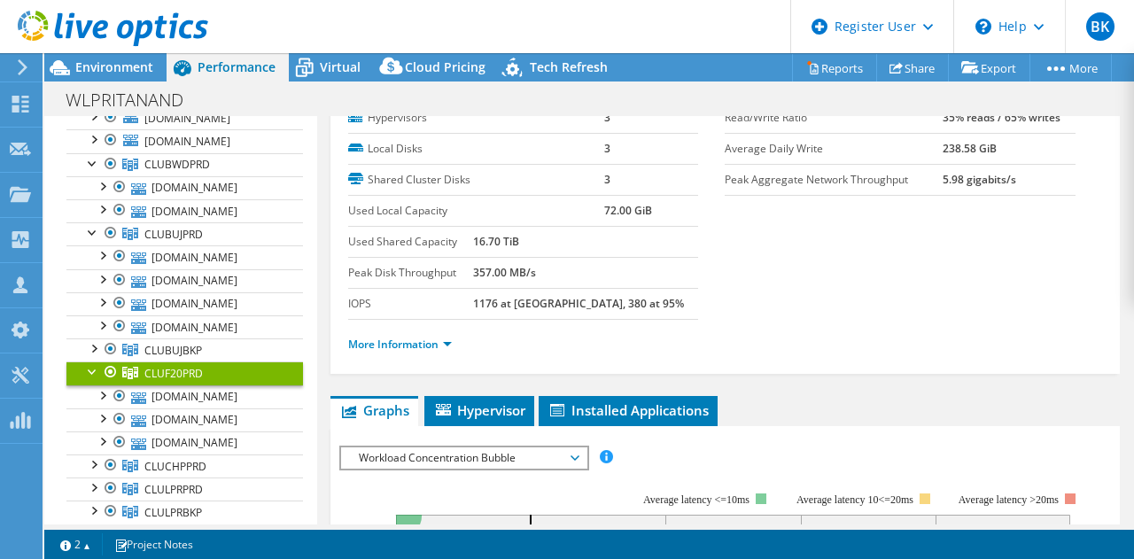
scroll to position [62, 0]
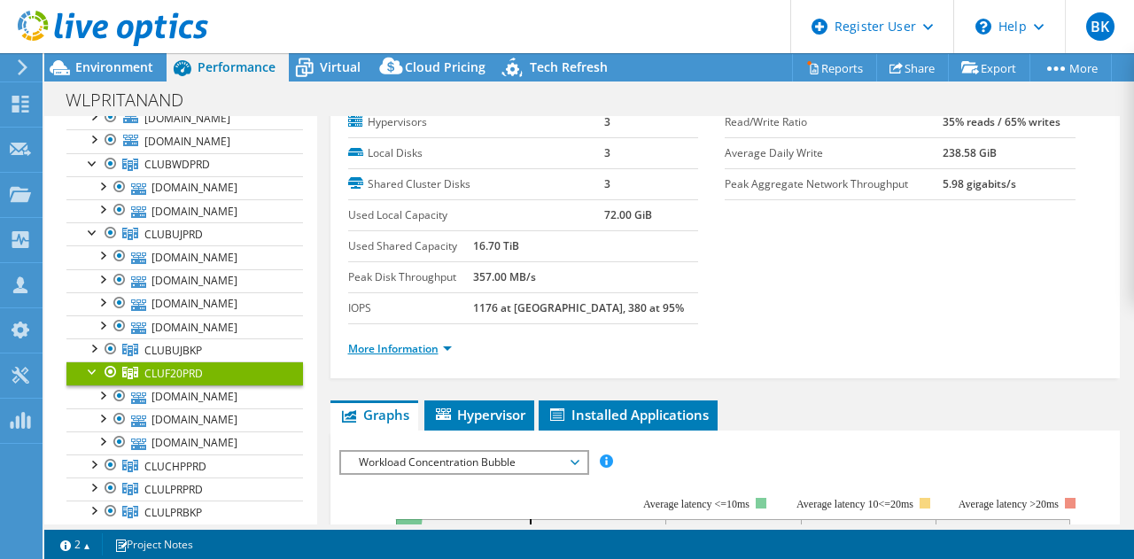
click at [356, 347] on link "More Information" at bounding box center [400, 348] width 104 height 15
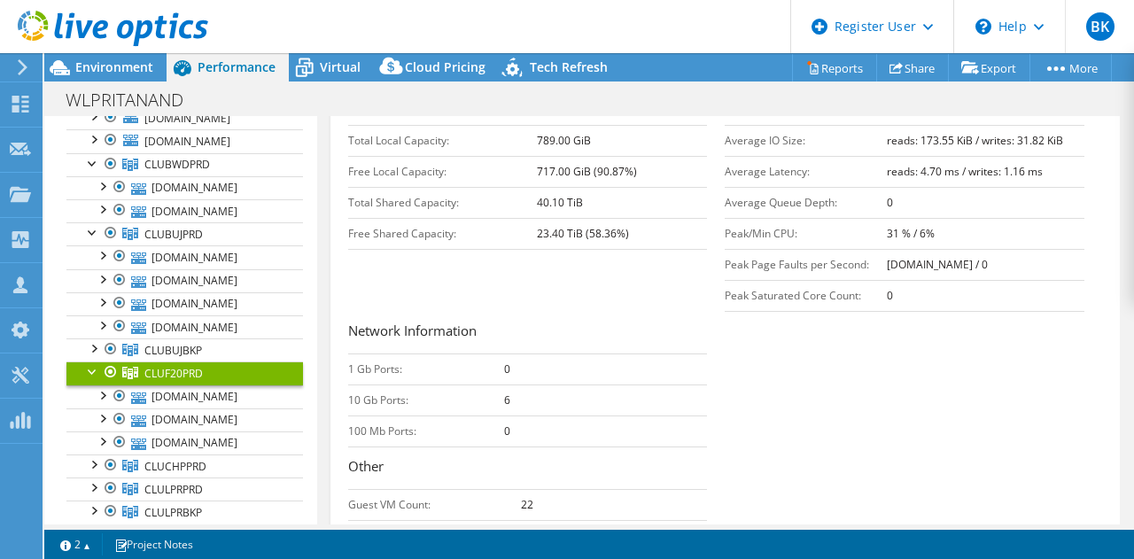
scroll to position [479, 0]
click at [890, 231] on b "31 % / 6%" at bounding box center [911, 230] width 48 height 15
click at [873, 235] on td "Peak/Min CPU:" at bounding box center [806, 230] width 162 height 31
drag, startPoint x: 873, startPoint y: 235, endPoint x: 891, endPoint y: 234, distance: 17.7
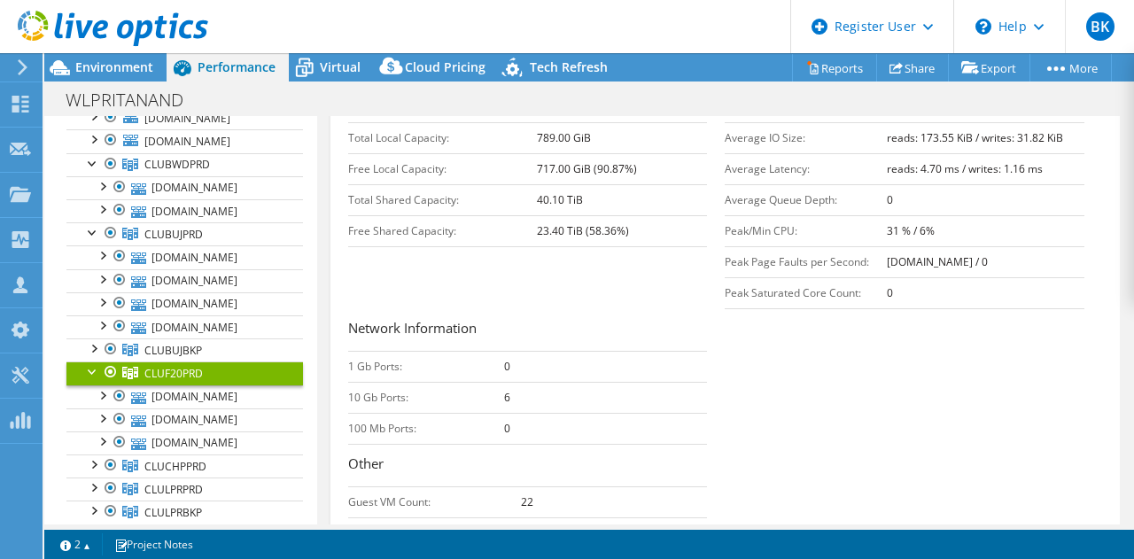
click at [891, 234] on tr "Peak/Min CPU: 31 % / 6%" at bounding box center [905, 230] width 360 height 31
click at [683, 288] on div "Capacity Information Total Local Capacity: 789.00 GiB Free Local Capacity: 717.…" at bounding box center [725, 324] width 755 height 469
click at [93, 379] on div at bounding box center [93, 371] width 18 height 18
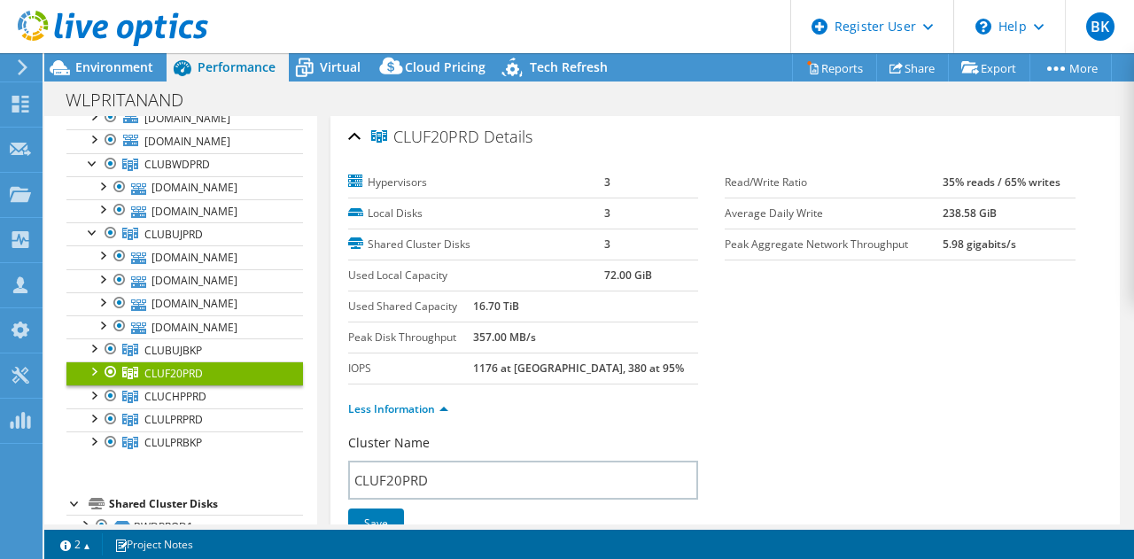
scroll to position [232, 0]
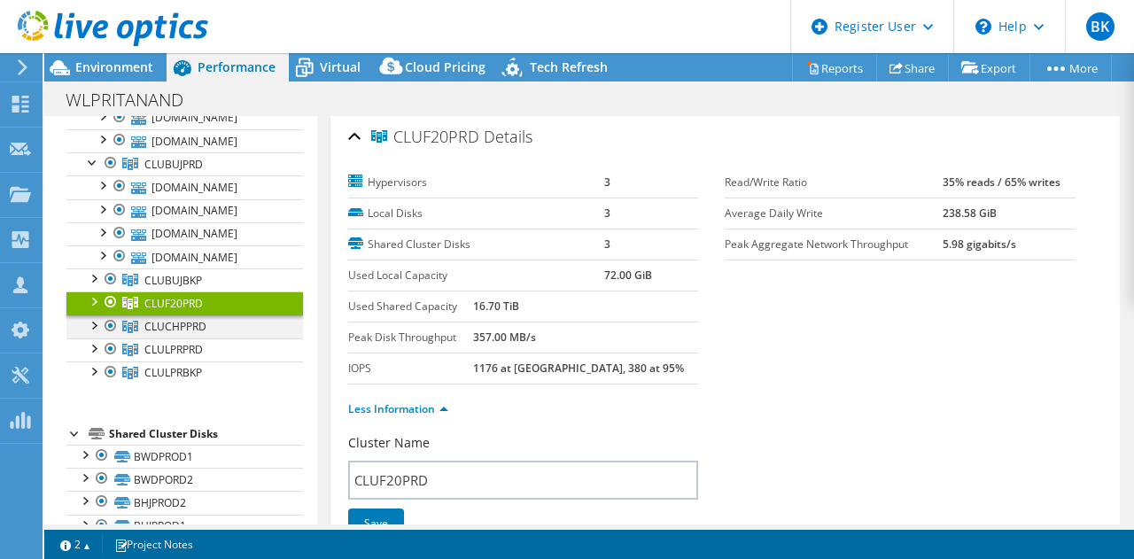
click at [94, 333] on div at bounding box center [93, 325] width 18 height 18
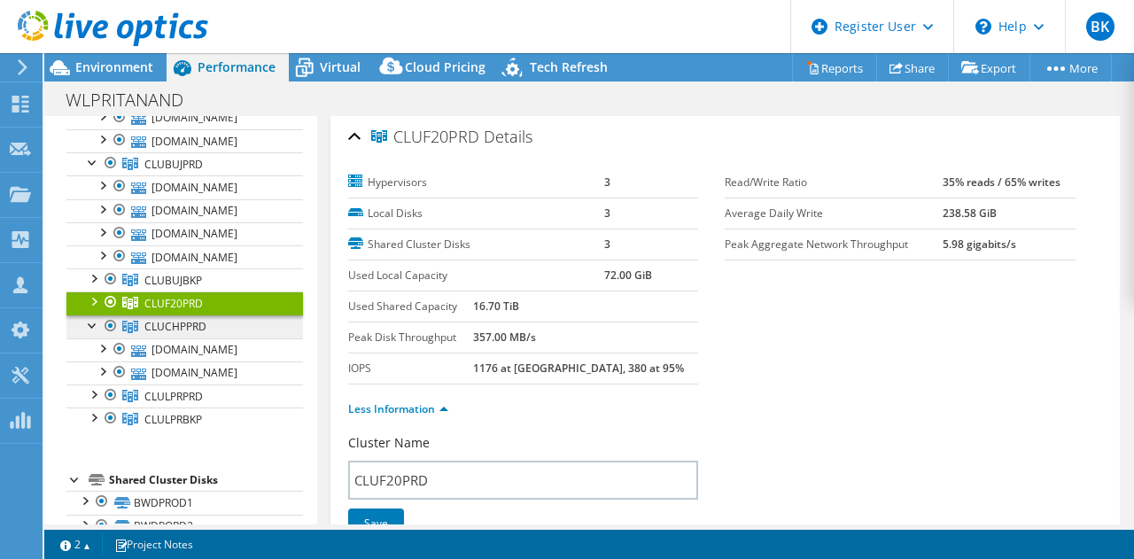
click at [228, 339] on link "CLUCHPPRD" at bounding box center [184, 327] width 237 height 23
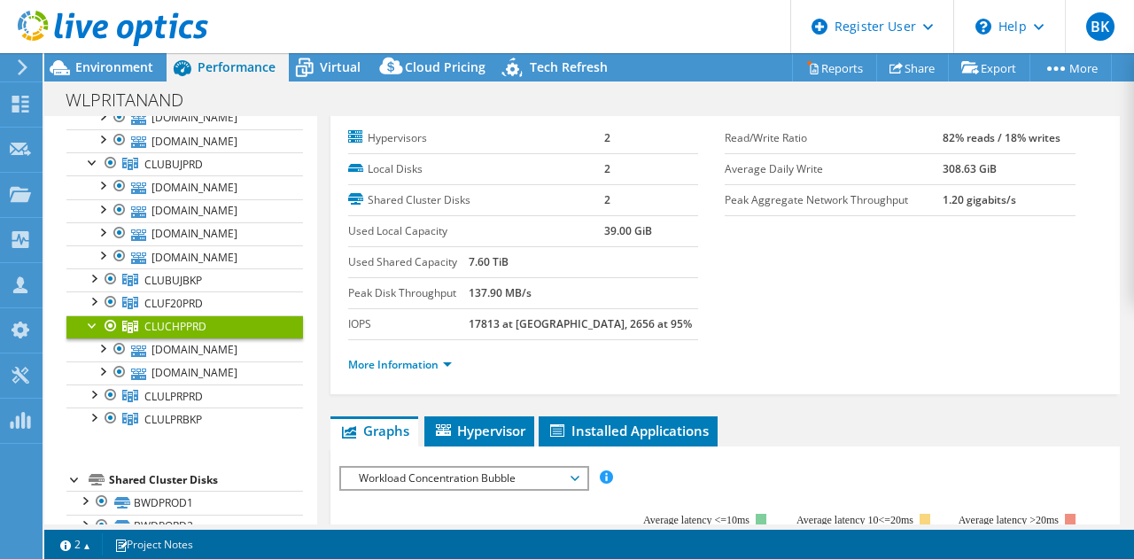
scroll to position [47, 0]
click at [439, 366] on link "More Information" at bounding box center [400, 363] width 104 height 15
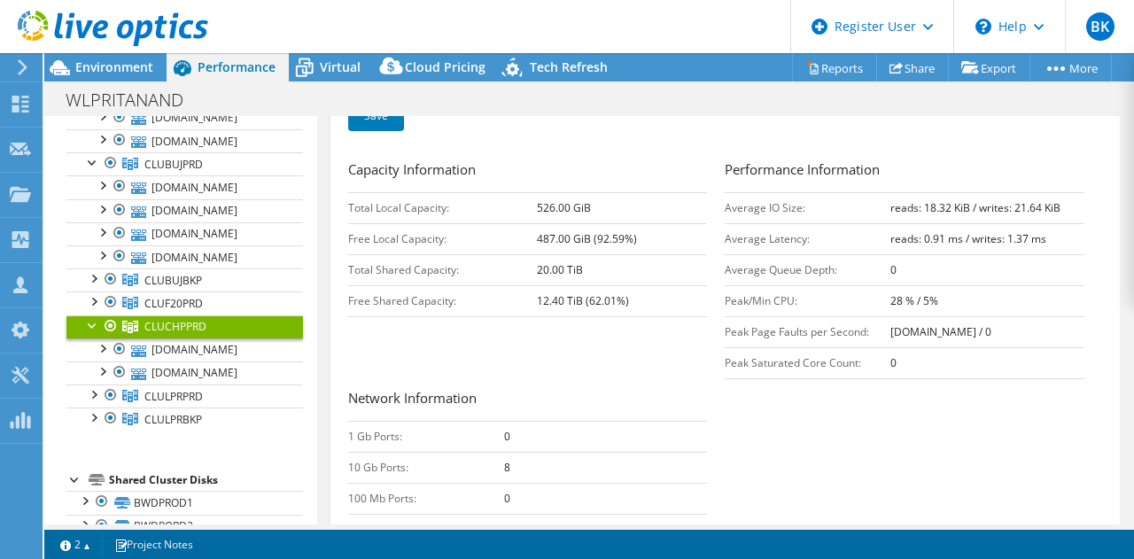
scroll to position [410, 0]
click at [92, 333] on div at bounding box center [93, 325] width 18 height 18
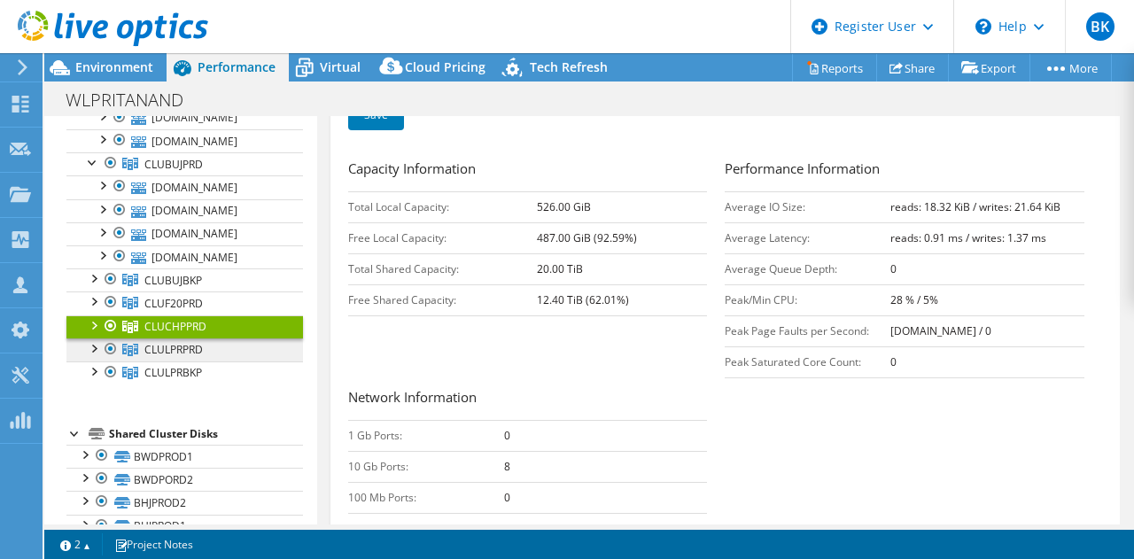
click at [184, 357] on span "CLULPRPRD" at bounding box center [173, 349] width 58 height 15
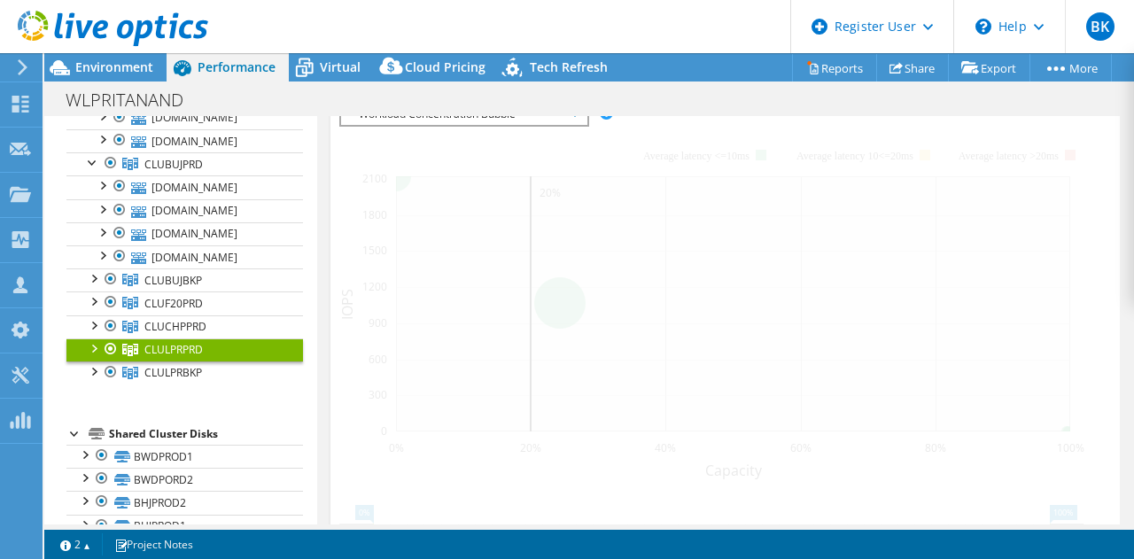
scroll to position [380, 0]
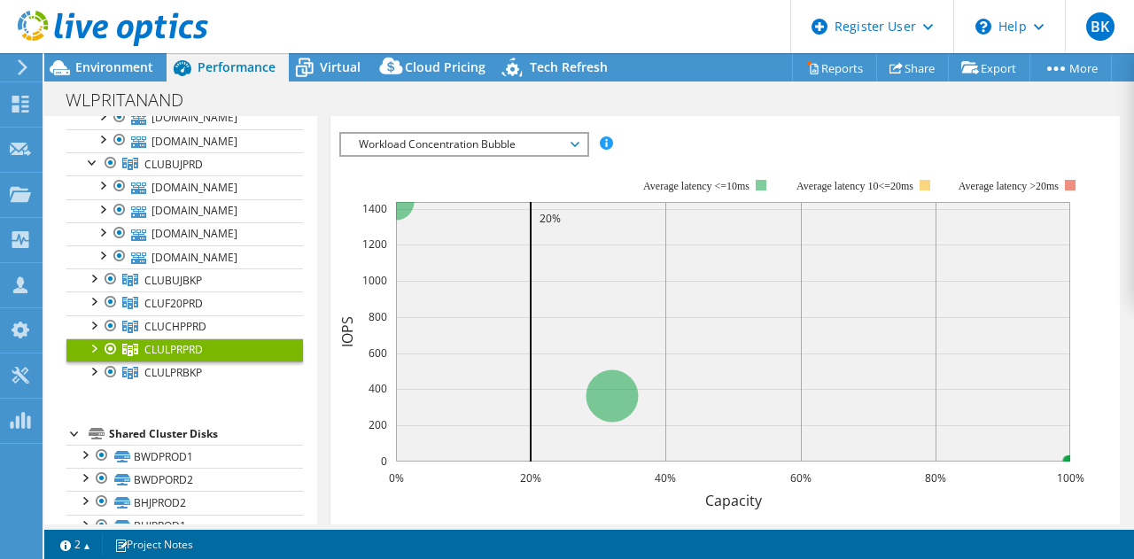
click at [92, 356] on div at bounding box center [93, 348] width 18 height 18
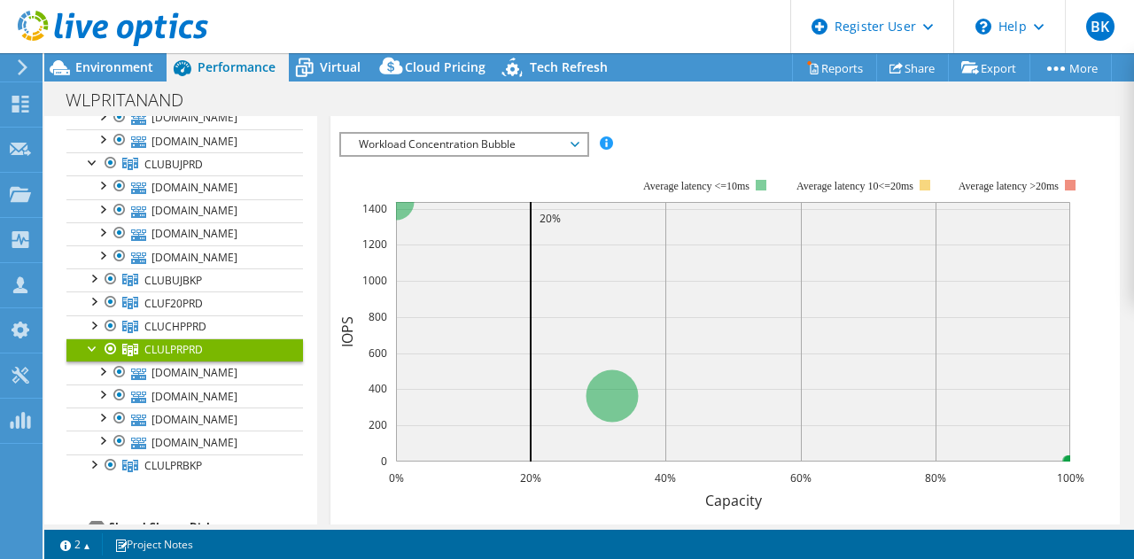
scroll to position [250, 0]
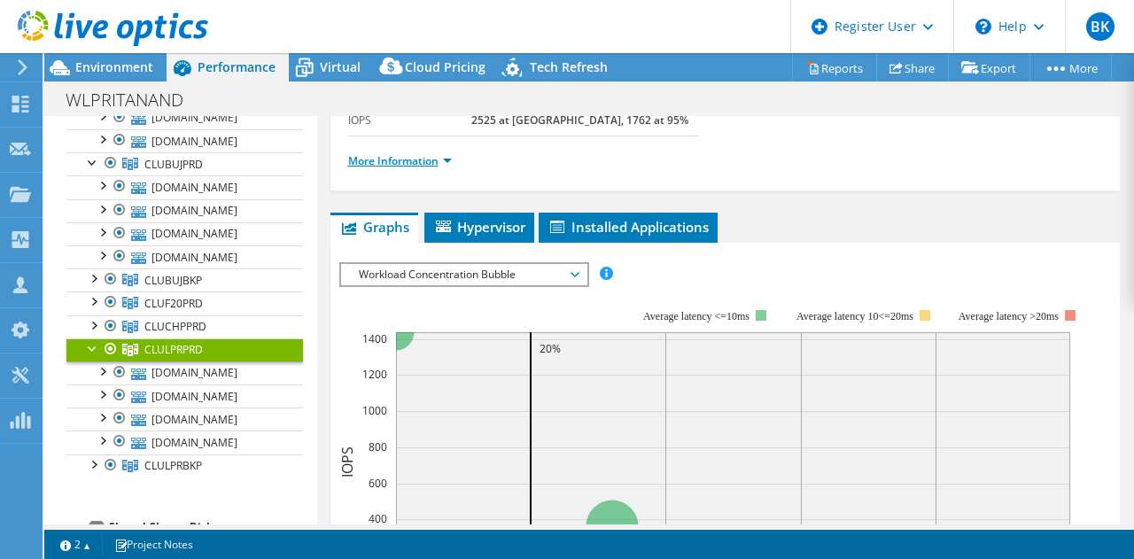
click at [389, 156] on link "More Information" at bounding box center [400, 160] width 104 height 15
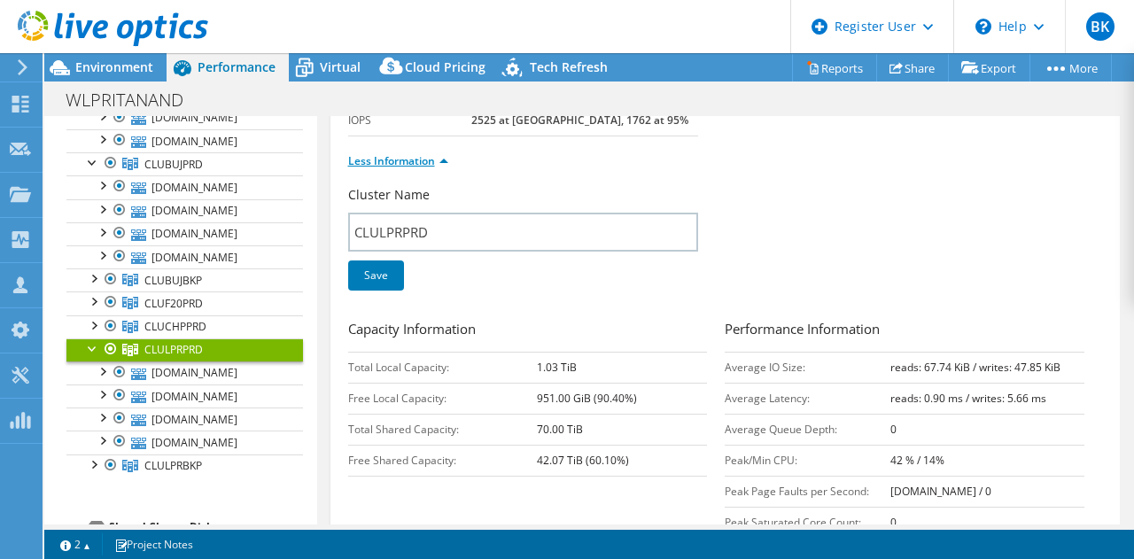
scroll to position [369, 0]
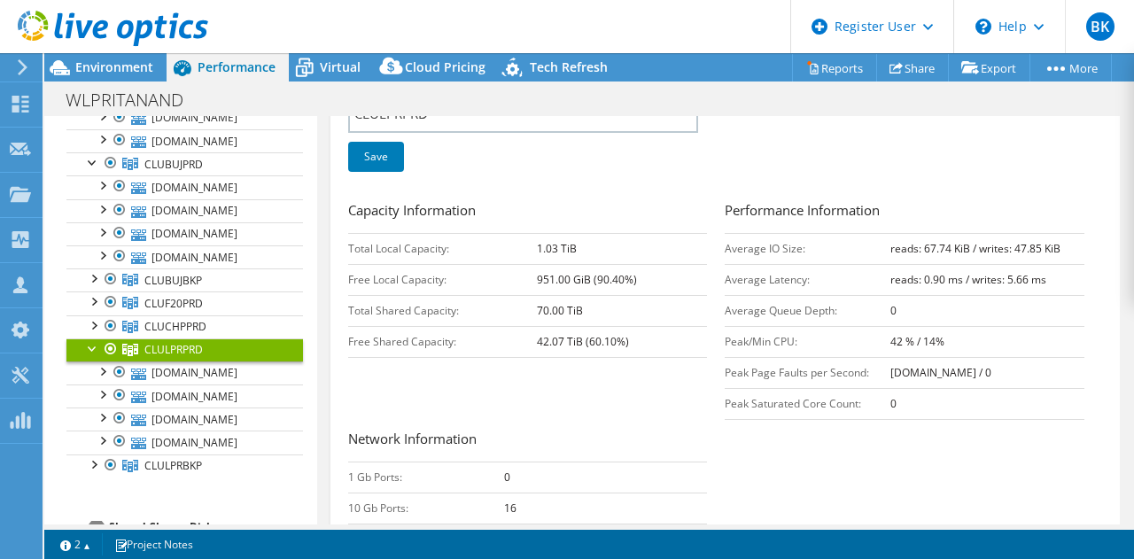
click at [893, 342] on b "42 % / 14%" at bounding box center [918, 341] width 54 height 15
click at [87, 356] on div at bounding box center [93, 348] width 18 height 18
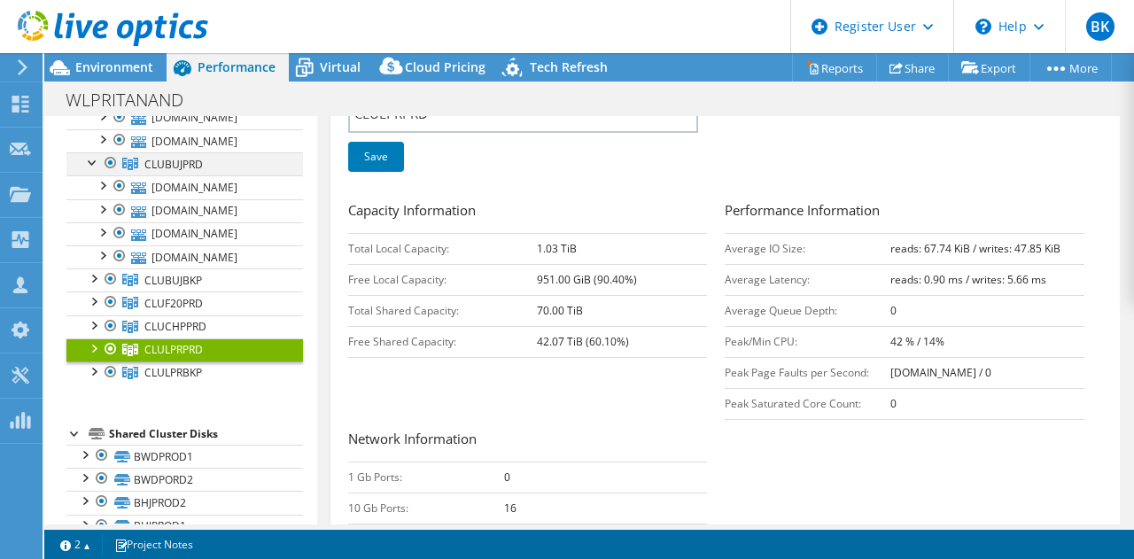
click at [92, 170] on div at bounding box center [93, 161] width 18 height 18
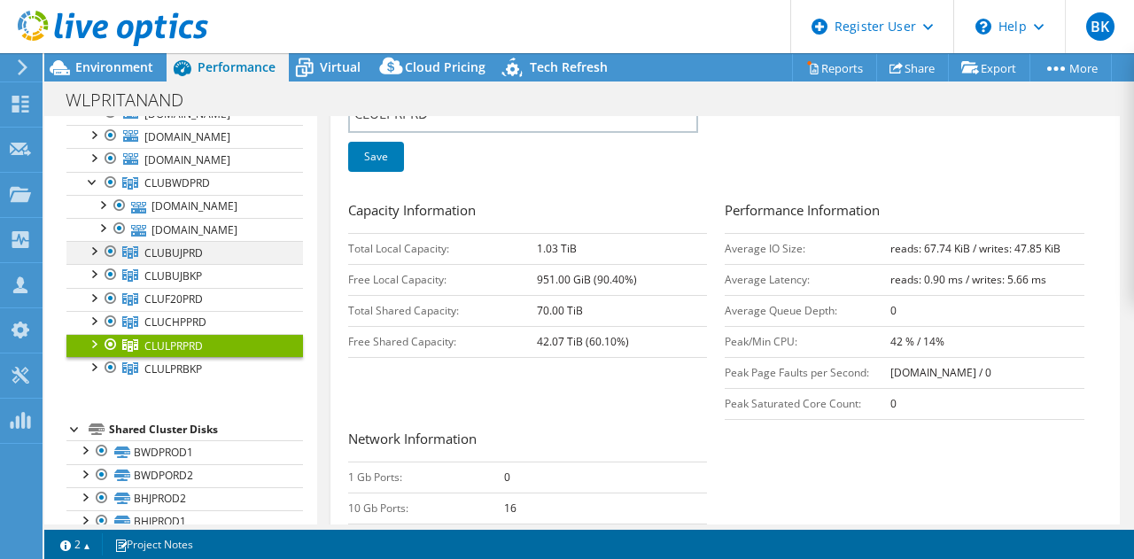
scroll to position [142, 0]
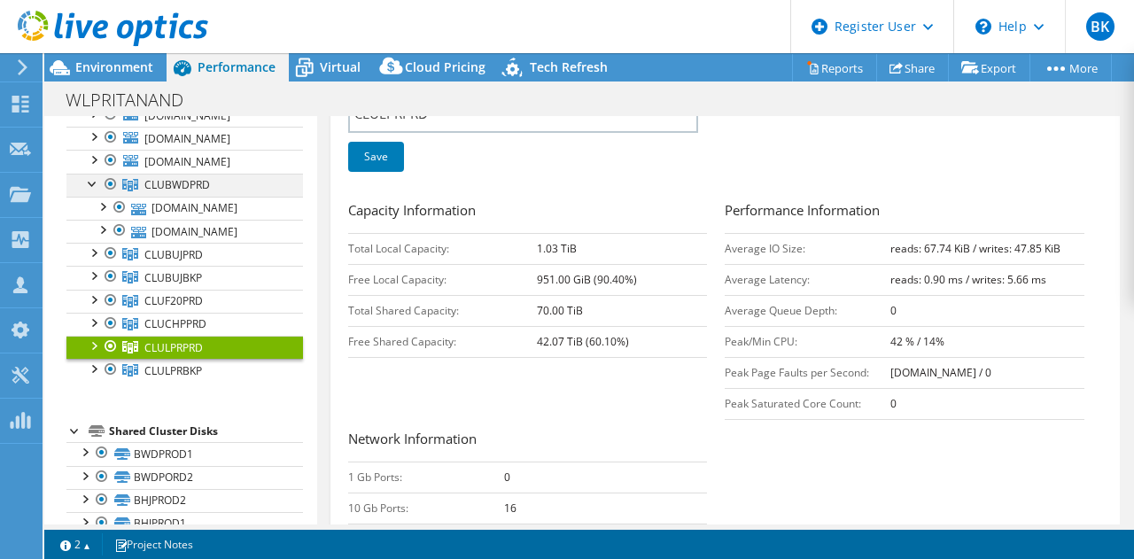
click at [89, 191] on div at bounding box center [93, 183] width 18 height 18
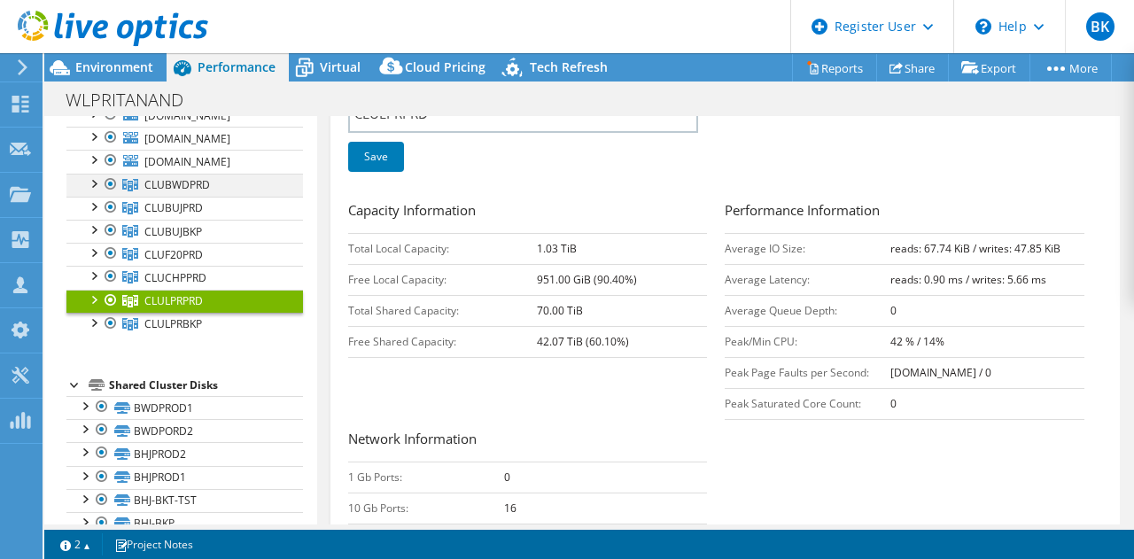
click at [89, 191] on div at bounding box center [93, 183] width 18 height 18
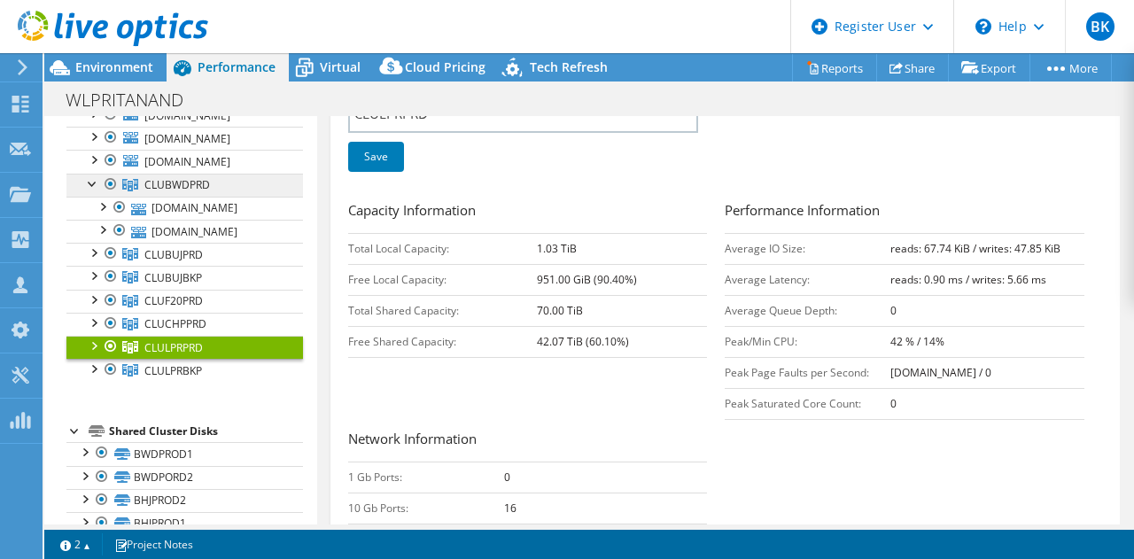
click at [246, 197] on link "CLUBWDPRD" at bounding box center [184, 185] width 237 height 23
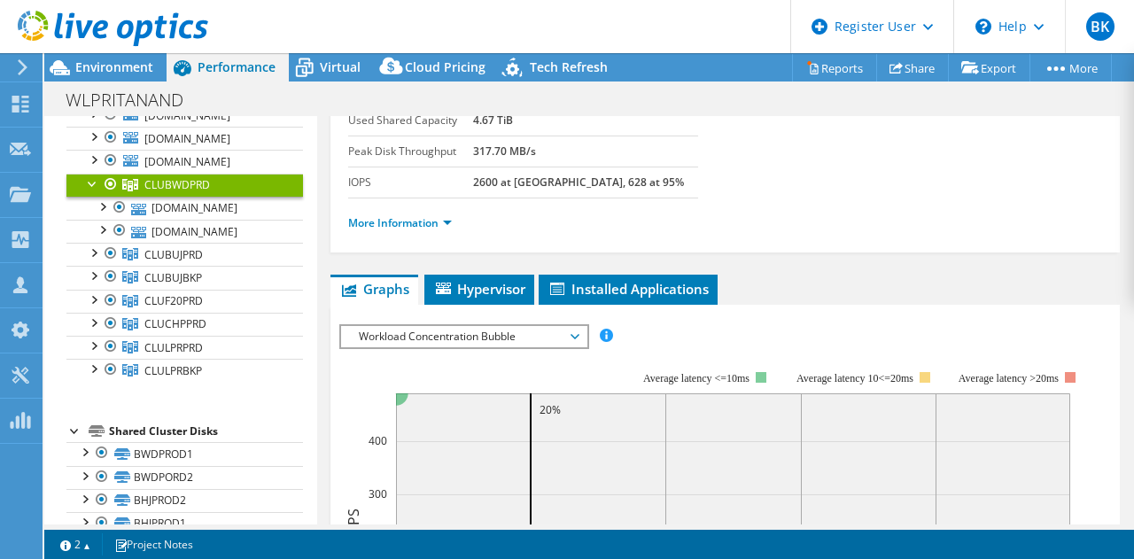
scroll to position [187, 0]
click at [381, 227] on link "More Information" at bounding box center [400, 223] width 104 height 15
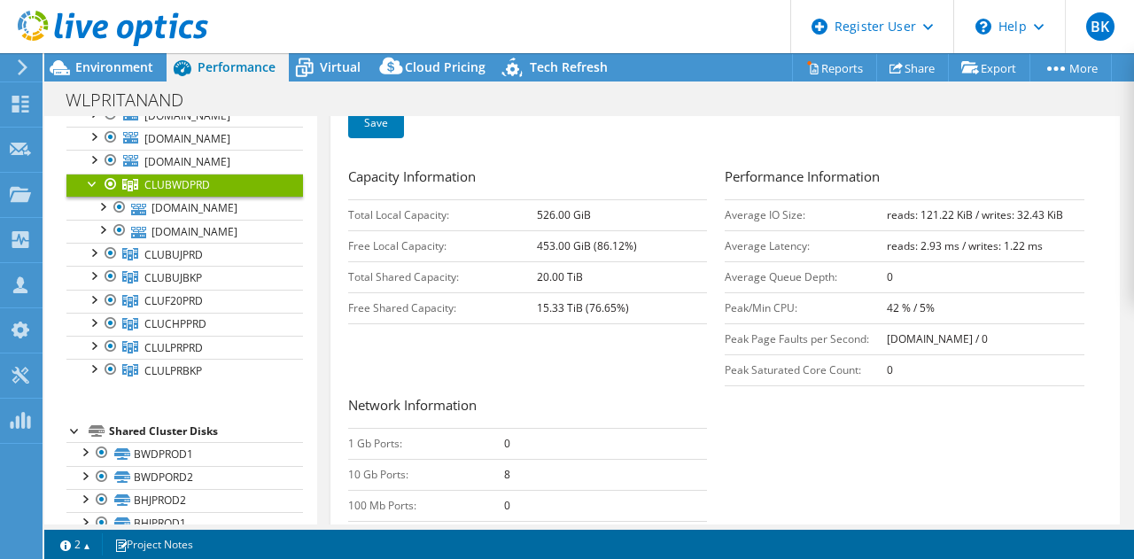
scroll to position [403, 0]
click at [887, 310] on b "42 % / 5%" at bounding box center [911, 307] width 48 height 15
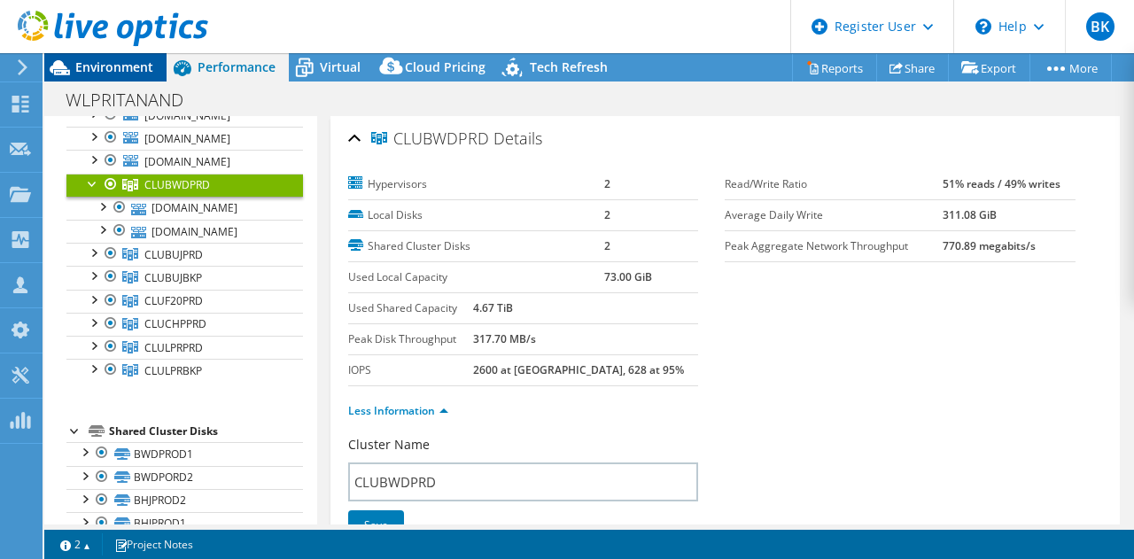
click at [124, 79] on div "Environment" at bounding box center [105, 67] width 122 height 28
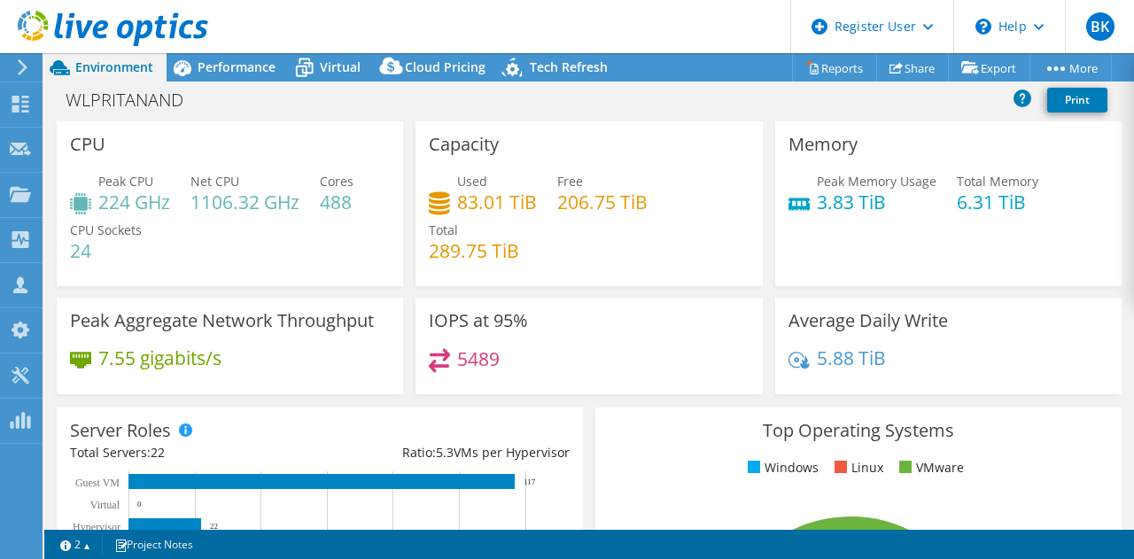
click at [330, 207] on h4 "488" at bounding box center [337, 201] width 34 height 19
drag, startPoint x: 187, startPoint y: 204, endPoint x: 215, endPoint y: 206, distance: 28.4
click at [215, 206] on div "Peak CPU 224 GHz Net CPU 1106.32 GHz Cores 488 CPU Sockets 24" at bounding box center [230, 225] width 320 height 106
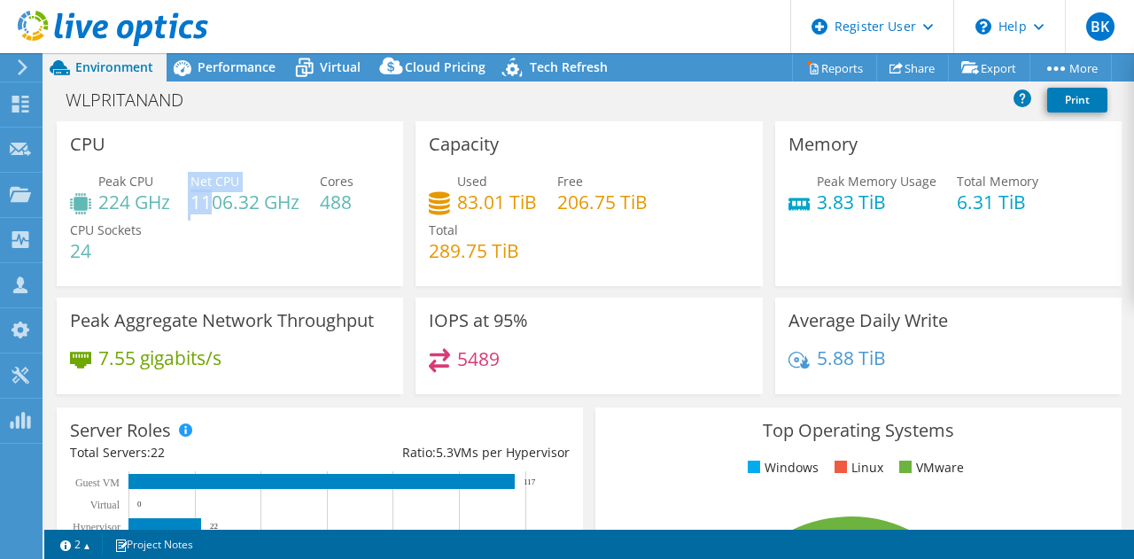
click at [215, 206] on h4 "1106.32 GHz" at bounding box center [245, 201] width 109 height 19
click at [796, 206] on icon at bounding box center [799, 204] width 21 height 15
